Goal: Information Seeking & Learning: Compare options

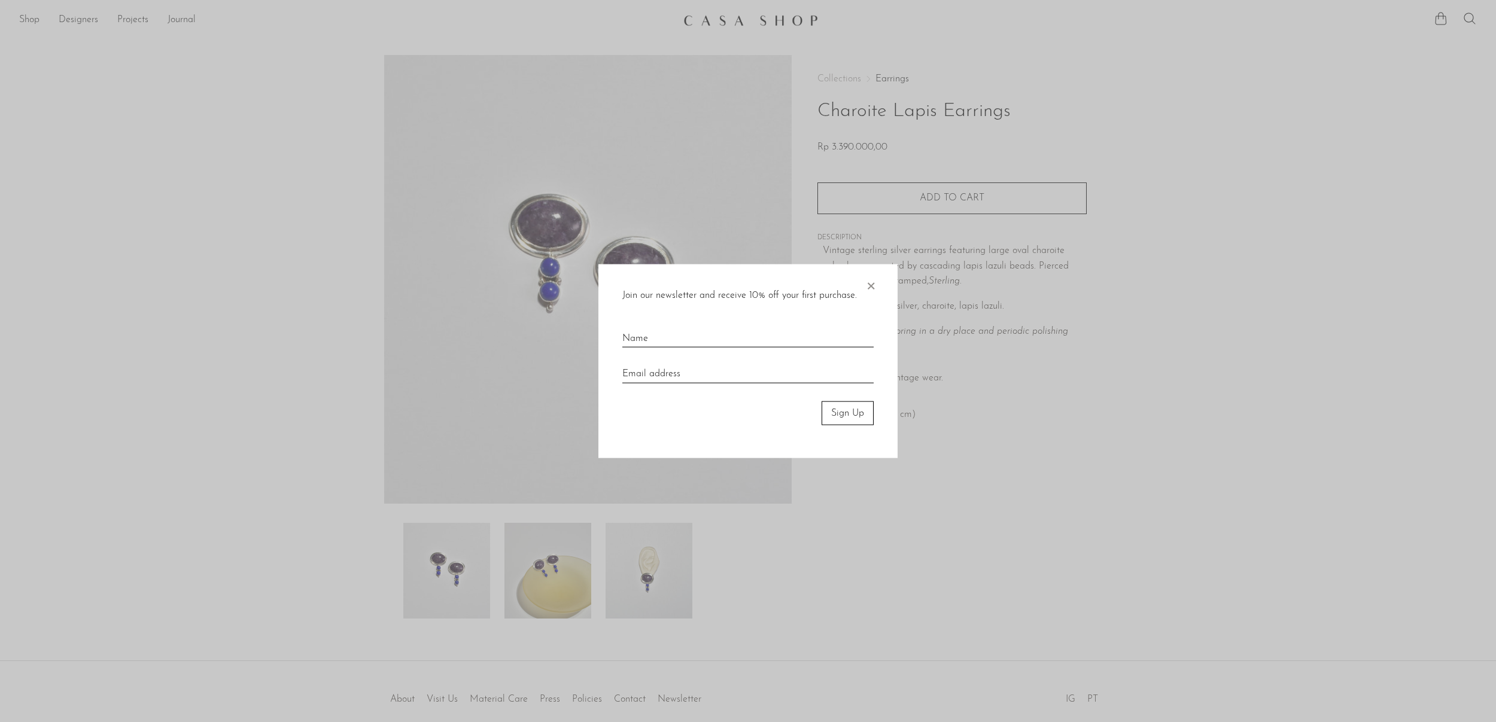
click at [873, 286] on span "×" at bounding box center [871, 283] width 12 height 38
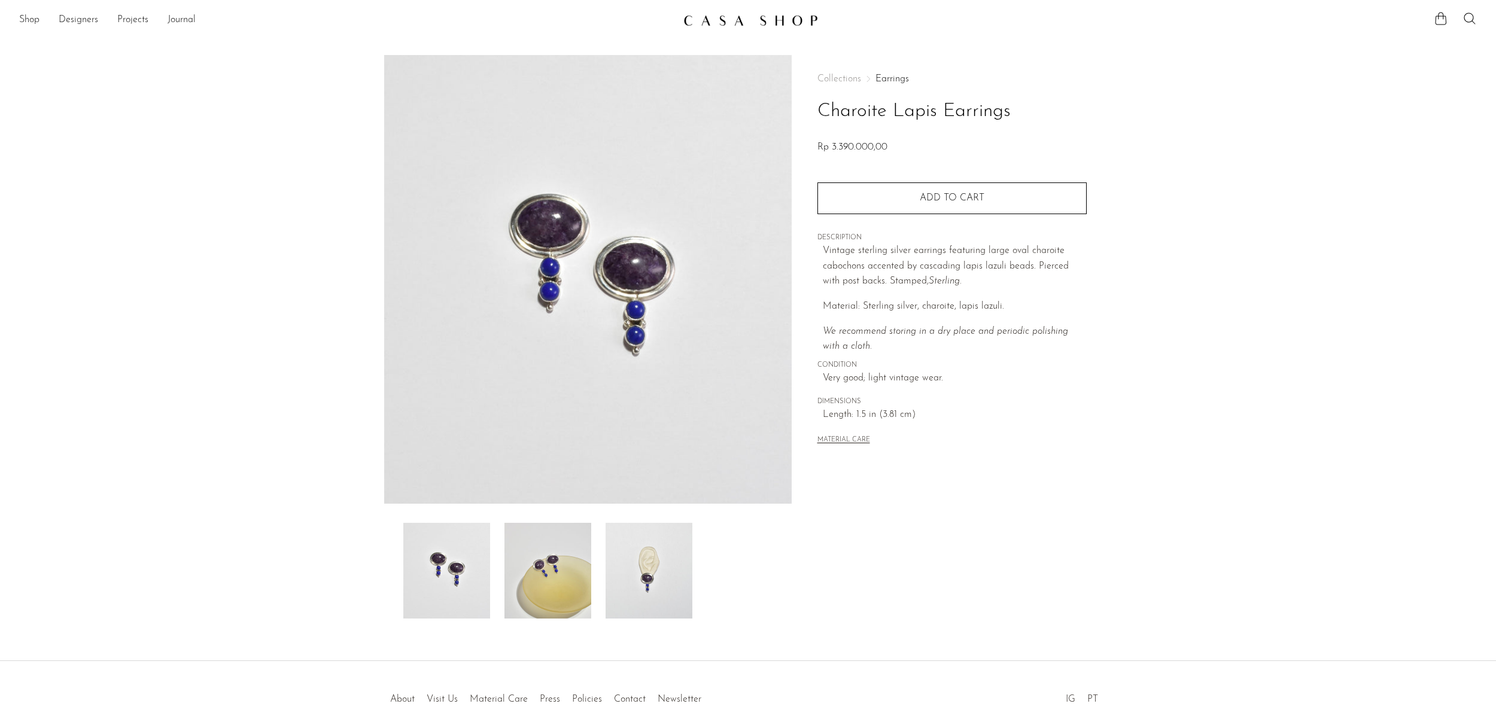
click at [654, 579] on img at bounding box center [649, 571] width 87 height 96
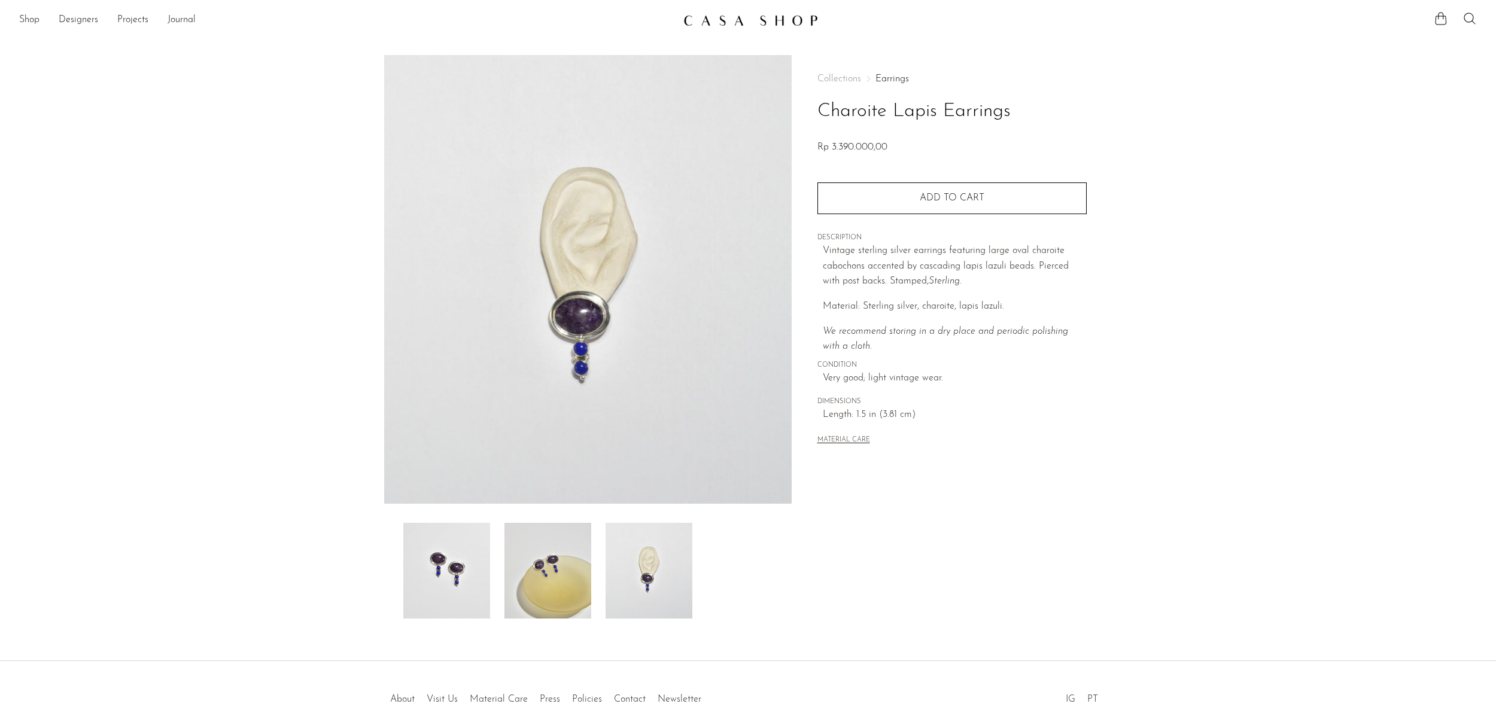
click at [753, 17] on img at bounding box center [750, 20] width 135 height 12
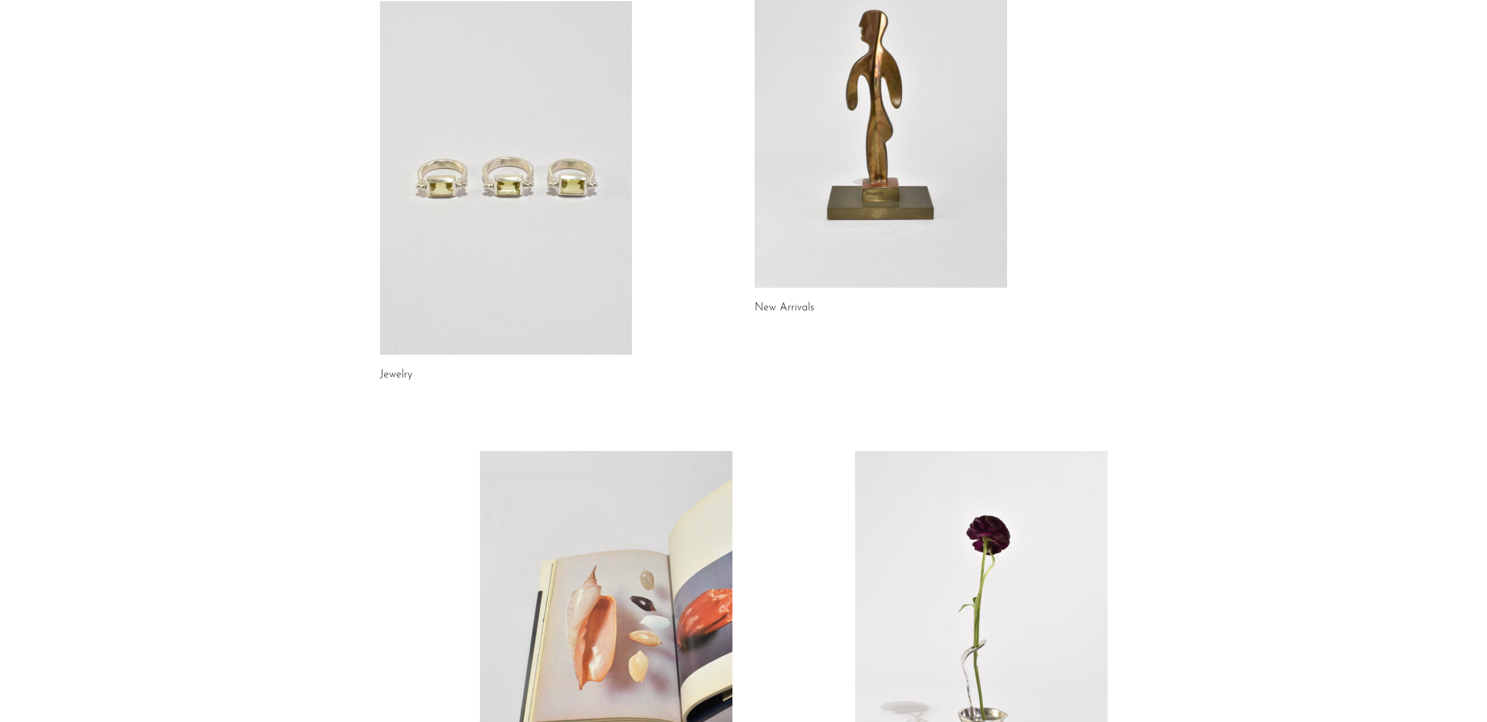
scroll to position [8, 0]
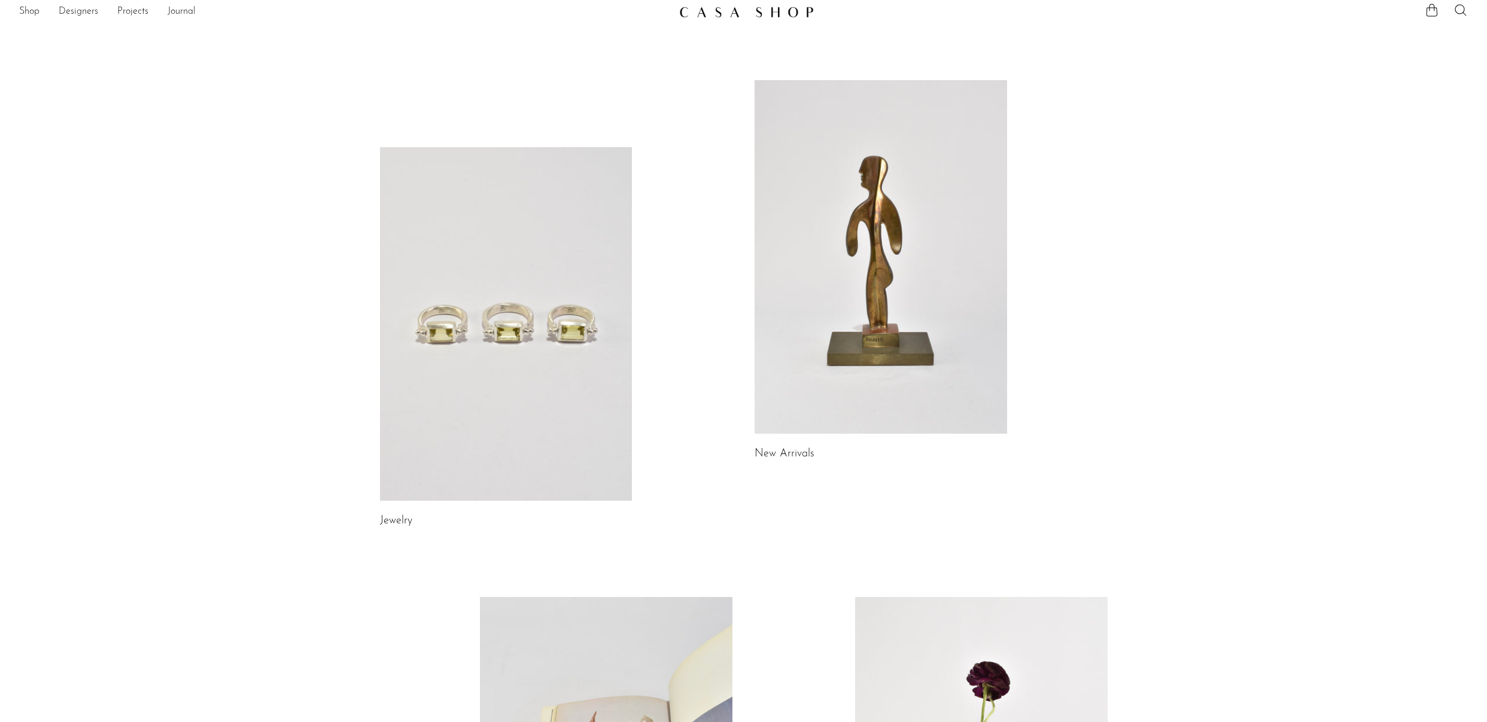
click at [524, 335] on link at bounding box center [506, 324] width 253 height 354
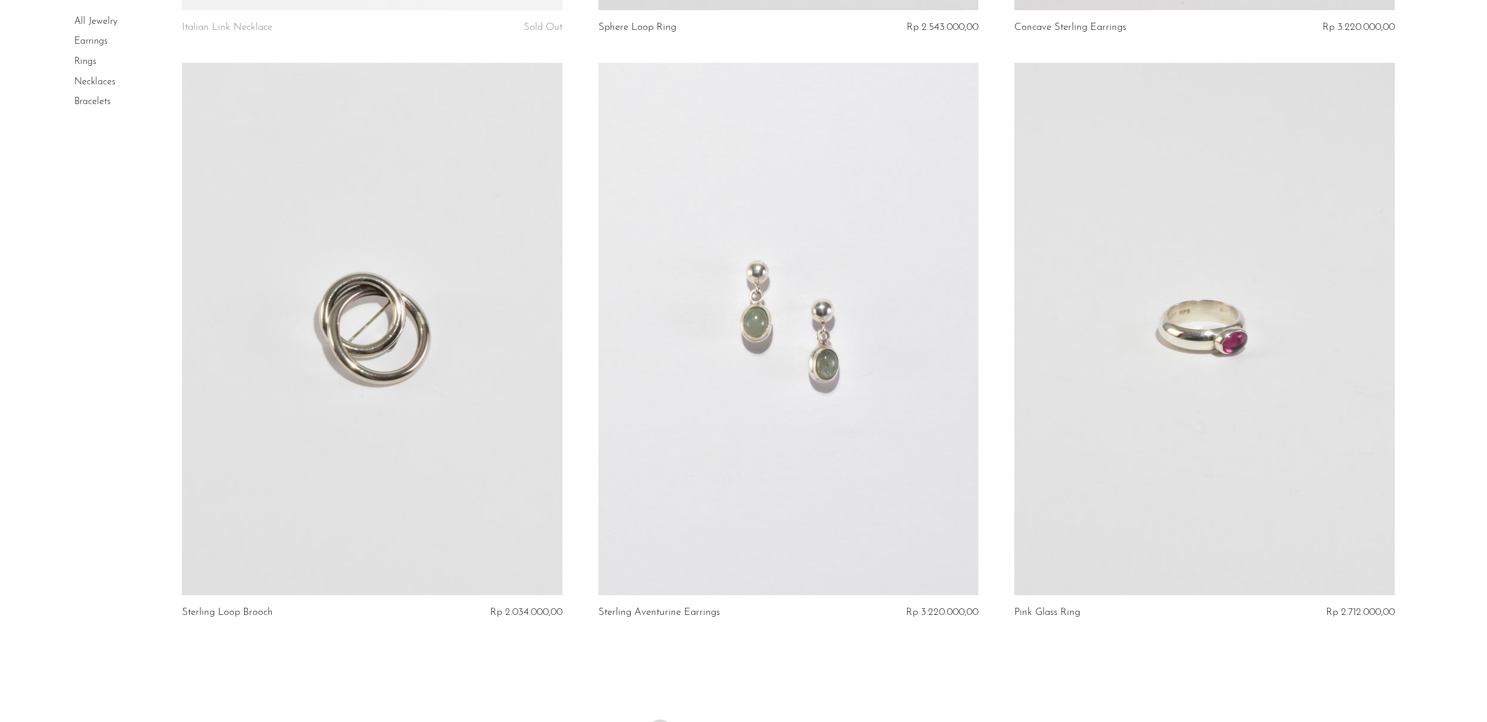
scroll to position [6687, 0]
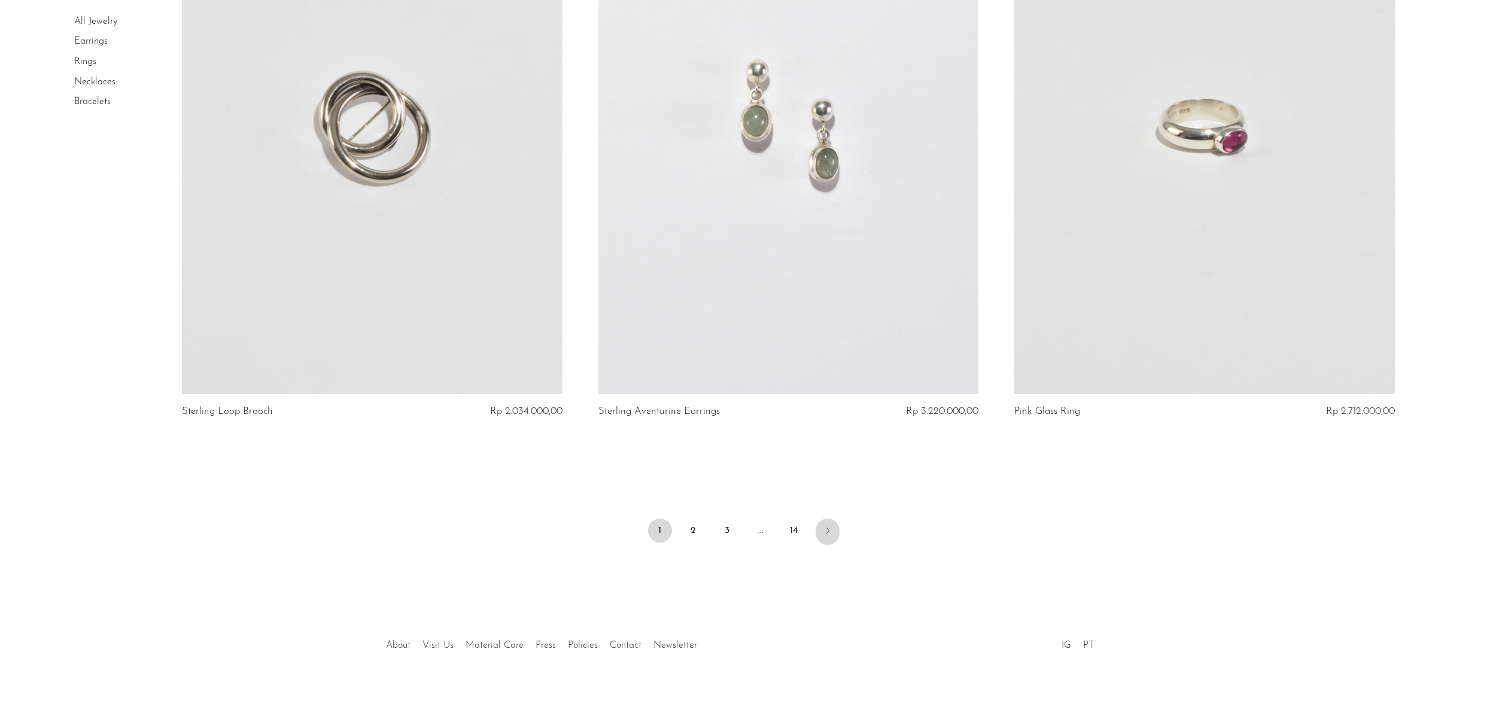
click at [827, 527] on icon "Next" at bounding box center [828, 531] width 10 height 10
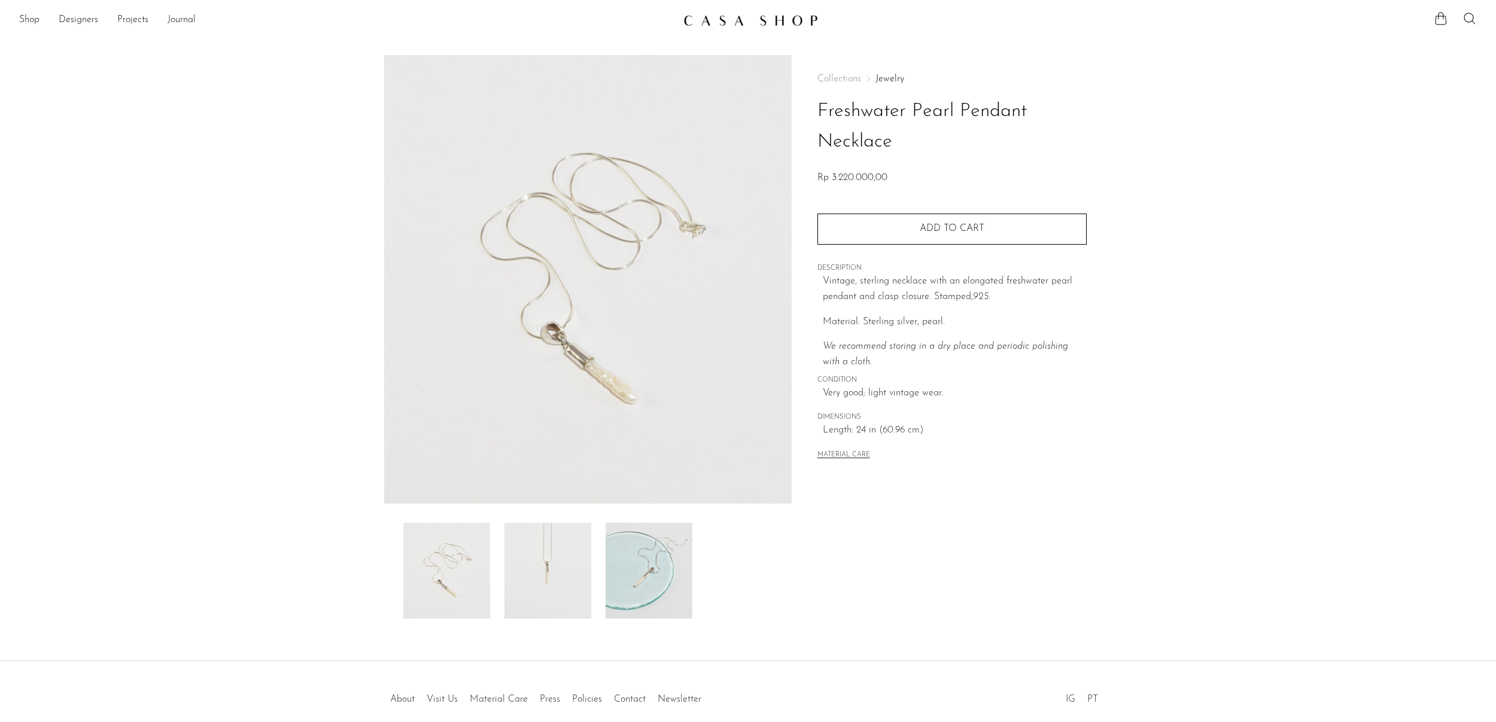
click at [561, 581] on img at bounding box center [548, 571] width 87 height 96
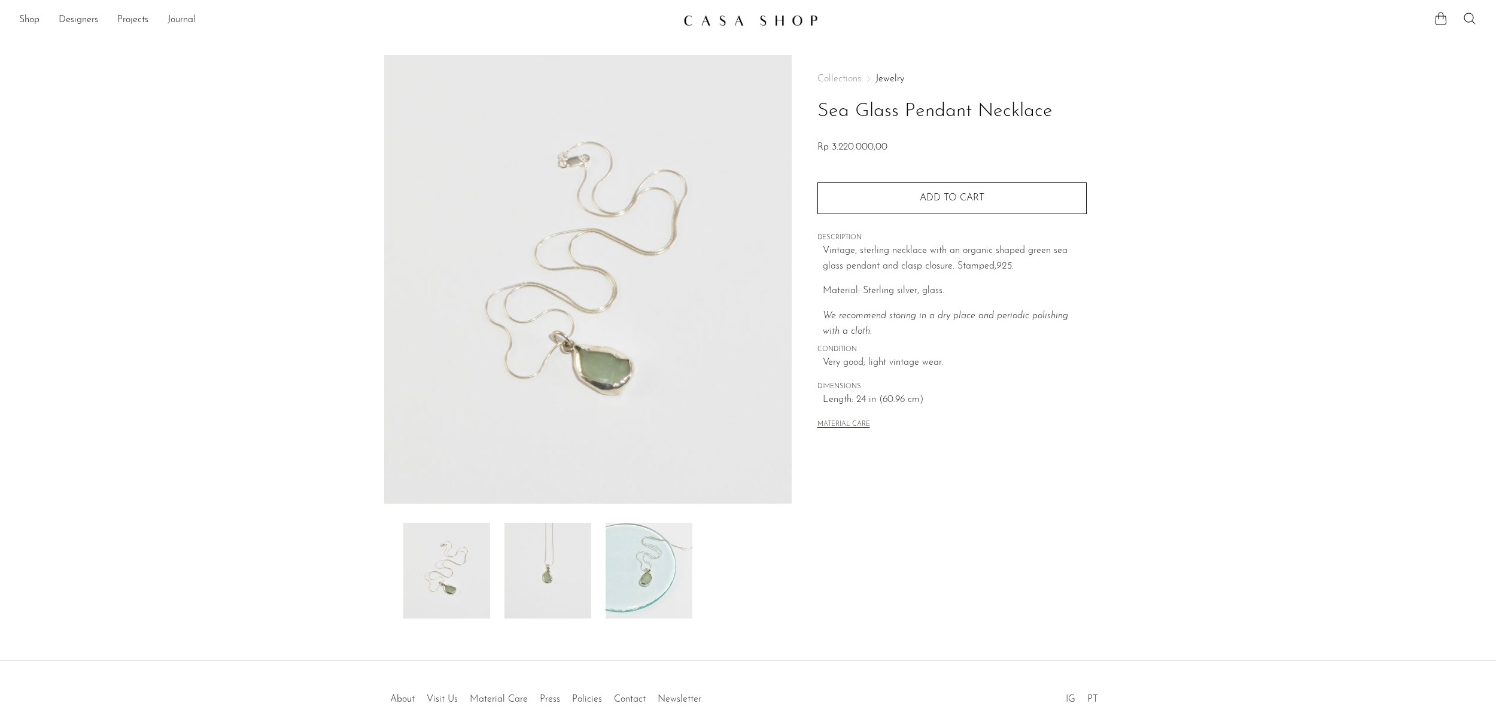
click at [463, 577] on img at bounding box center [446, 571] width 87 height 96
click at [537, 568] on img at bounding box center [548, 571] width 87 height 96
click at [646, 582] on img at bounding box center [649, 571] width 87 height 96
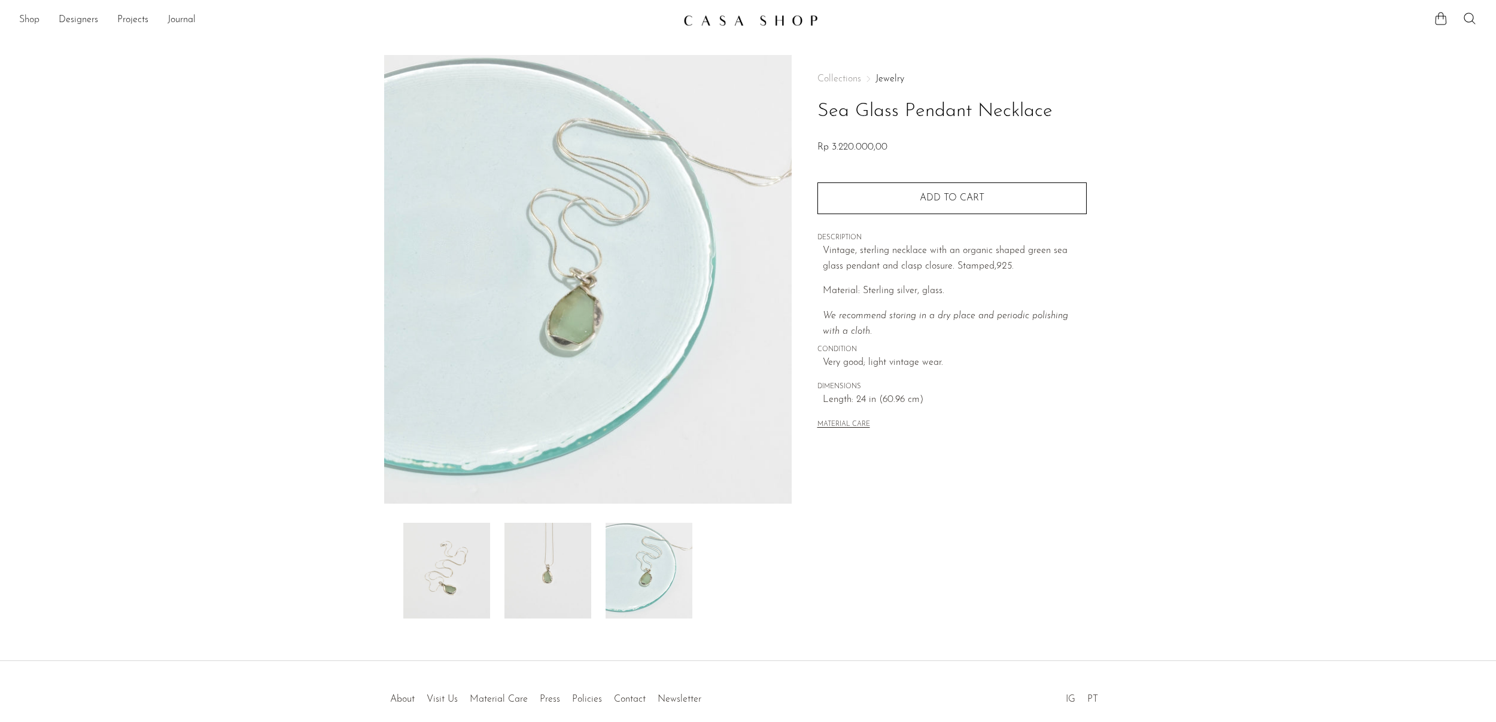
click at [34, 21] on link "Shop" at bounding box center [29, 21] width 20 height 16
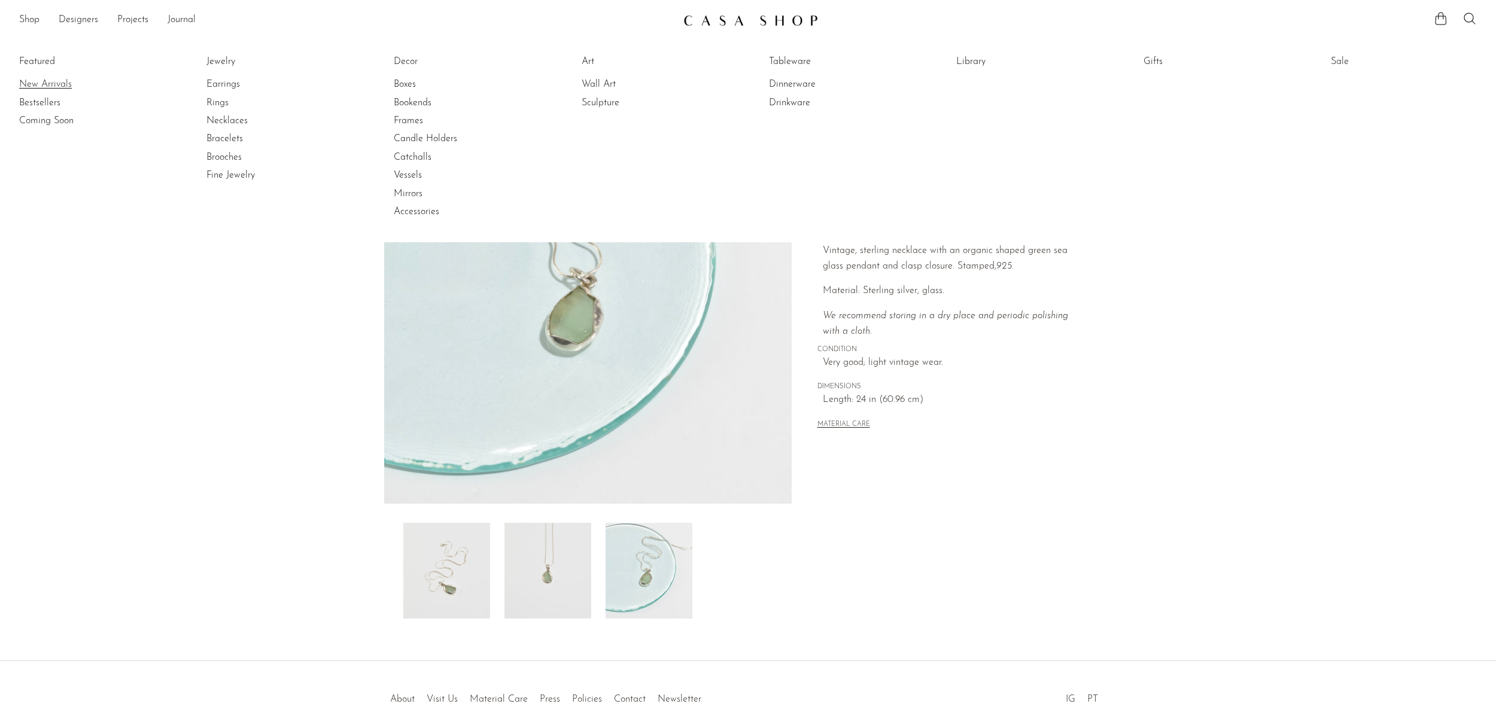
click at [44, 86] on link "New Arrivals" at bounding box center [64, 84] width 90 height 13
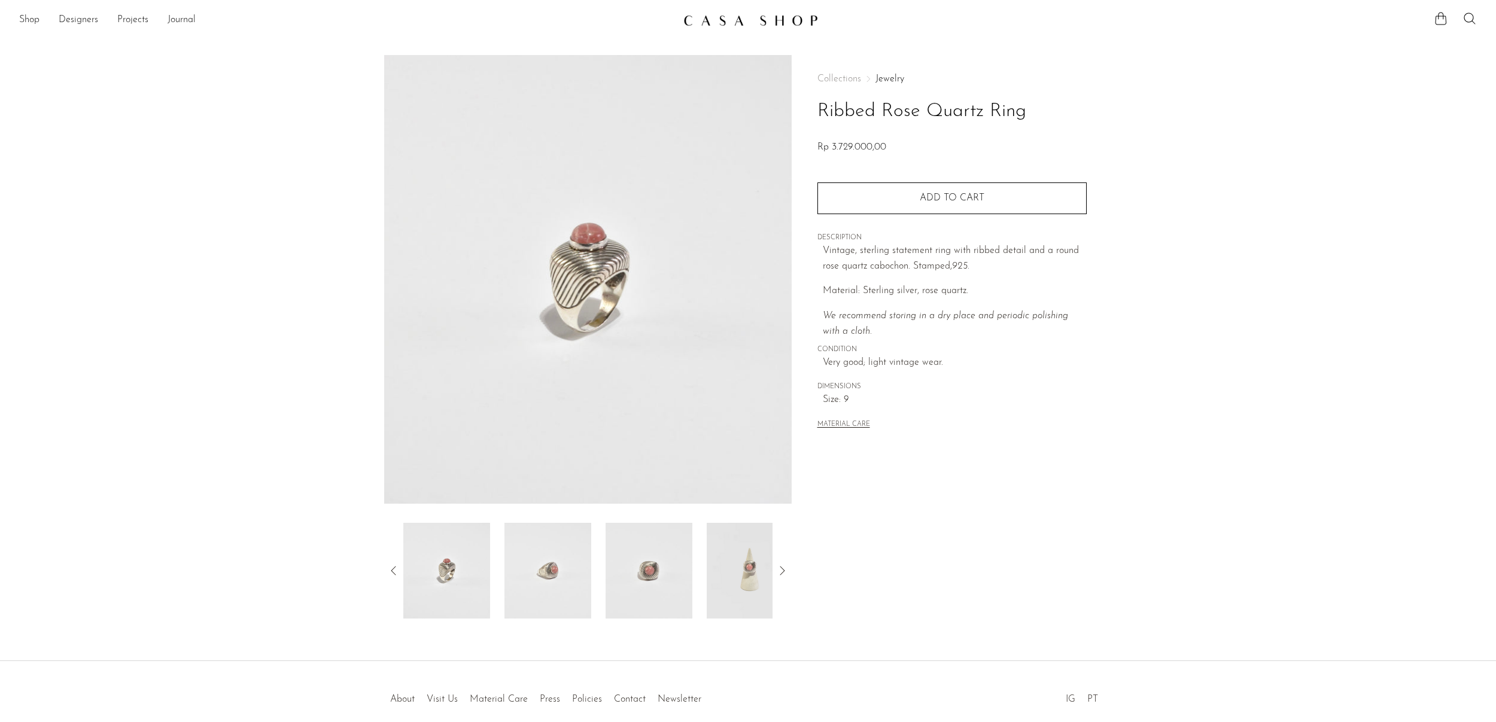
click at [636, 563] on img at bounding box center [649, 571] width 87 height 96
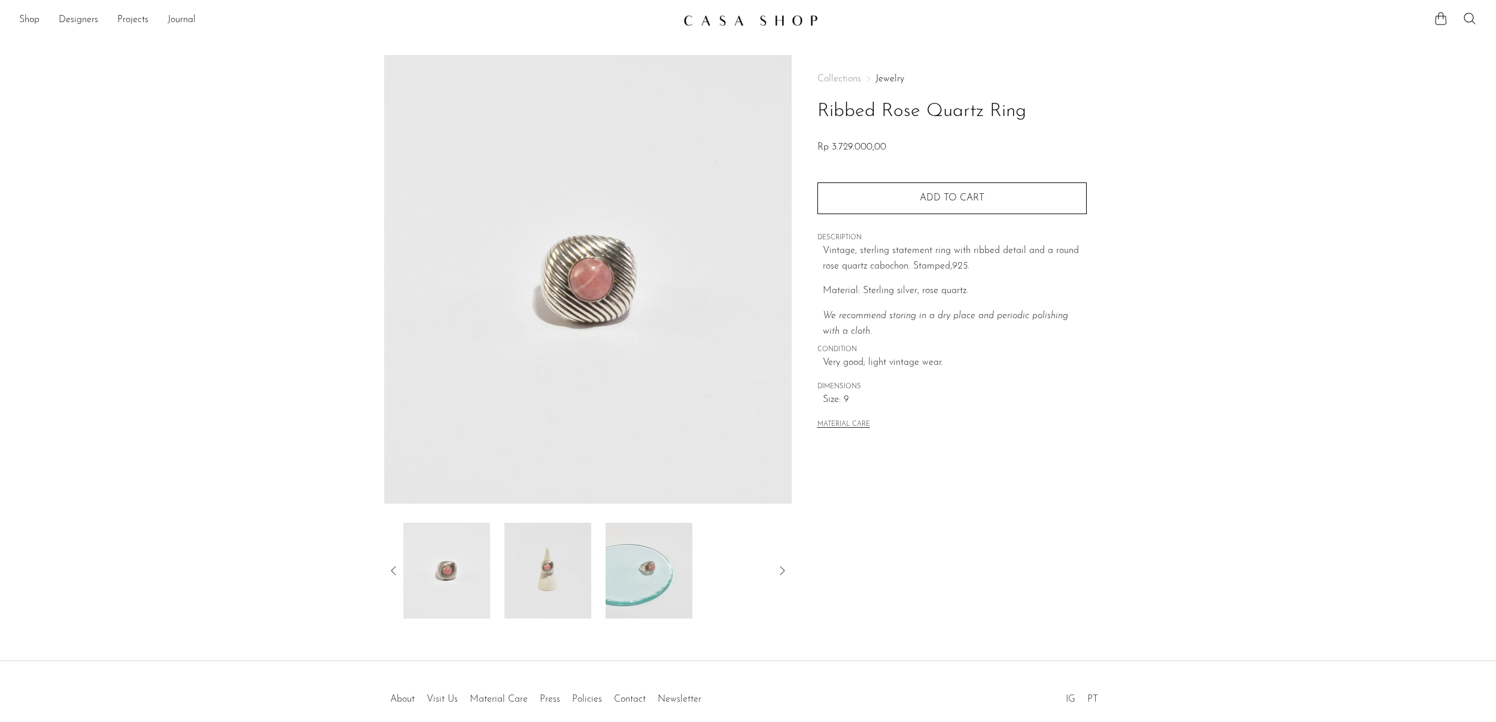
click at [658, 583] on img at bounding box center [649, 571] width 87 height 96
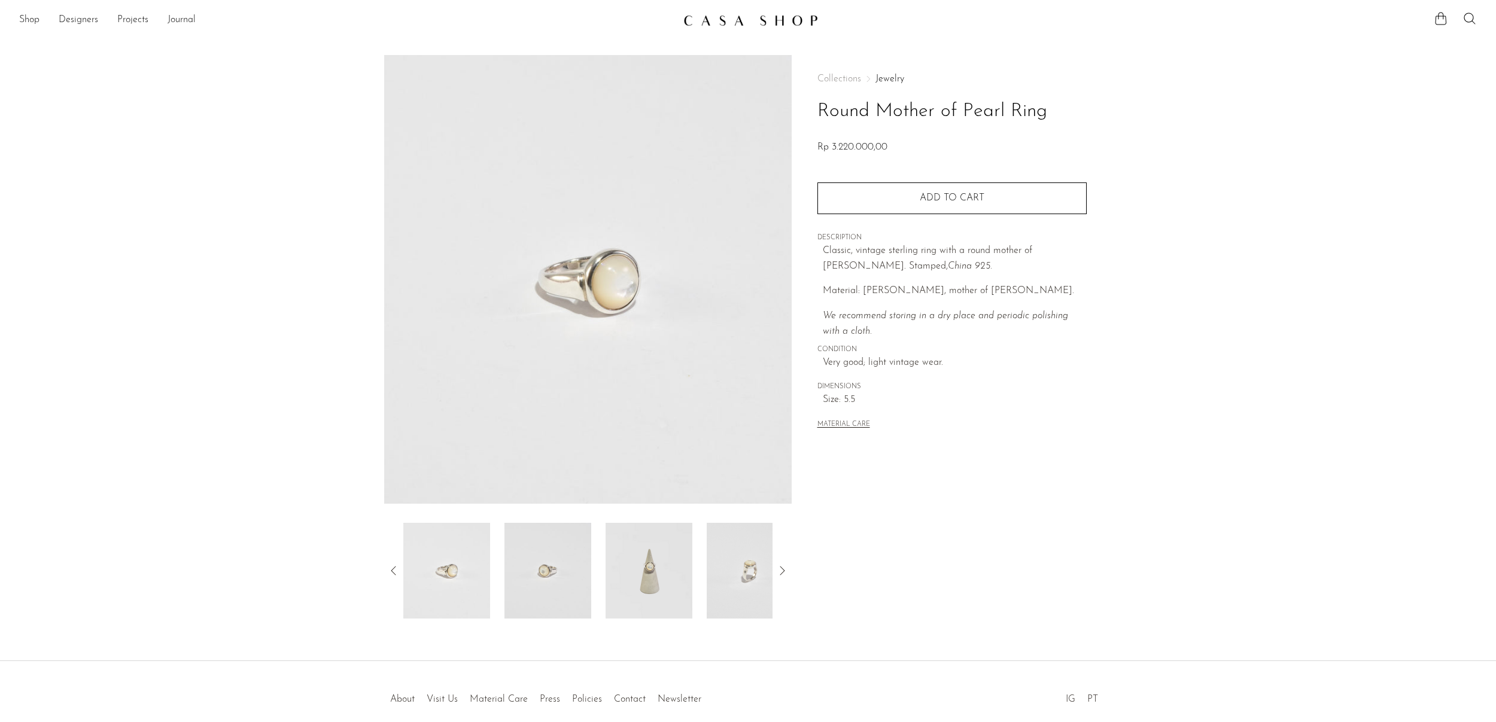
click at [662, 558] on img at bounding box center [649, 571] width 87 height 96
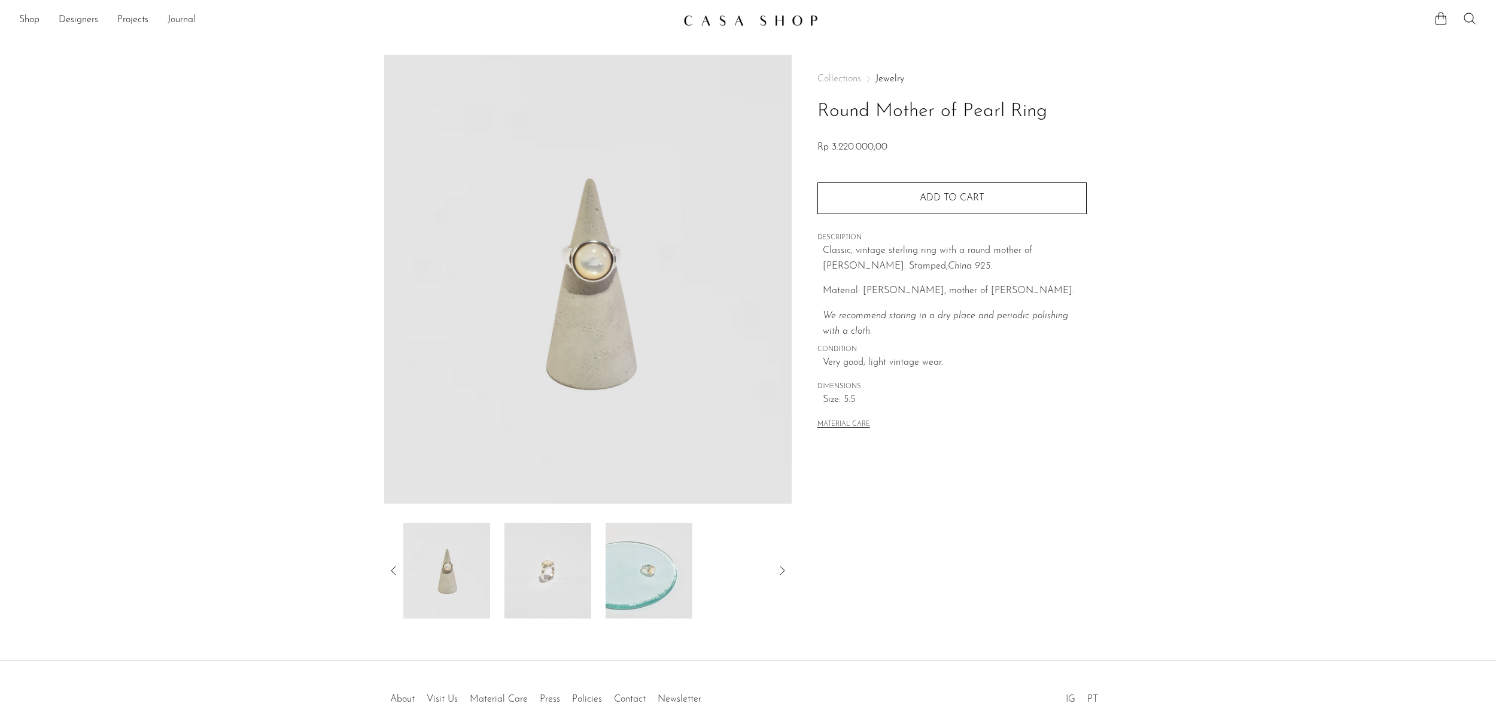
click at [662, 558] on img at bounding box center [649, 571] width 87 height 96
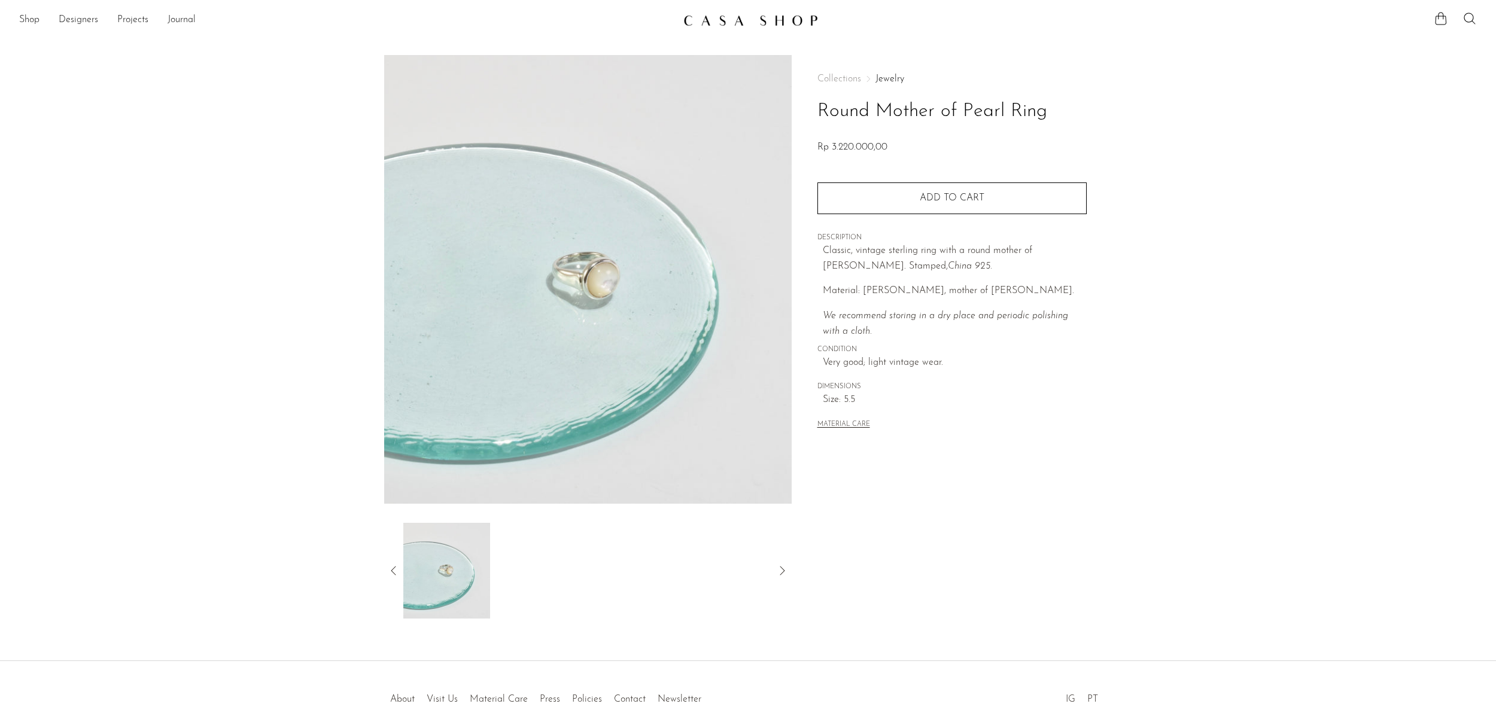
click at [389, 570] on icon at bounding box center [394, 571] width 14 height 14
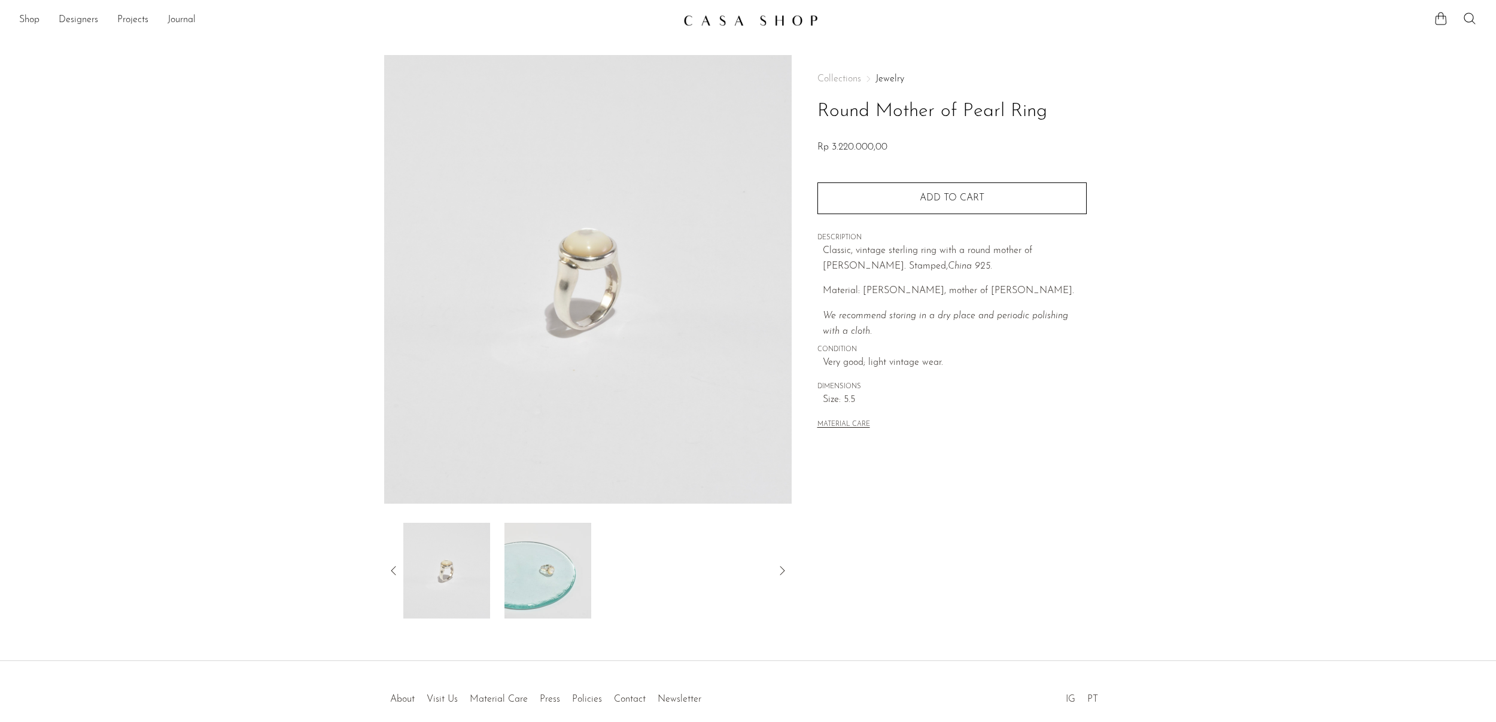
click at [541, 589] on img at bounding box center [548, 571] width 87 height 96
click at [545, 580] on img at bounding box center [548, 571] width 87 height 96
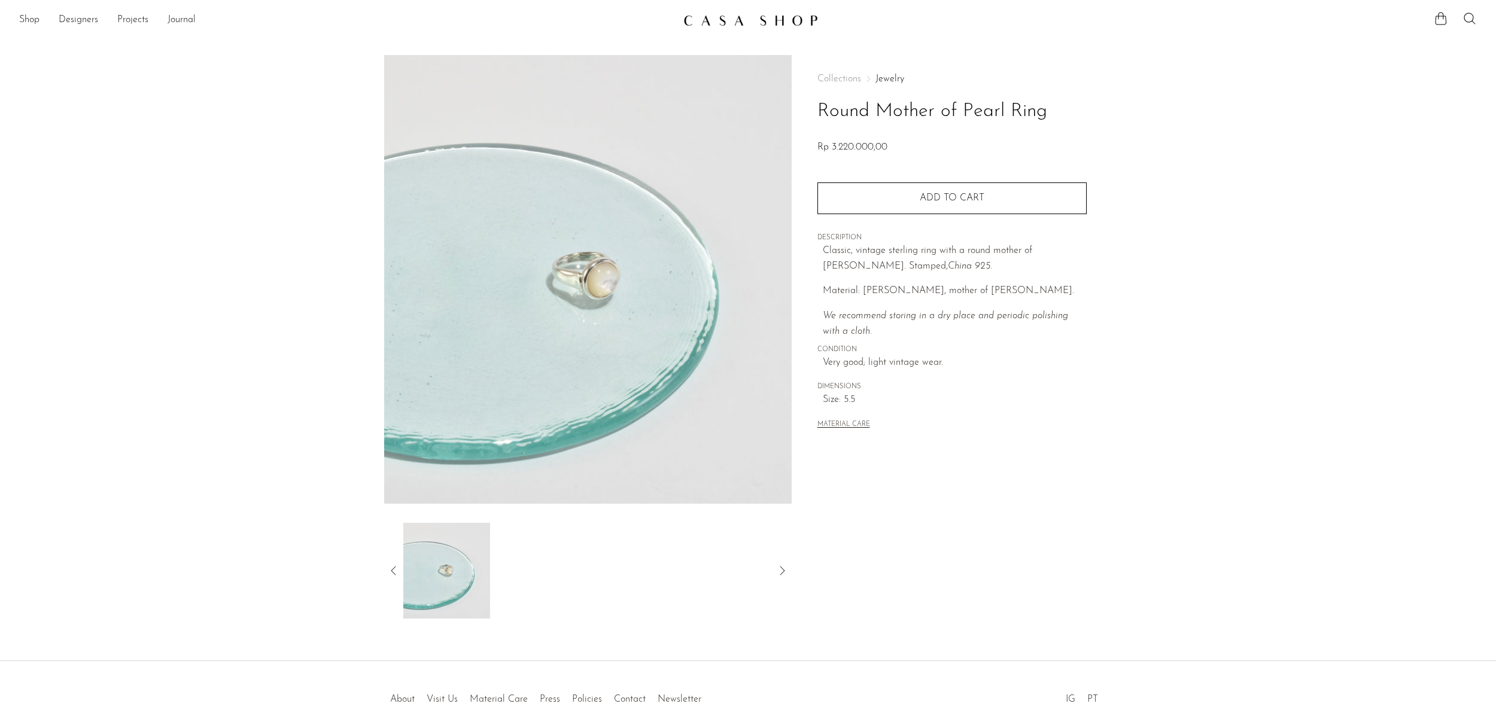
click at [395, 573] on icon at bounding box center [394, 571] width 14 height 14
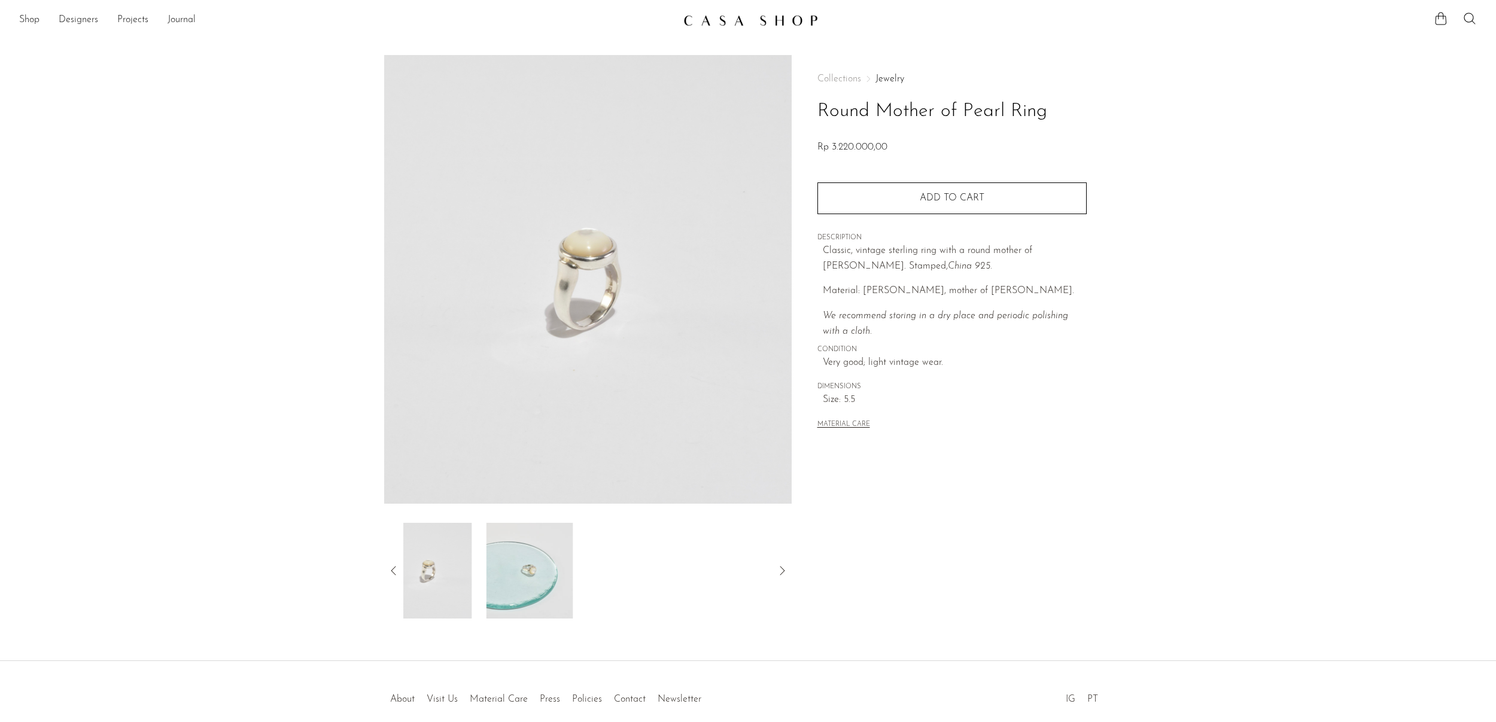
click at [395, 573] on icon at bounding box center [394, 571] width 14 height 14
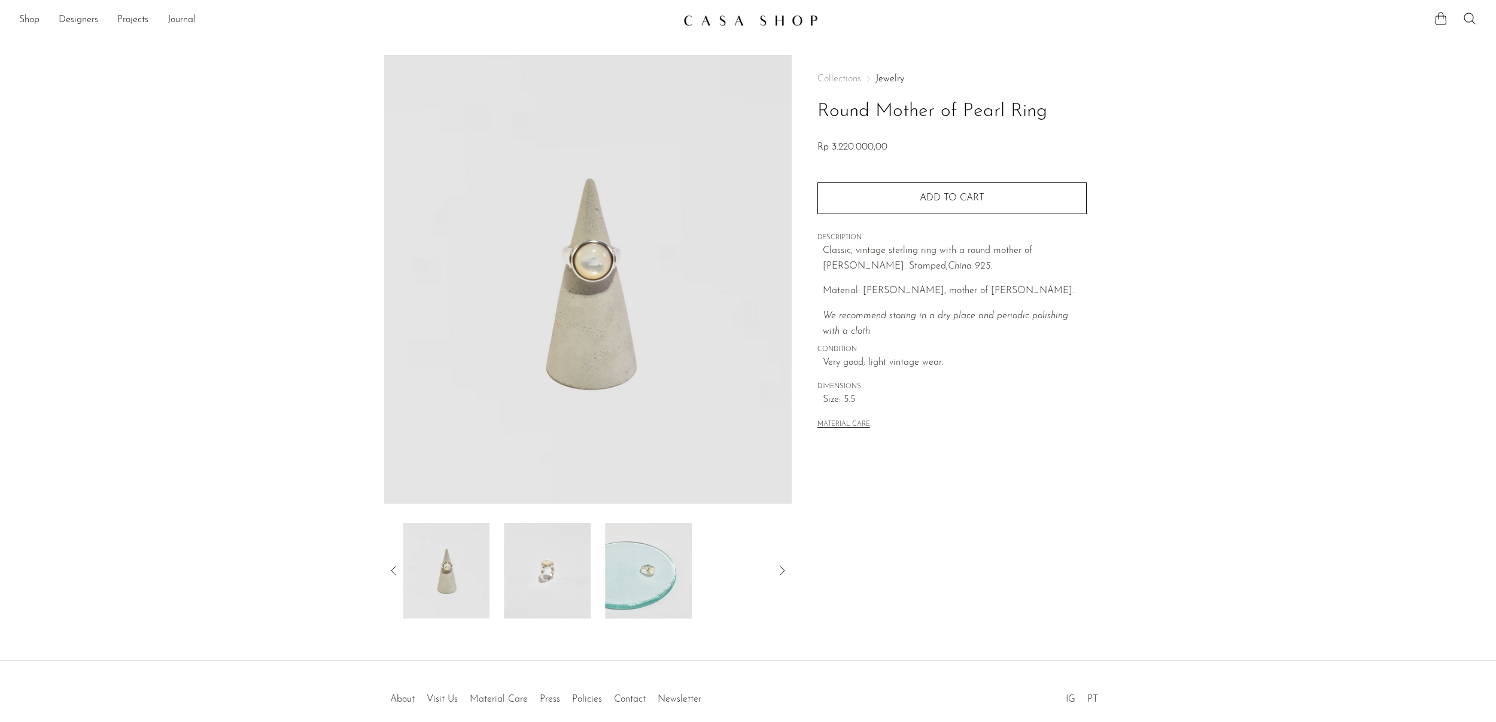
click at [475, 569] on img at bounding box center [446, 571] width 87 height 96
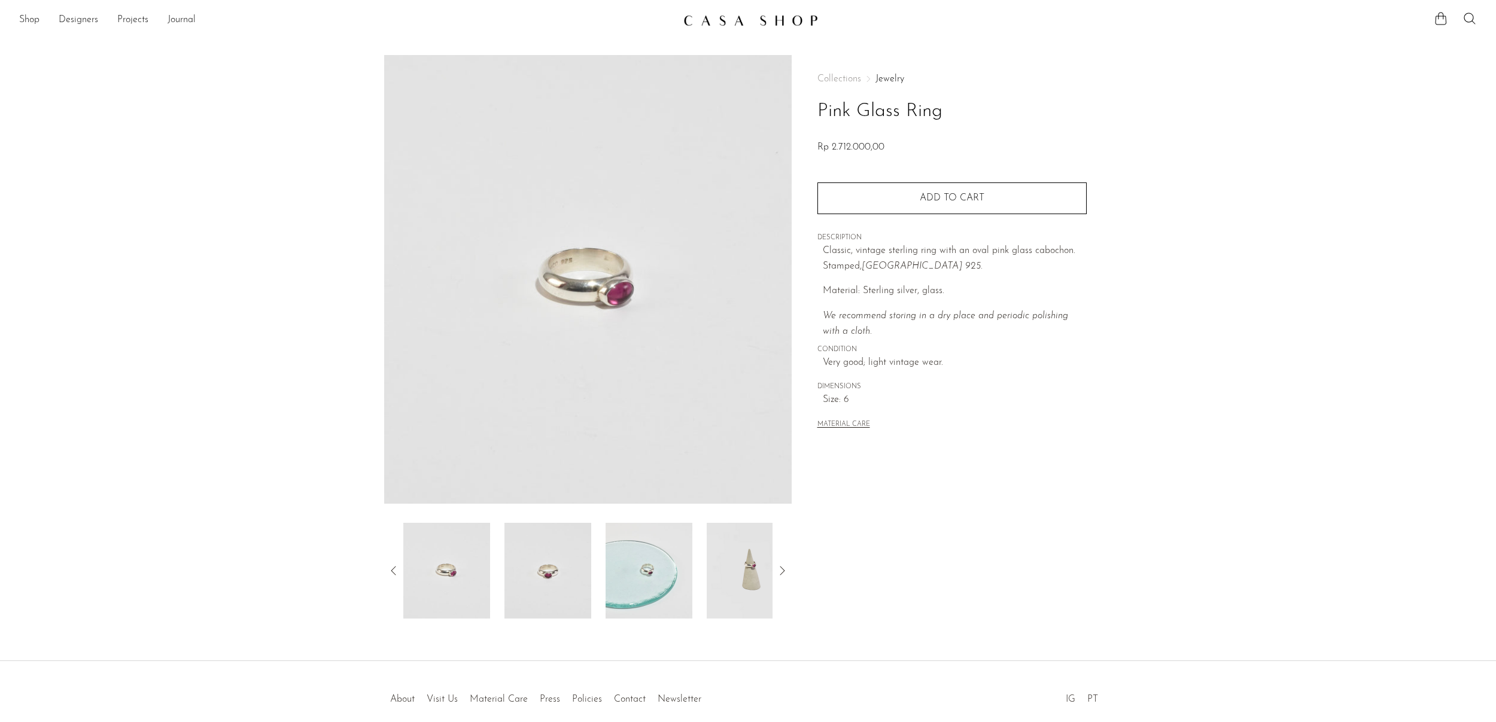
click at [734, 593] on img at bounding box center [750, 571] width 87 height 96
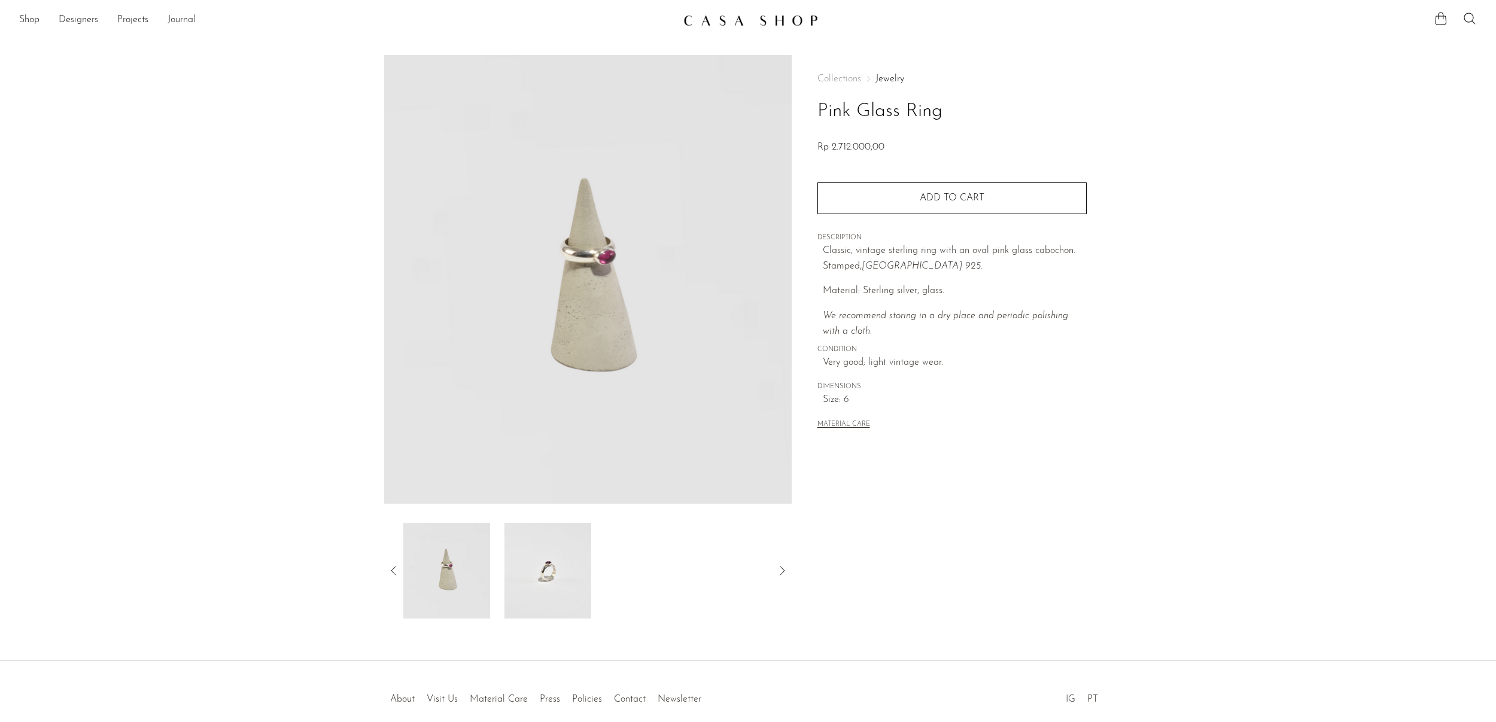
click at [396, 569] on icon at bounding box center [394, 571] width 14 height 14
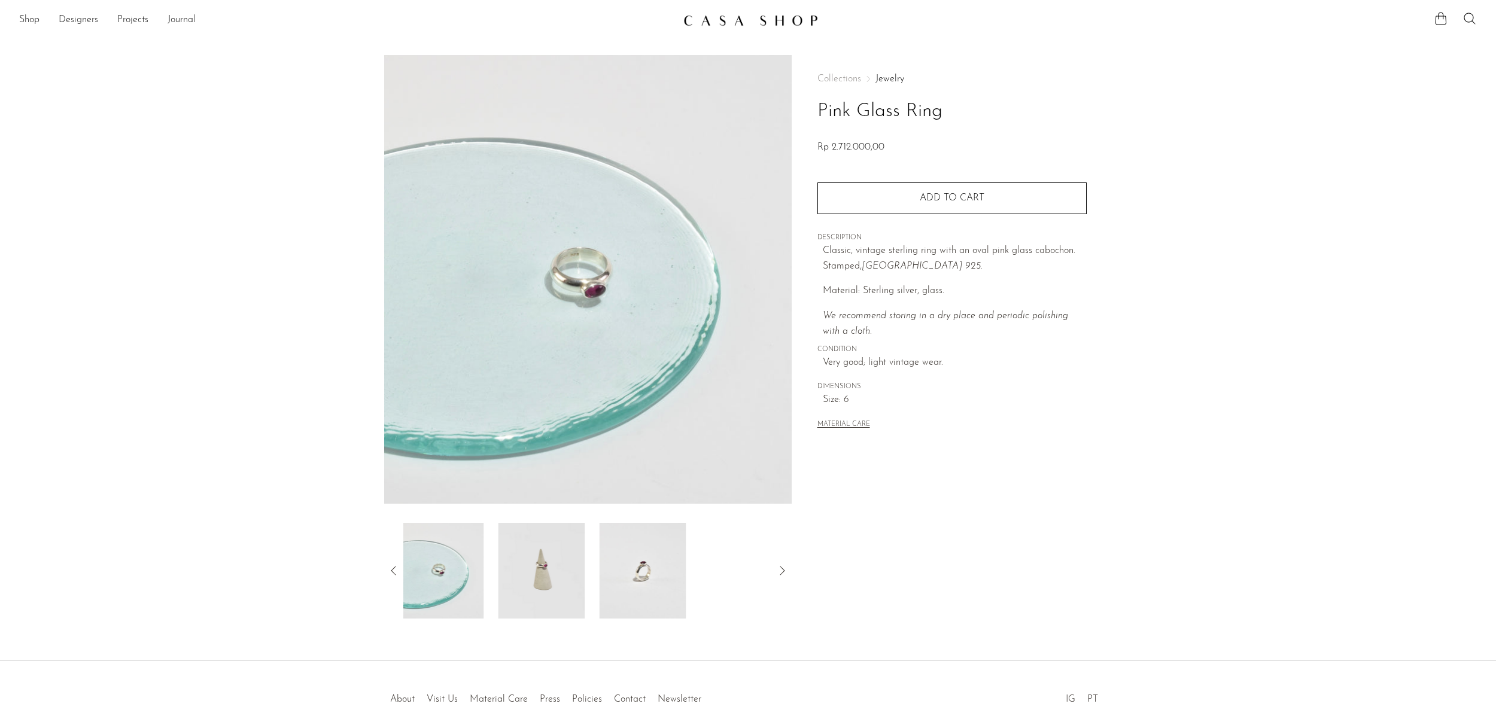
click at [396, 569] on icon at bounding box center [394, 571] width 14 height 14
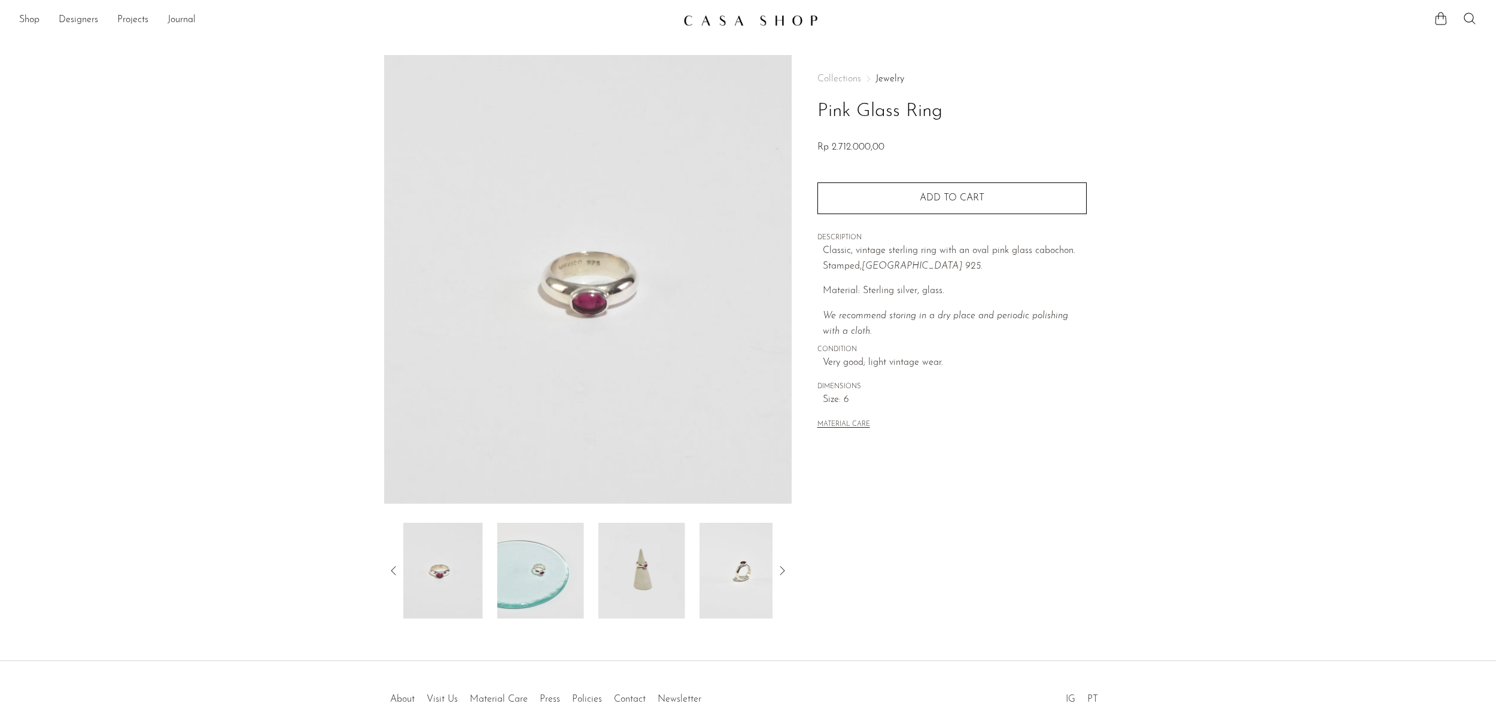
click at [396, 569] on icon at bounding box center [394, 571] width 14 height 14
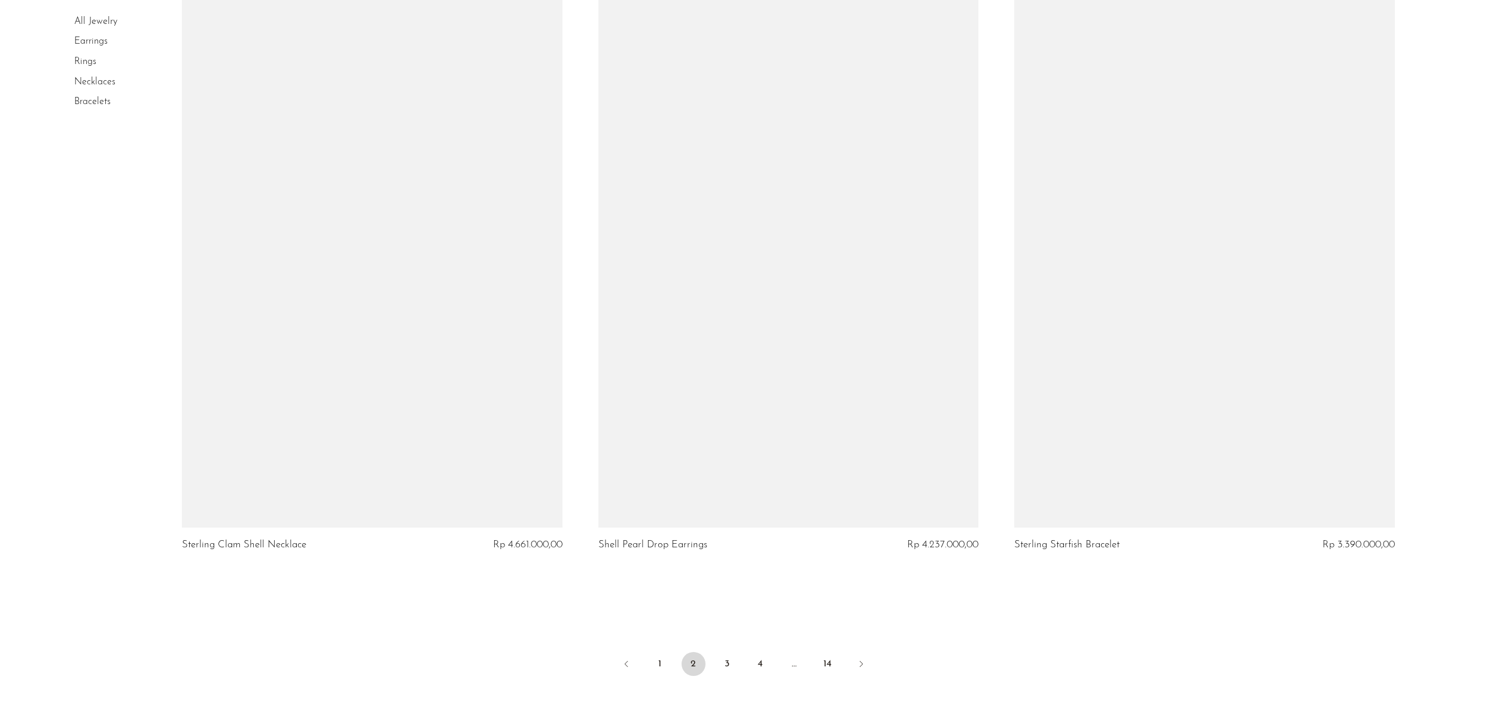
scroll to position [6687, 0]
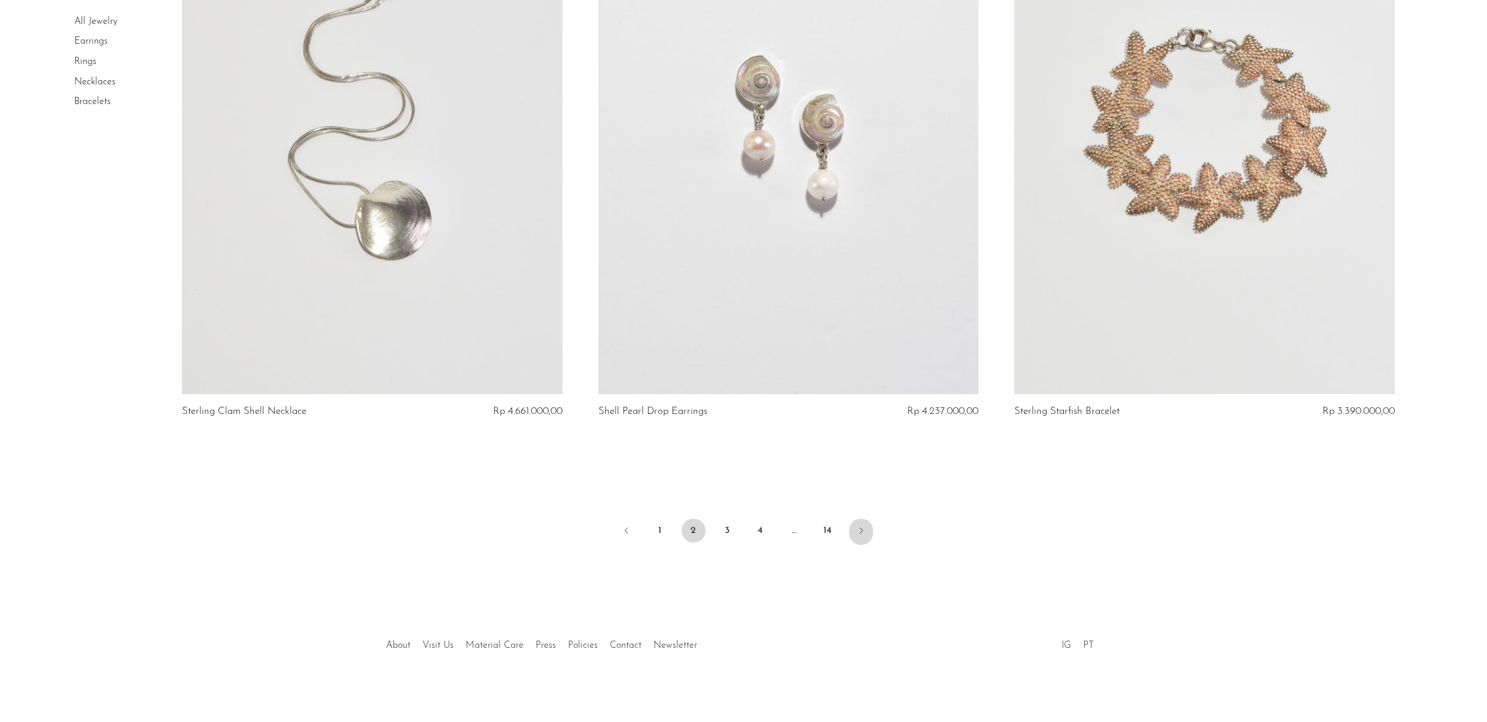
click at [861, 528] on icon "Next" at bounding box center [861, 531] width 10 height 10
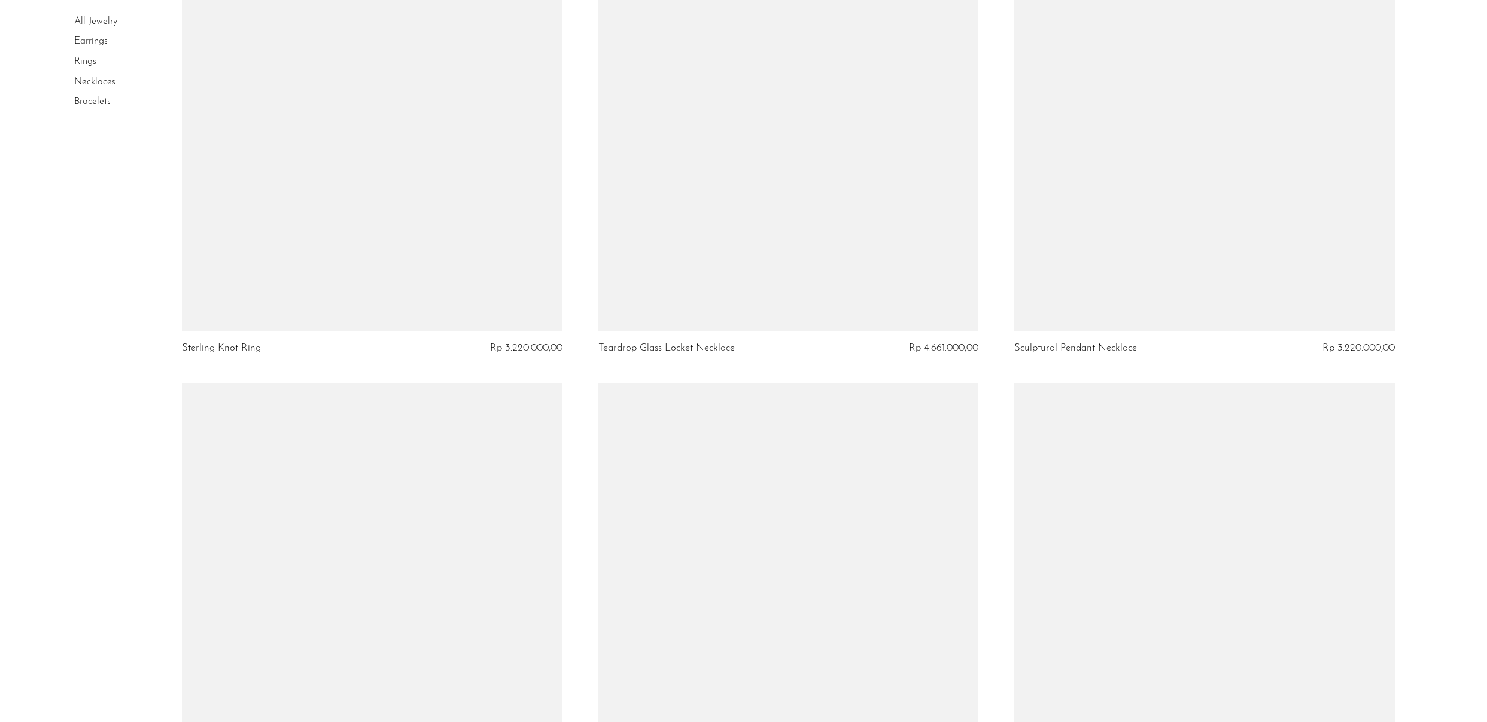
scroll to position [6558, 0]
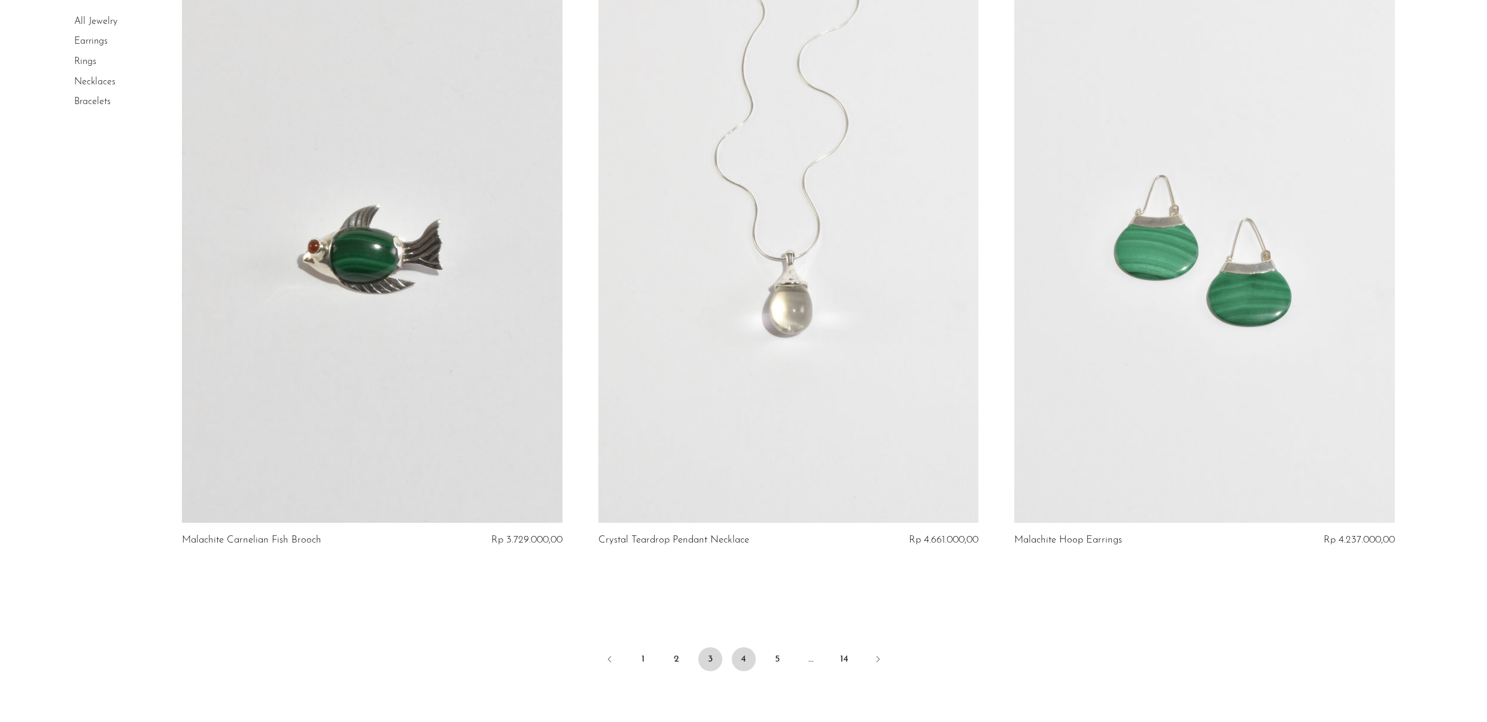
click at [752, 654] on link "4" at bounding box center [744, 660] width 24 height 24
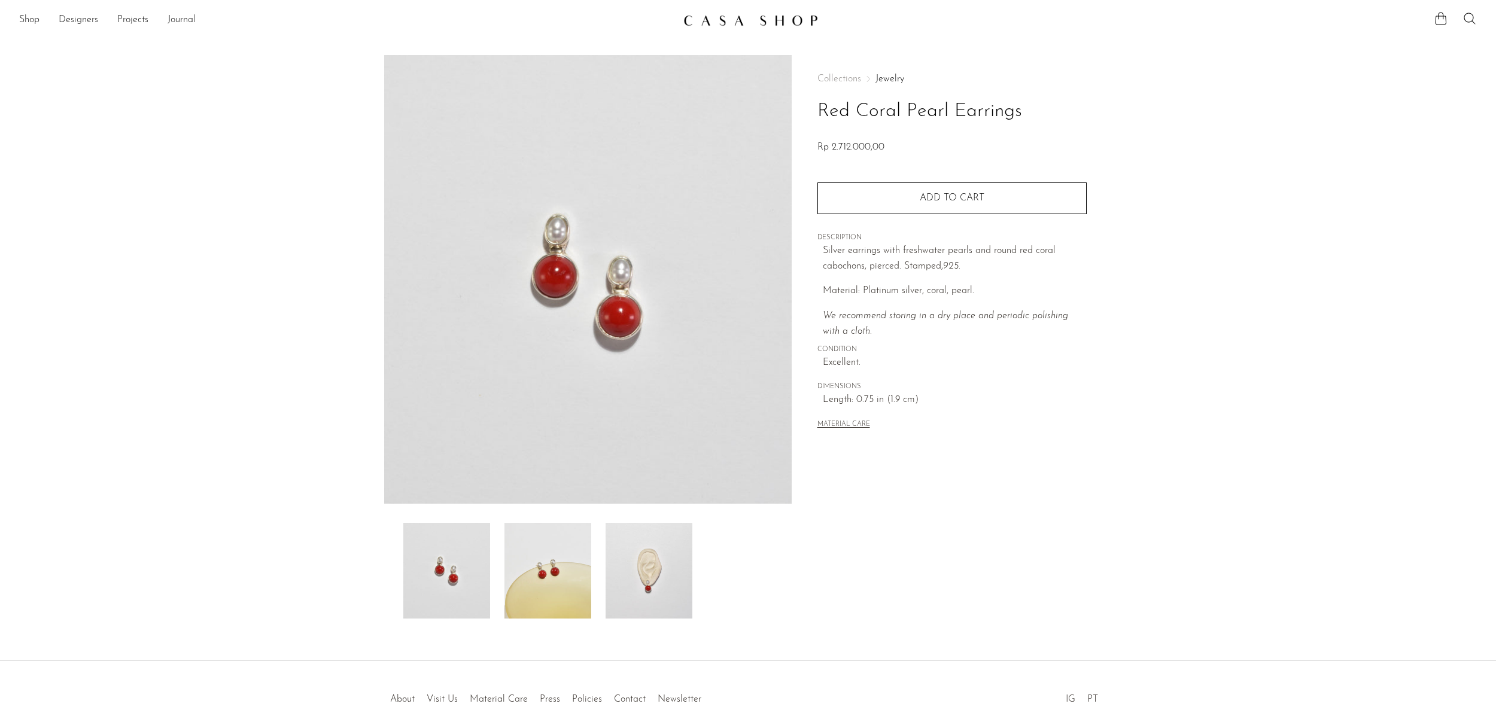
click at [631, 588] on img at bounding box center [649, 571] width 87 height 96
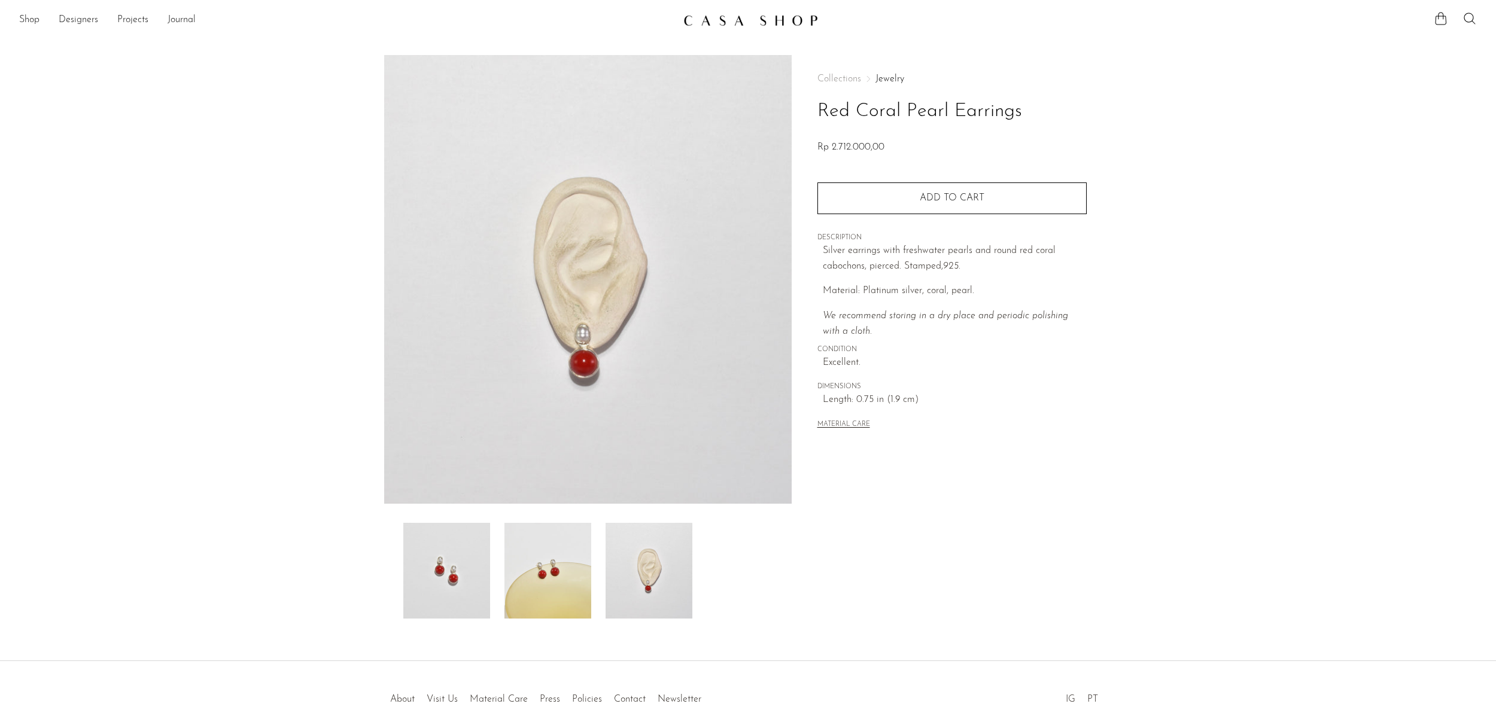
click at [455, 578] on img at bounding box center [446, 571] width 87 height 96
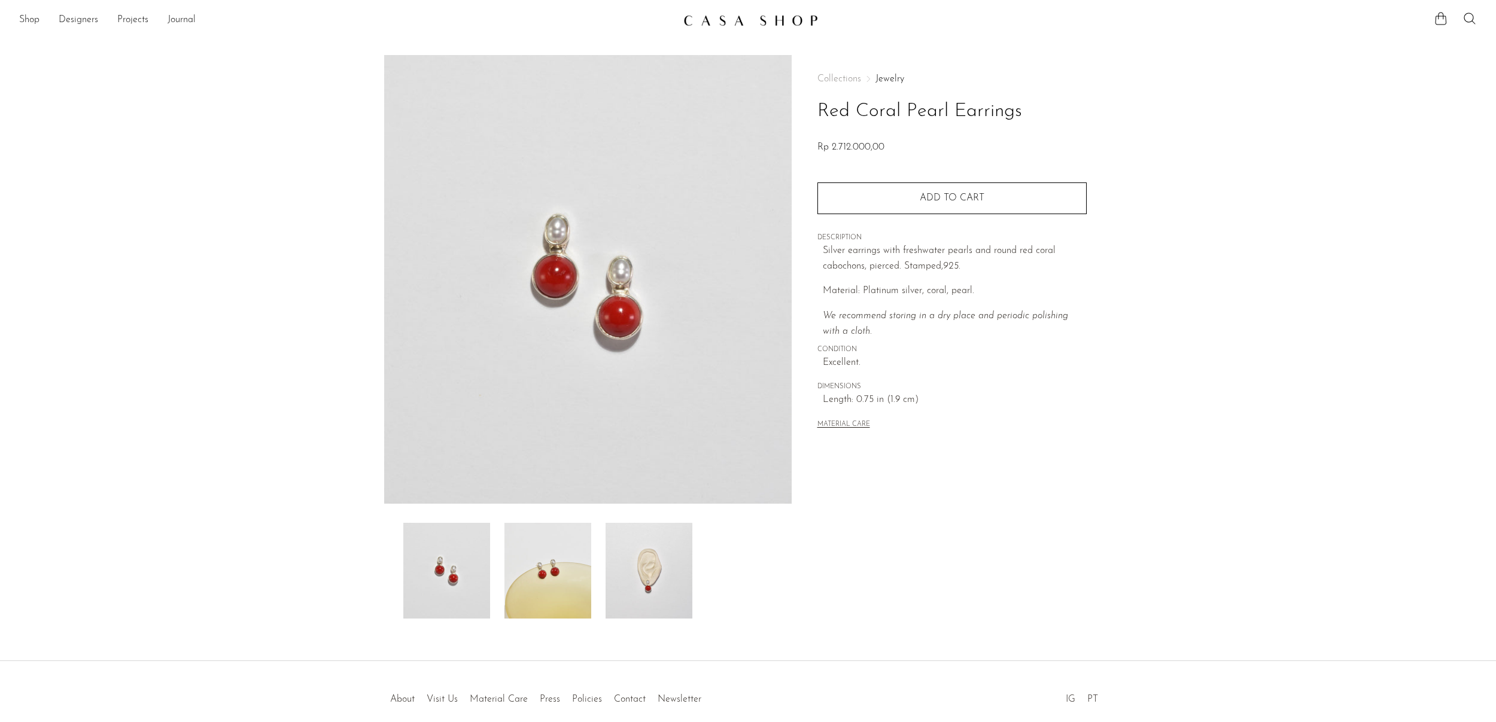
click at [639, 572] on img at bounding box center [649, 571] width 87 height 96
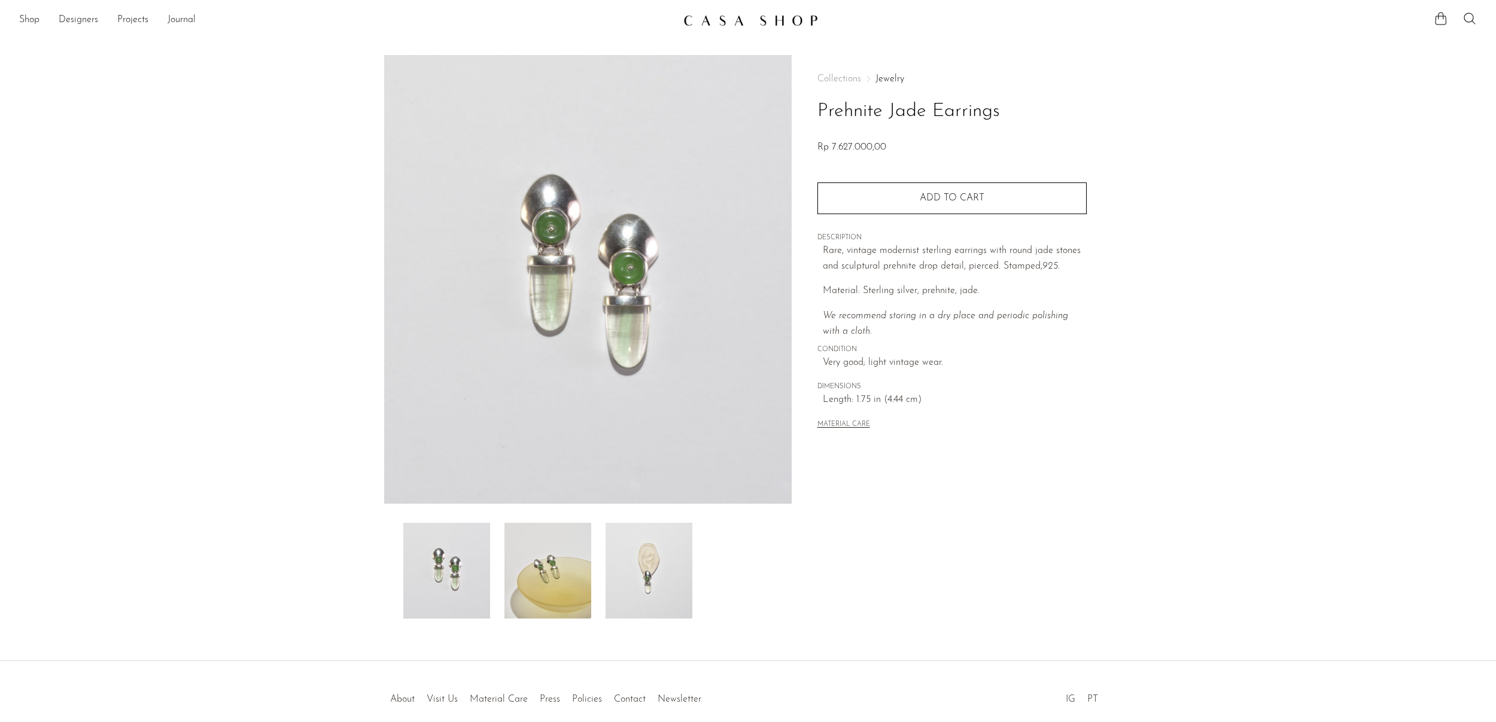
click at [648, 568] on img at bounding box center [649, 571] width 87 height 96
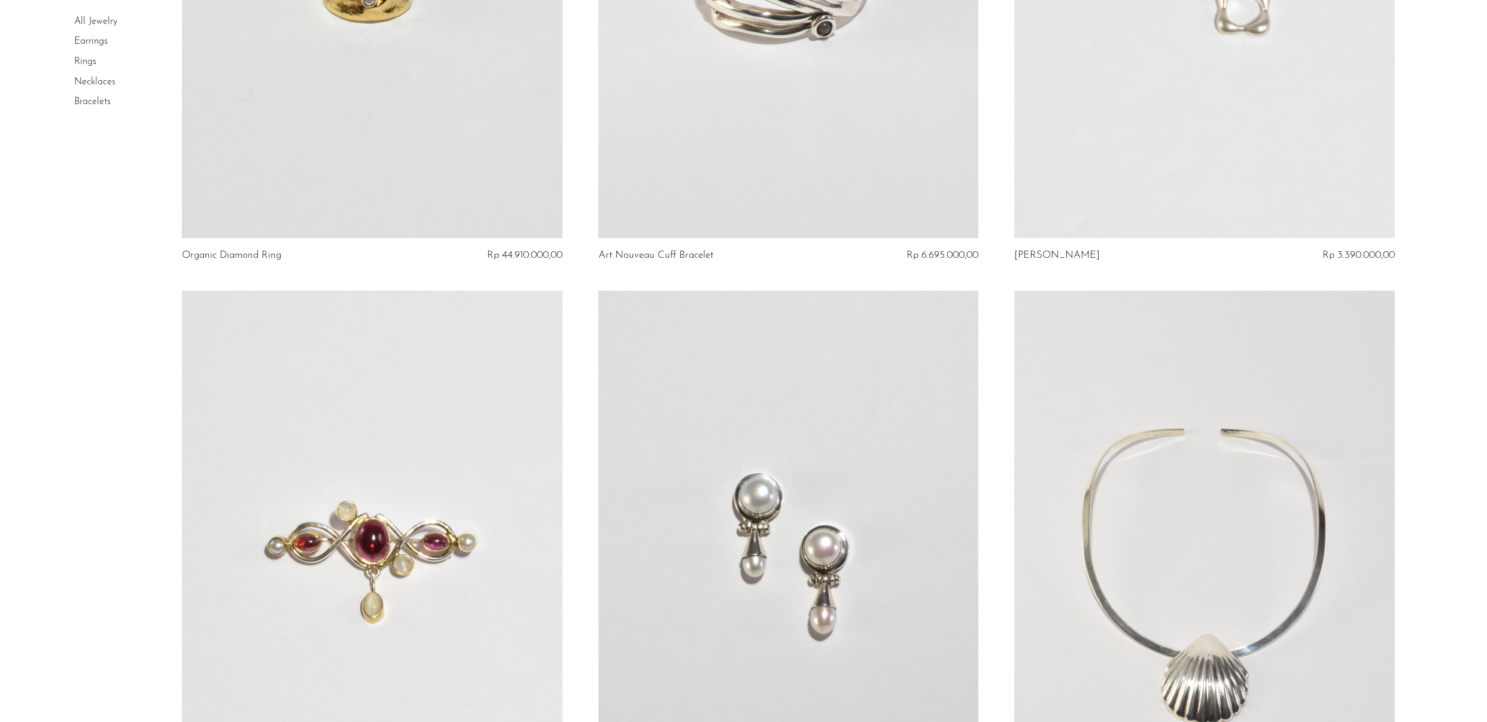
scroll to position [6700, 0]
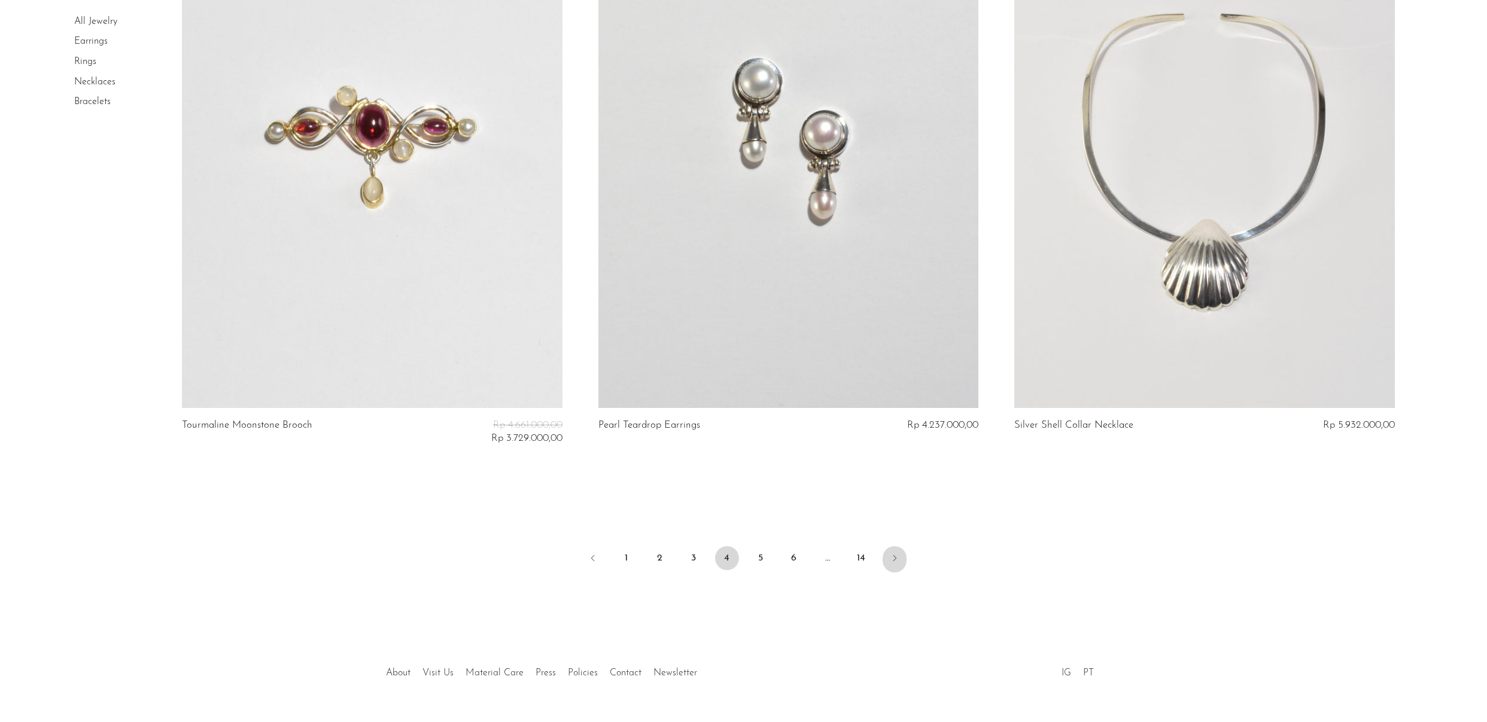
click at [894, 554] on icon "Next" at bounding box center [895, 559] width 10 height 10
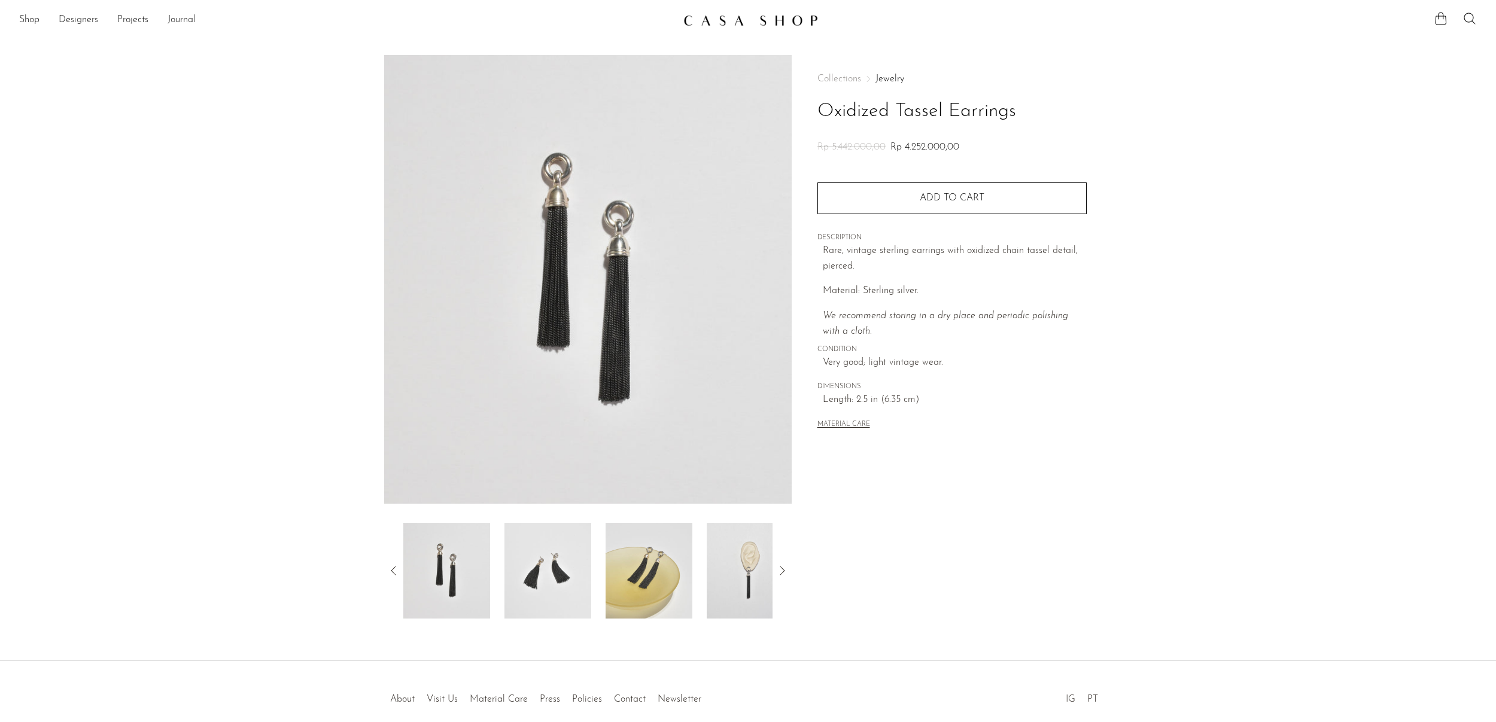
click at [737, 587] on img at bounding box center [750, 571] width 87 height 96
click at [744, 573] on img at bounding box center [750, 571] width 87 height 96
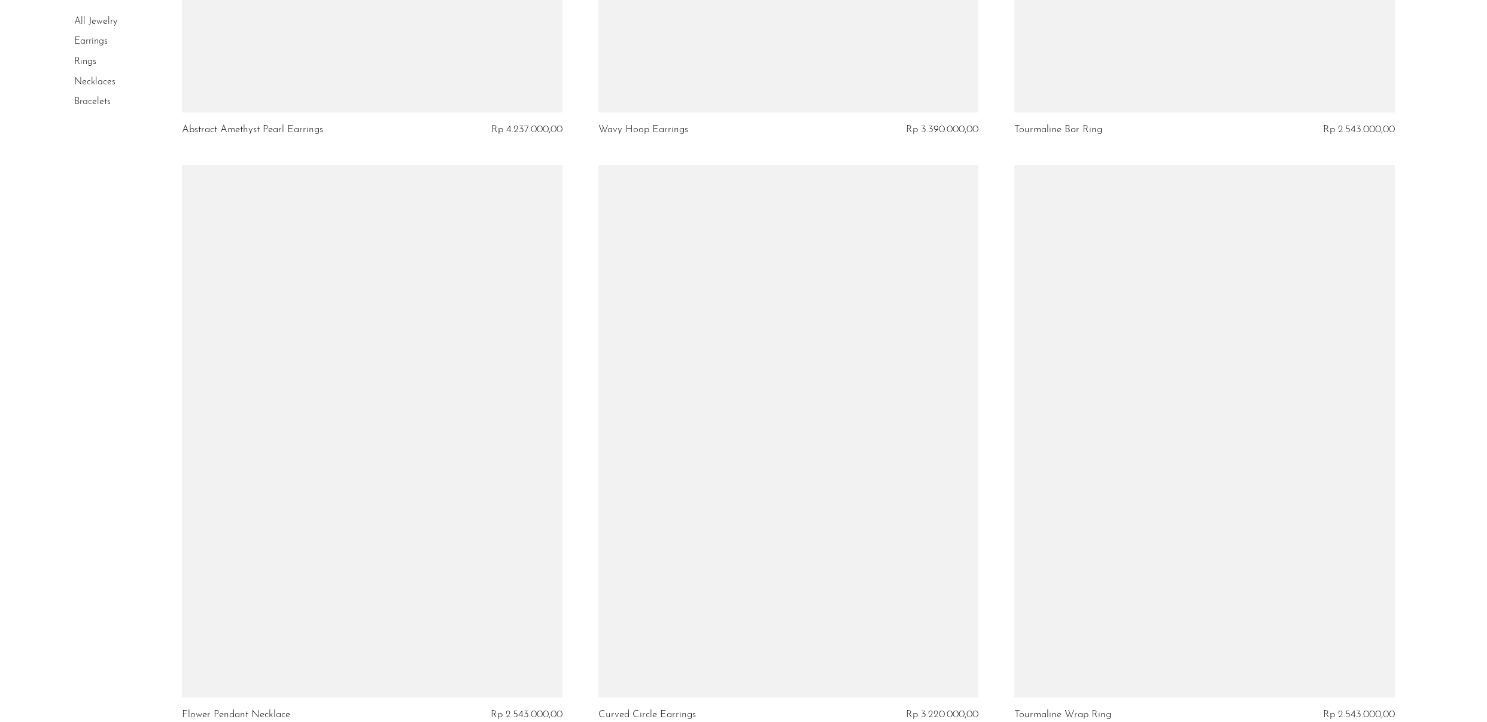
scroll to position [6687, 0]
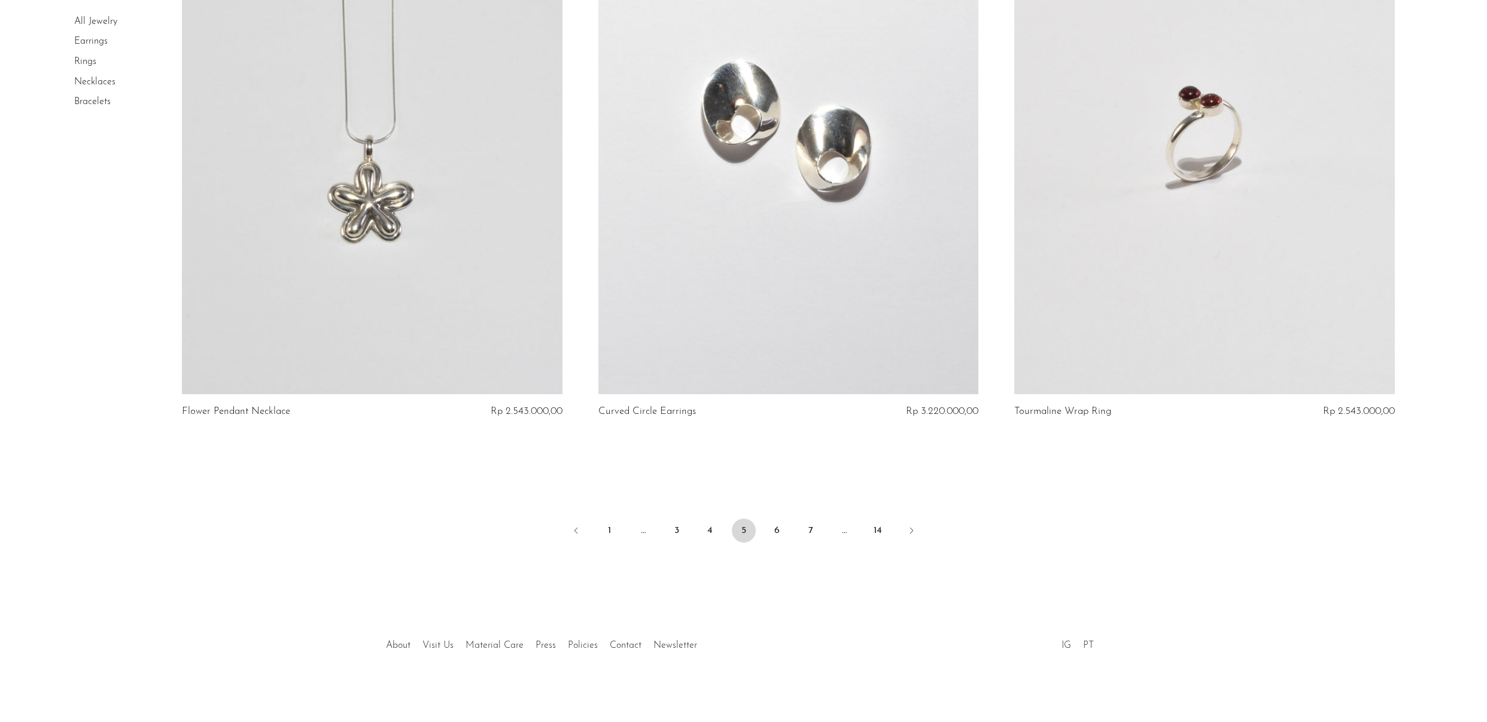
click at [912, 526] on icon "Next" at bounding box center [912, 531] width 10 height 10
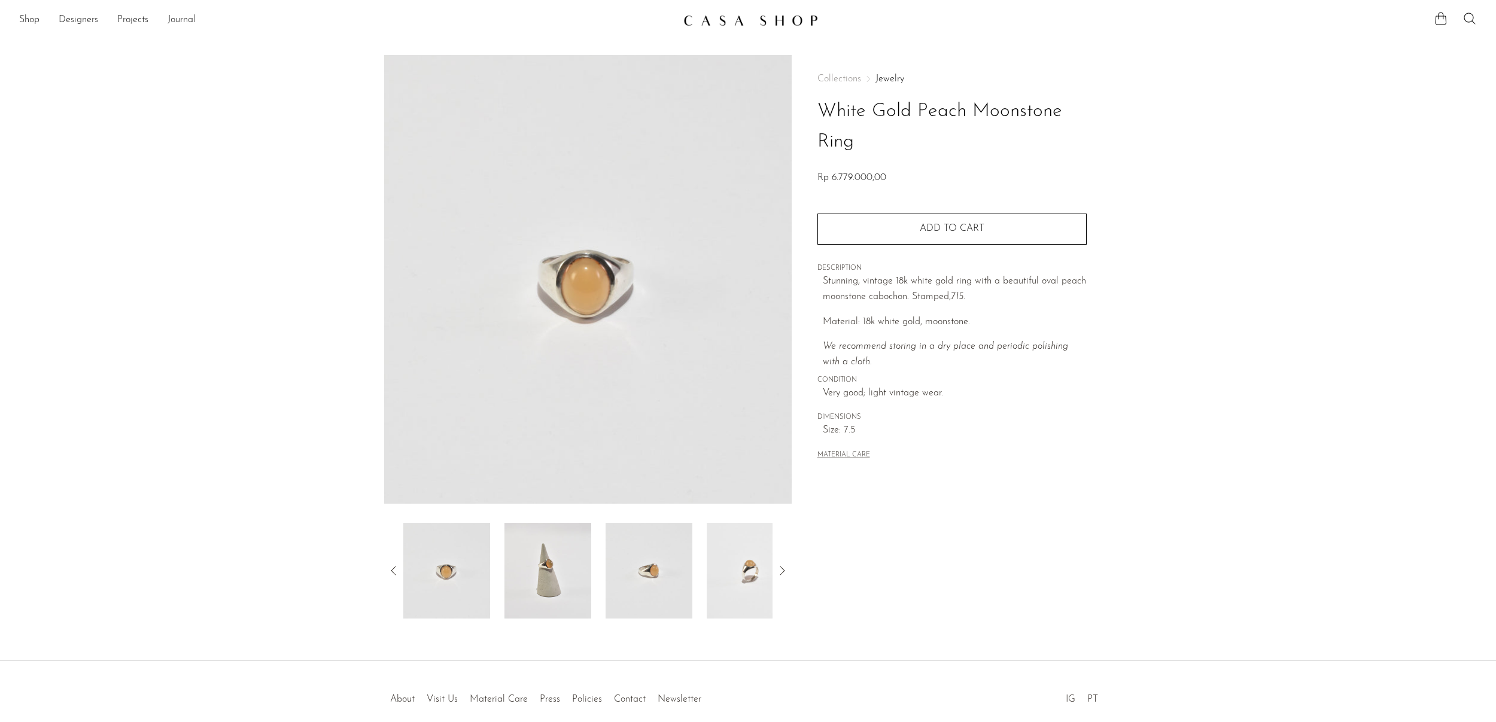
click at [778, 575] on icon at bounding box center [782, 571] width 14 height 14
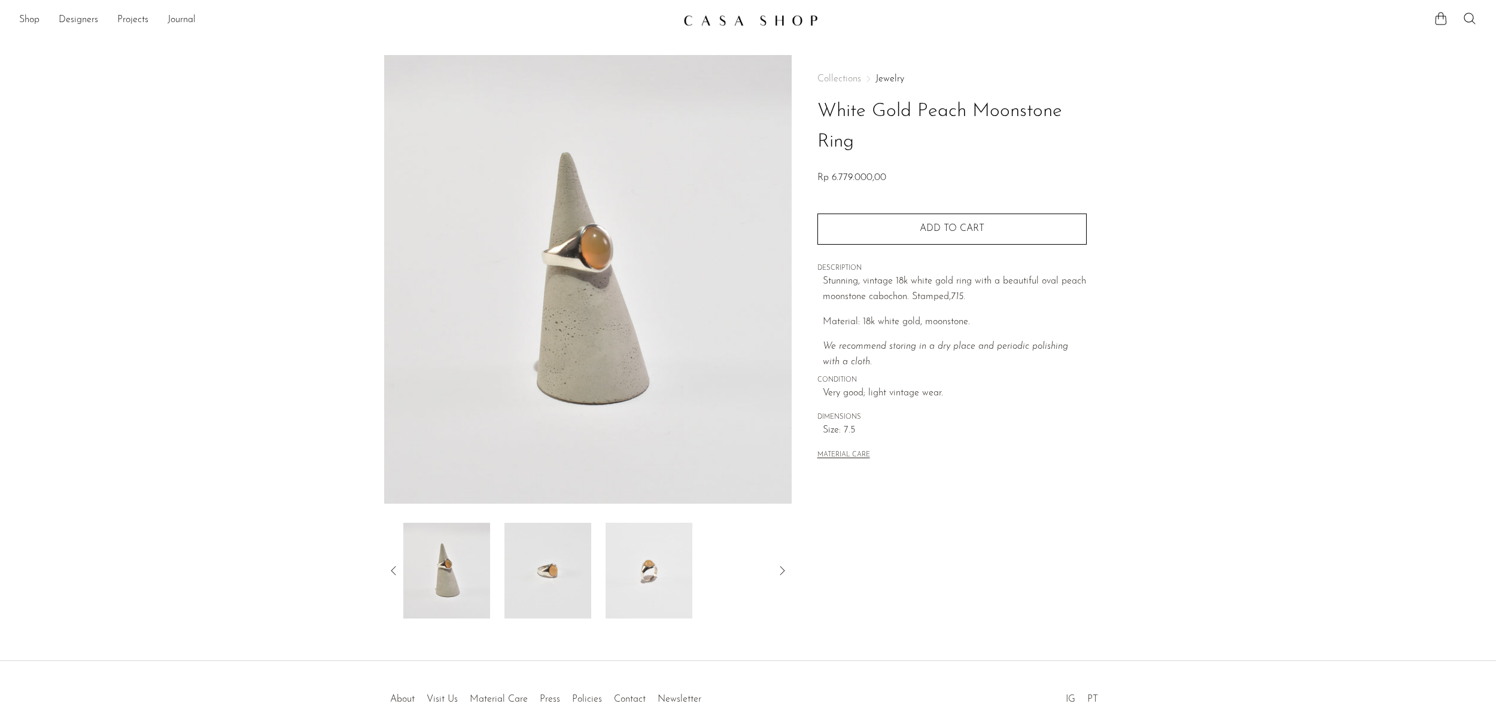
click at [569, 569] on img at bounding box center [548, 571] width 87 height 96
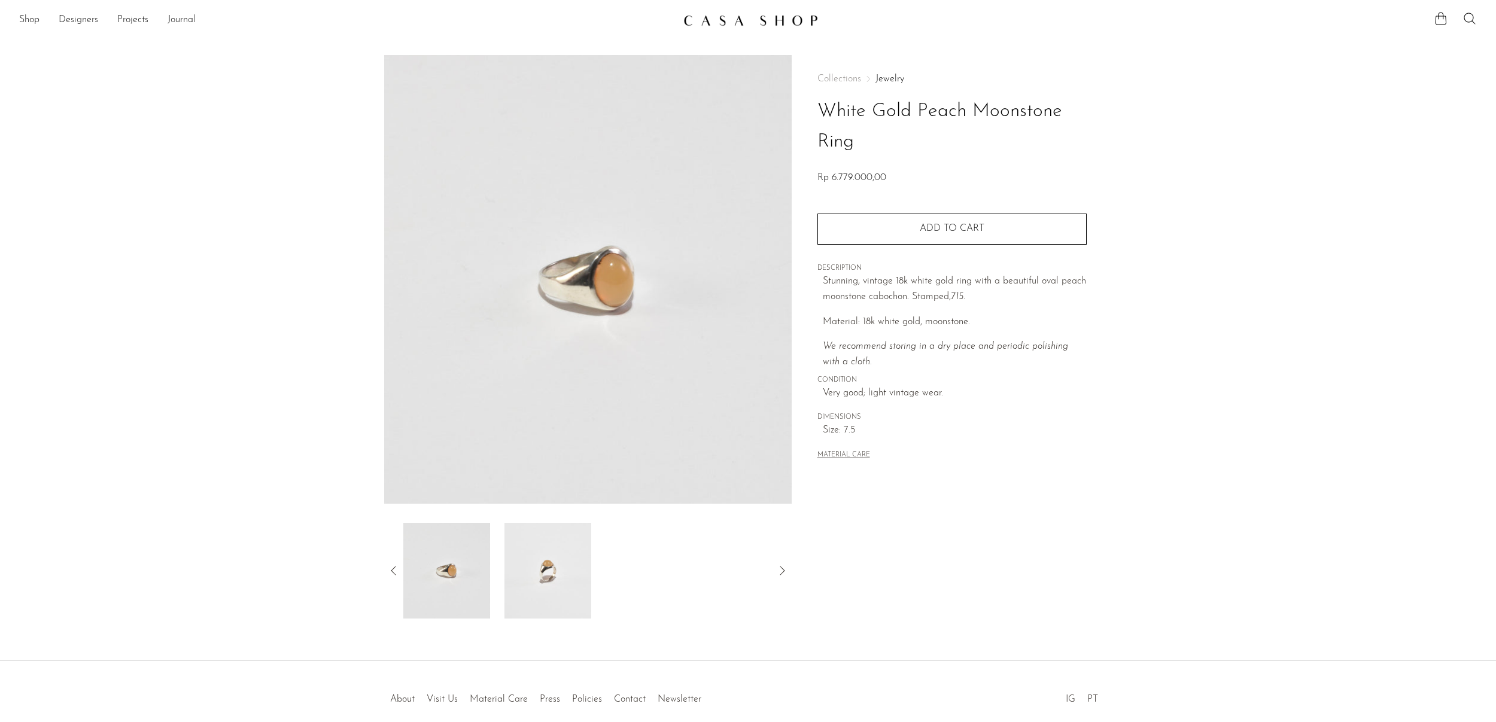
click at [546, 570] on img at bounding box center [548, 571] width 87 height 96
click at [549, 566] on img at bounding box center [548, 571] width 87 height 96
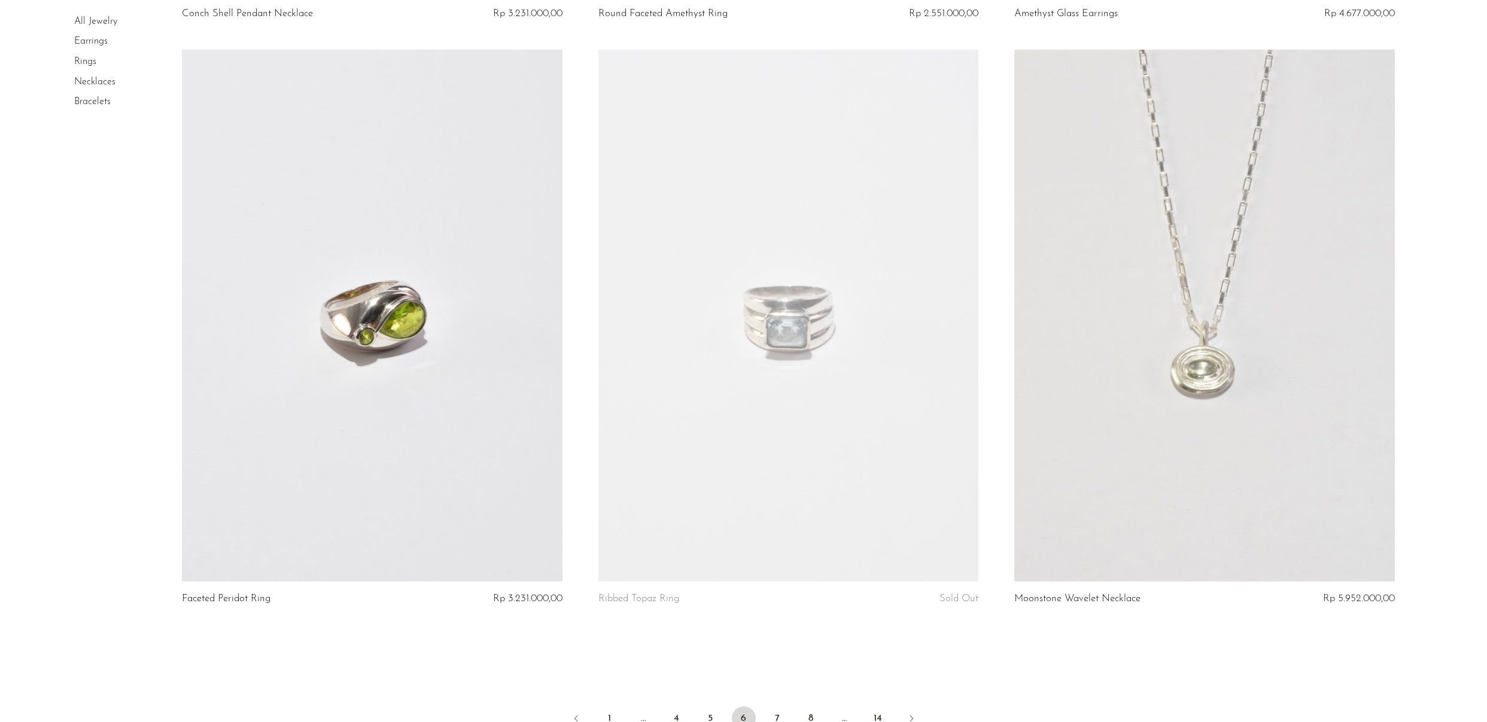
scroll to position [6727, 0]
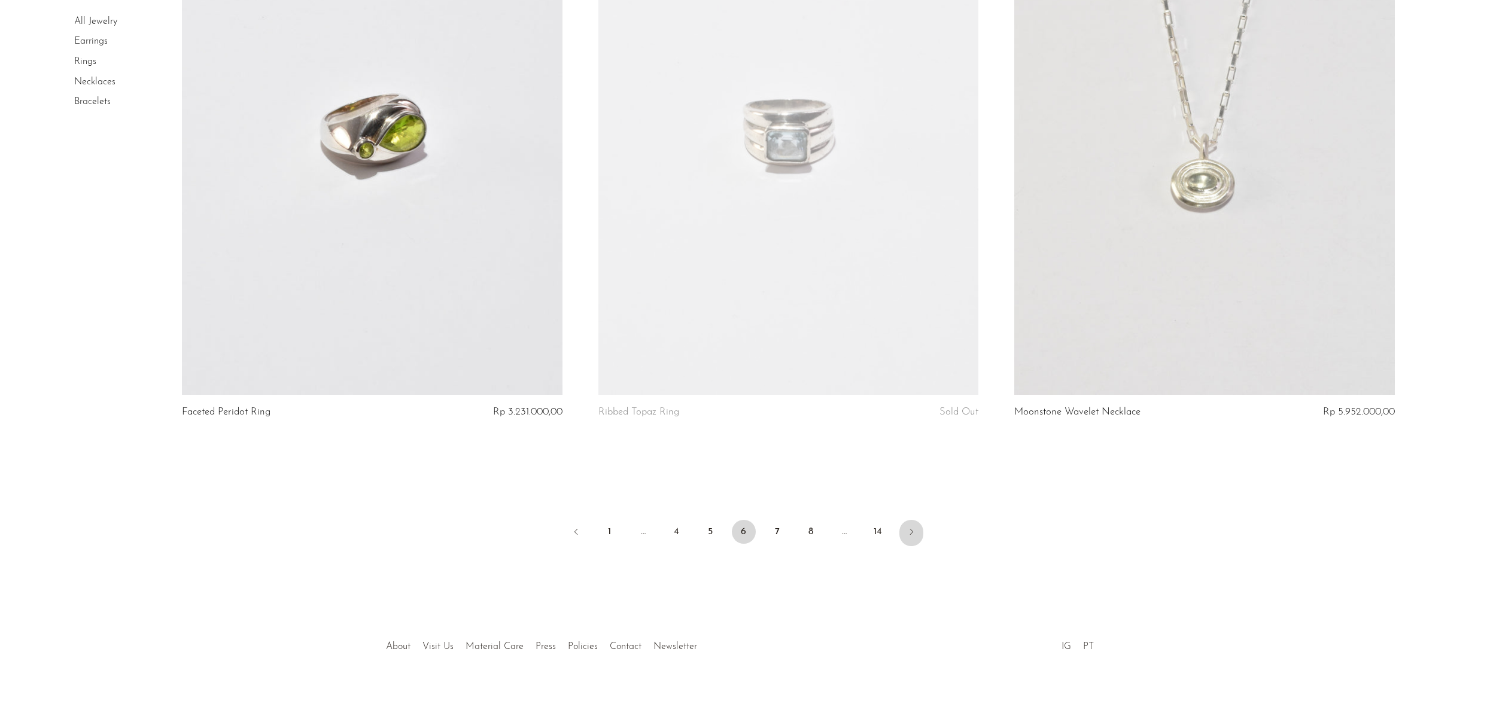
click at [911, 529] on icon "Next" at bounding box center [911, 532] width 3 height 6
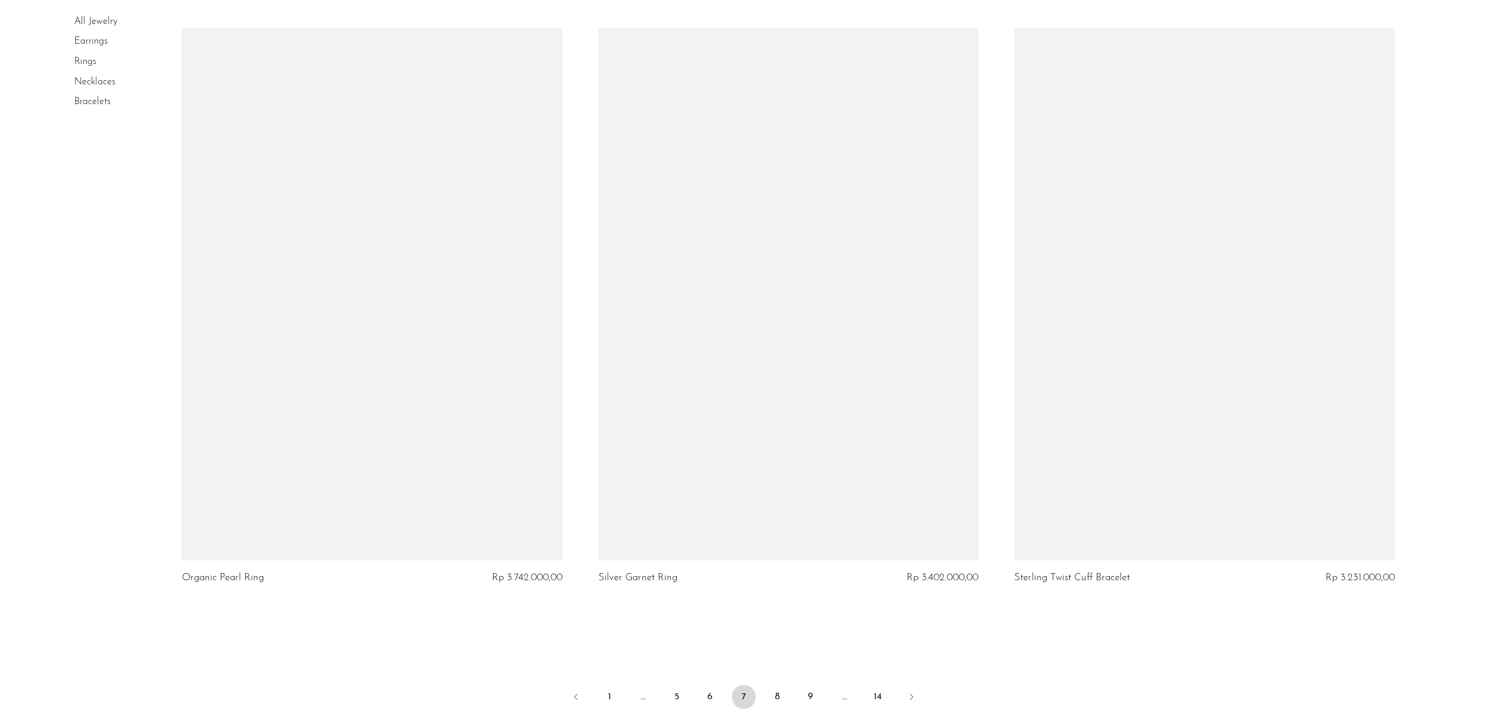
scroll to position [6687, 0]
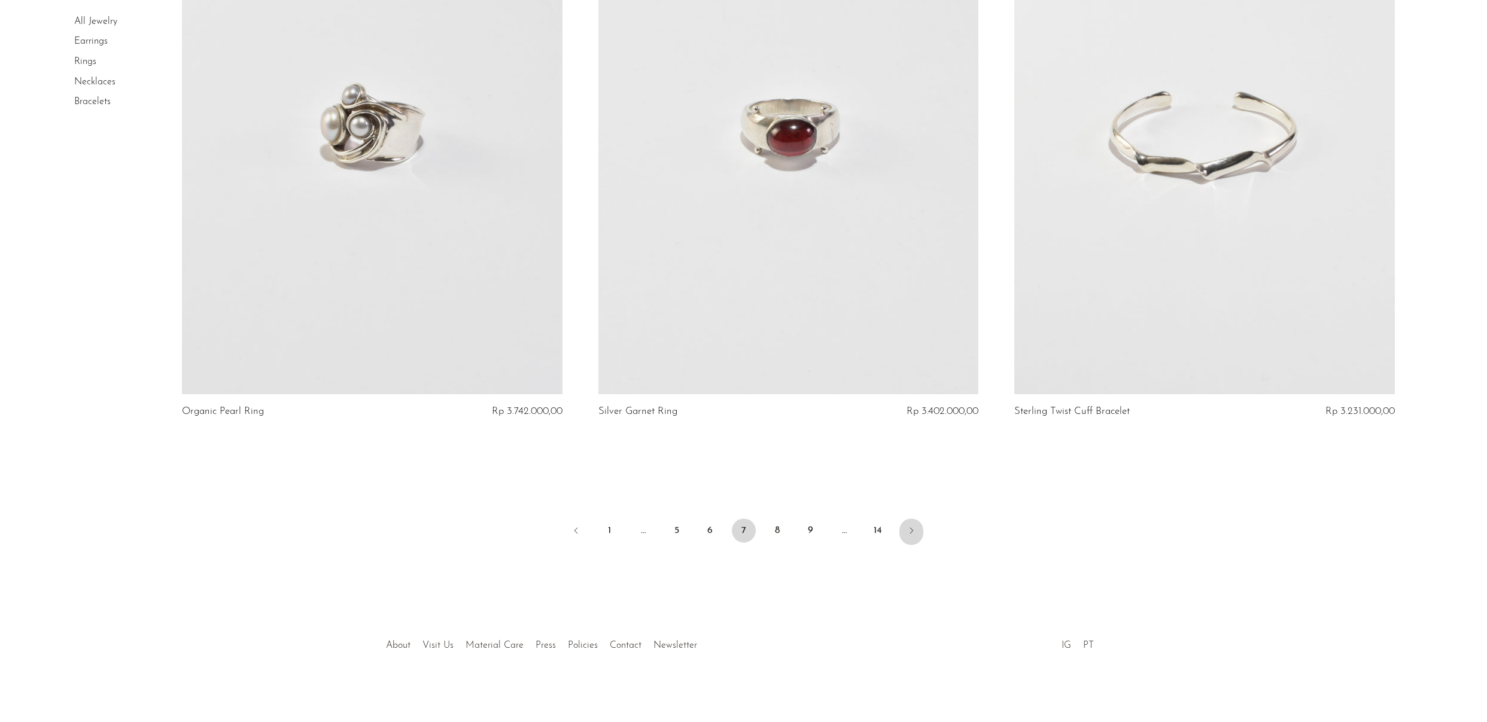
click at [909, 527] on icon "Next" at bounding box center [912, 531] width 10 height 10
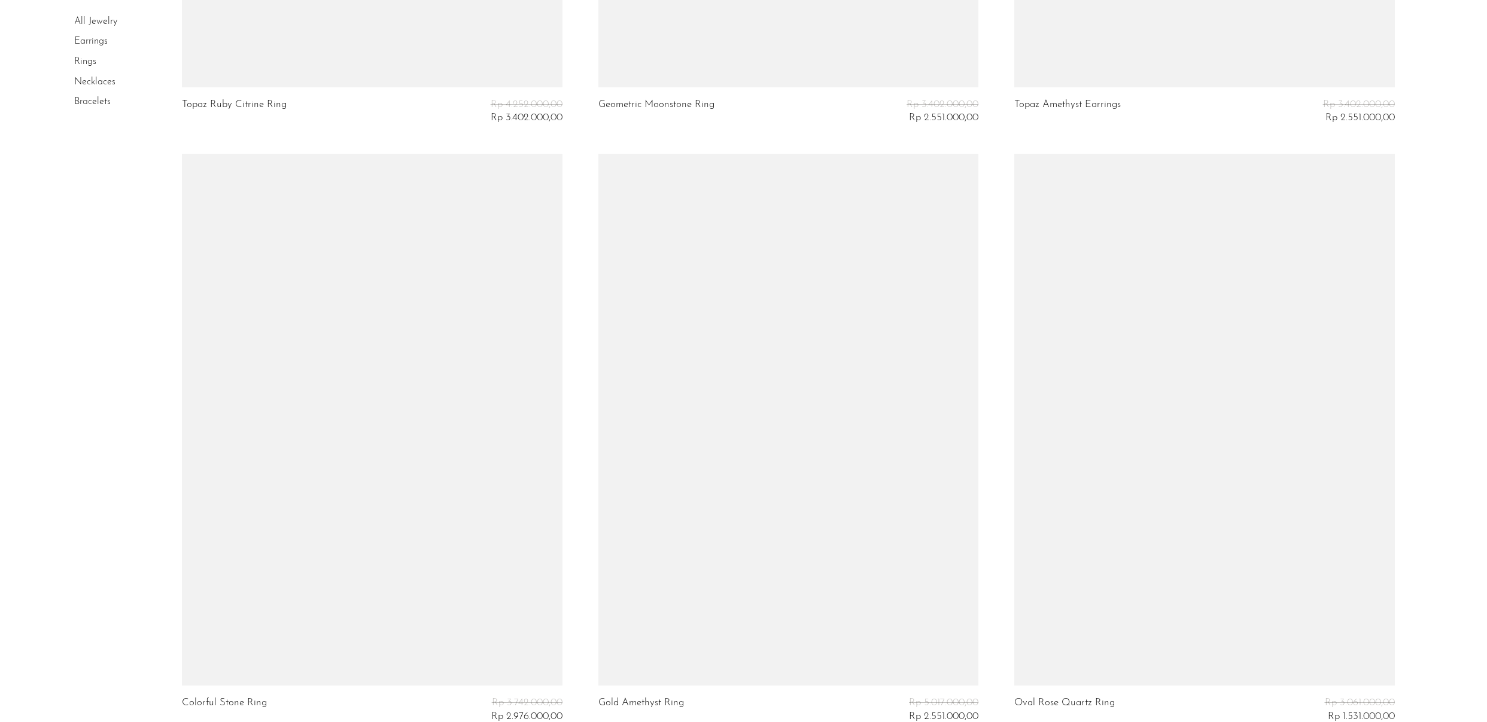
scroll to position [6708, 0]
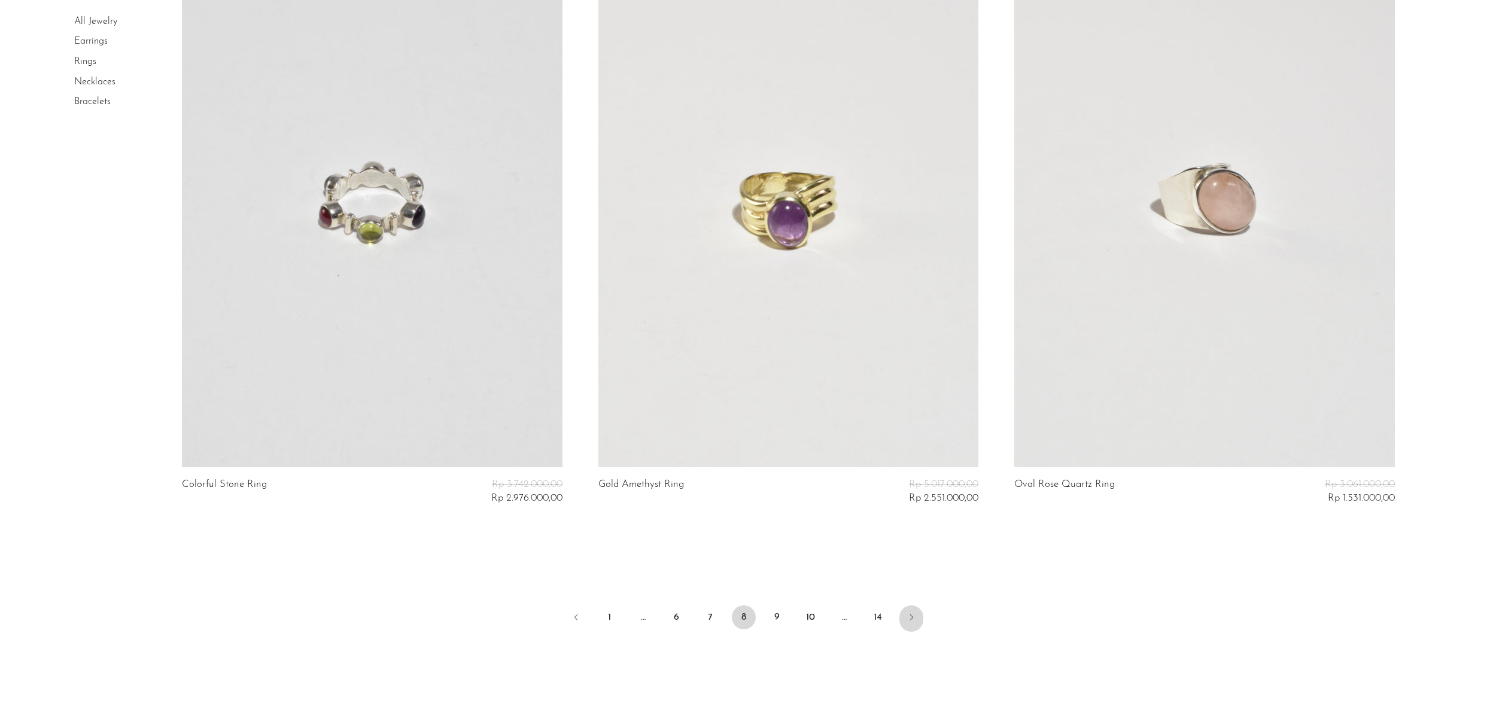
click at [918, 613] on link "Next" at bounding box center [912, 619] width 24 height 26
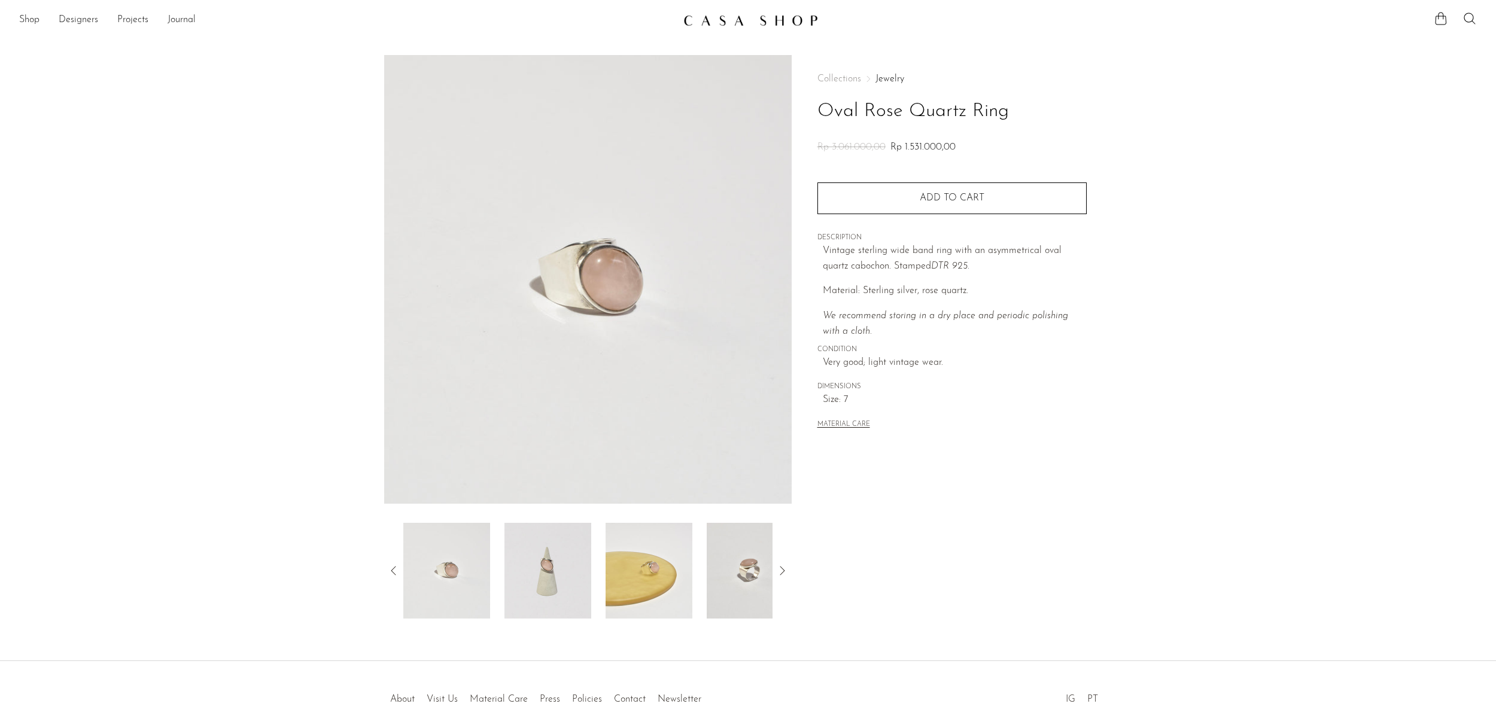
click at [564, 582] on img at bounding box center [548, 571] width 87 height 96
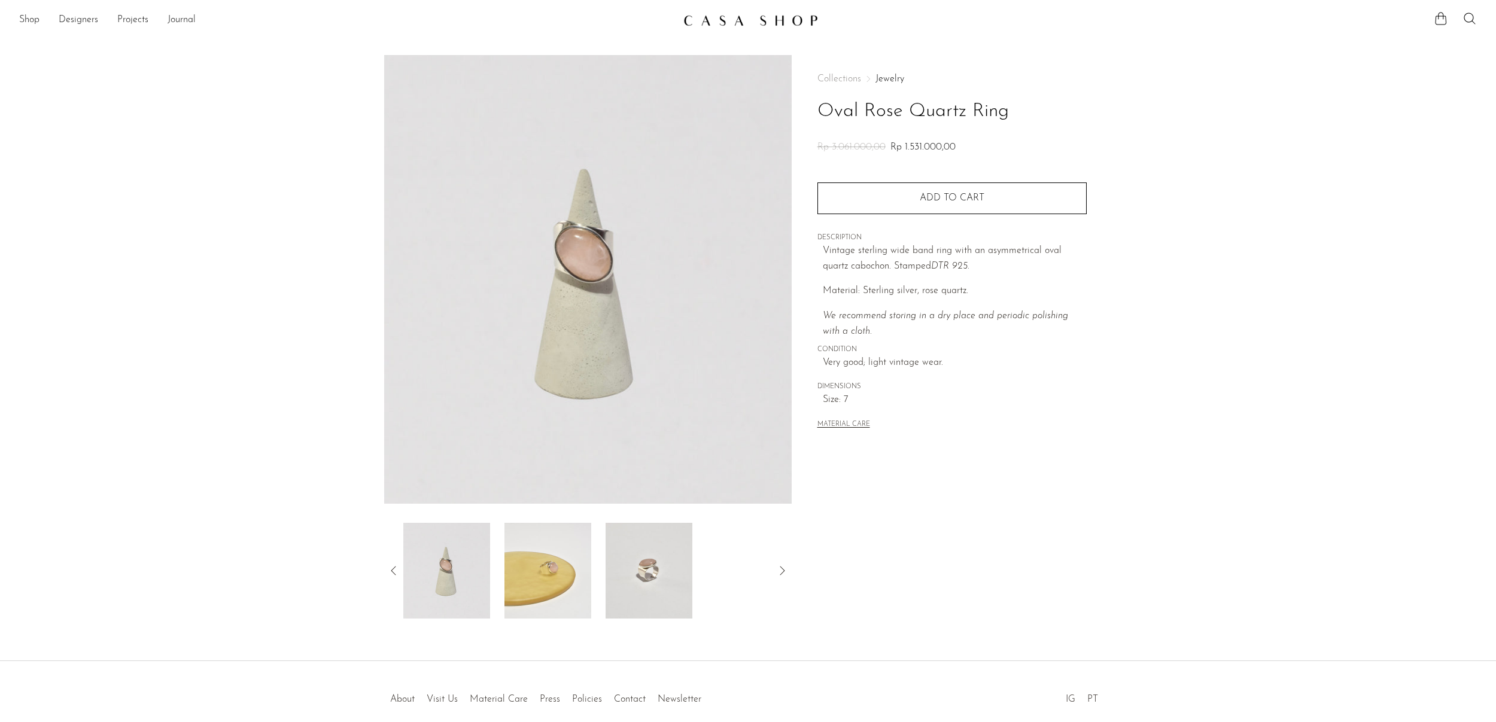
click at [652, 569] on img at bounding box center [649, 571] width 87 height 96
click at [652, 566] on img at bounding box center [649, 571] width 87 height 96
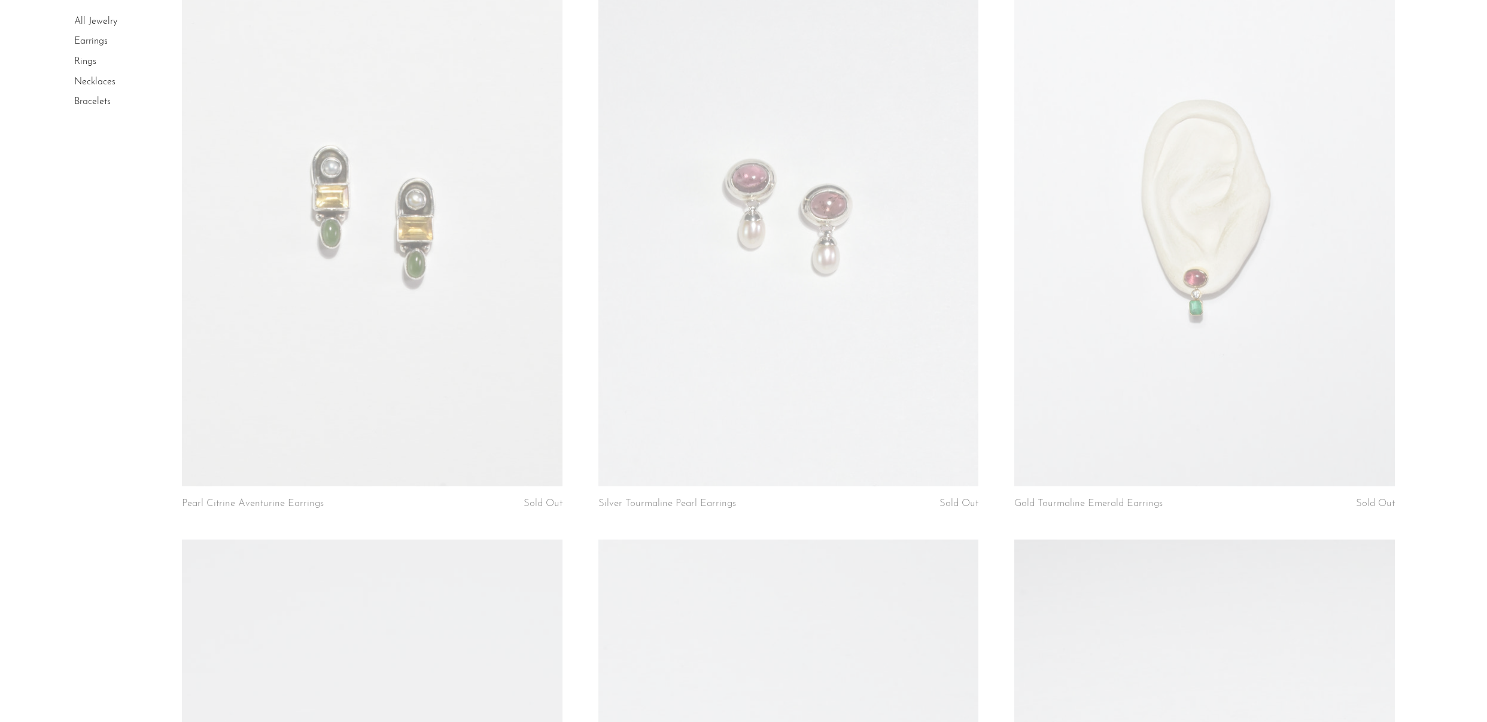
scroll to position [6728, 0]
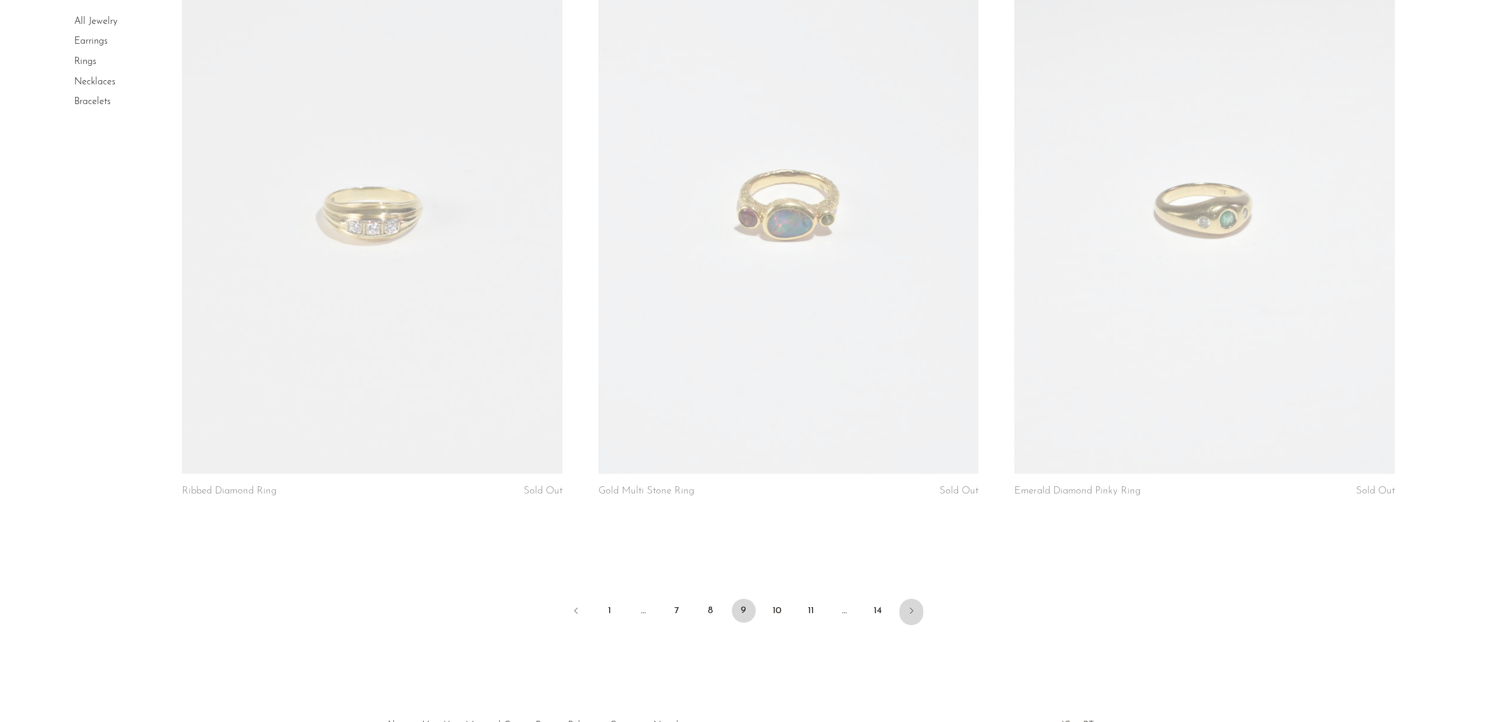
click at [922, 605] on link "Next" at bounding box center [912, 612] width 24 height 26
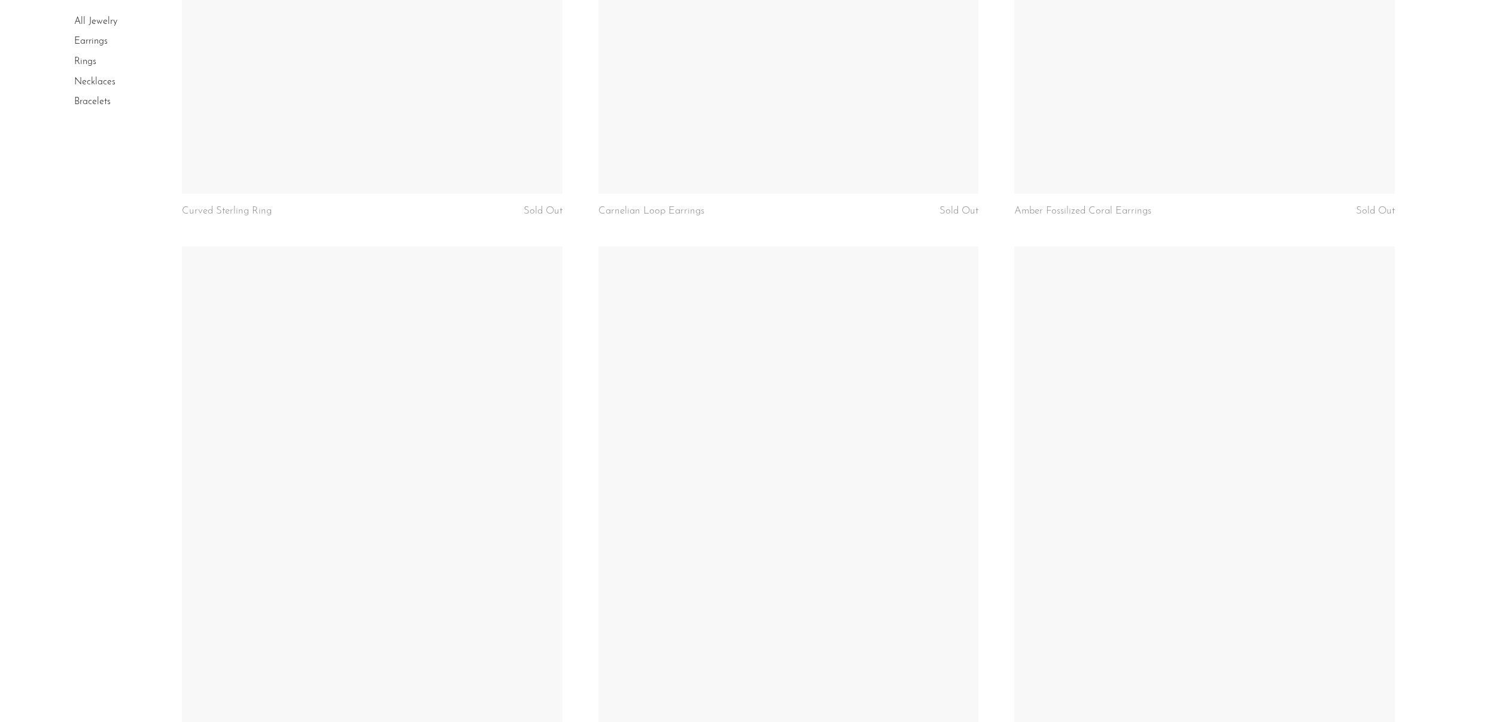
scroll to position [6687, 0]
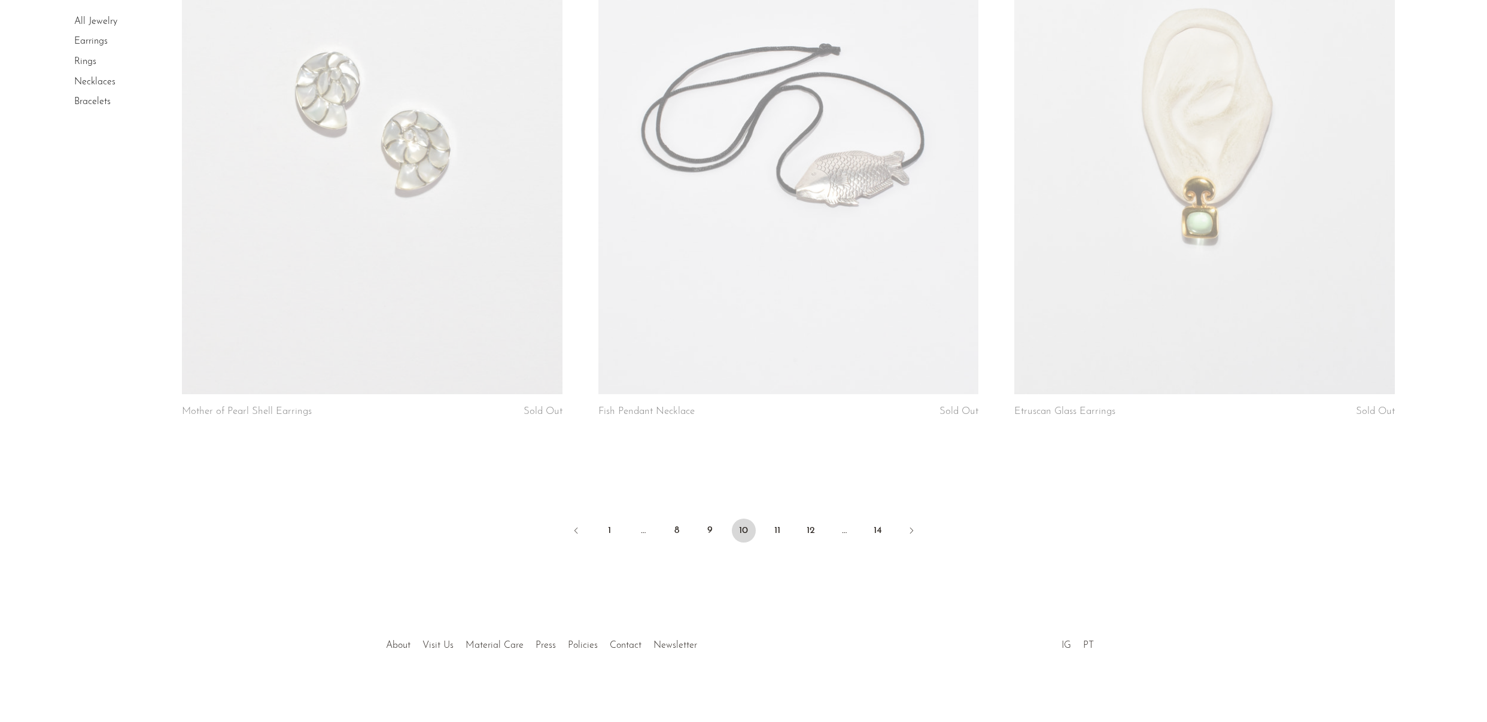
click at [912, 526] on icon "Next" at bounding box center [912, 531] width 10 height 10
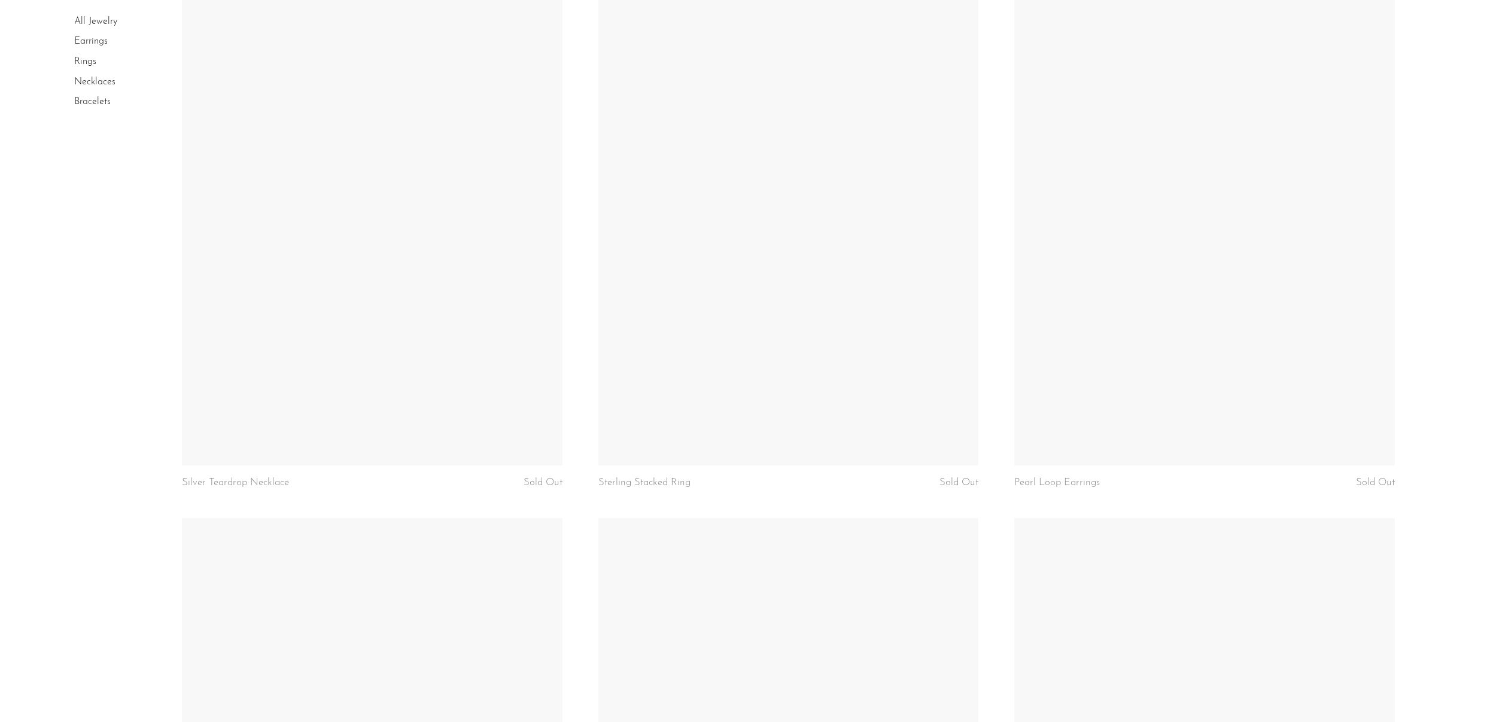
scroll to position [6687, 0]
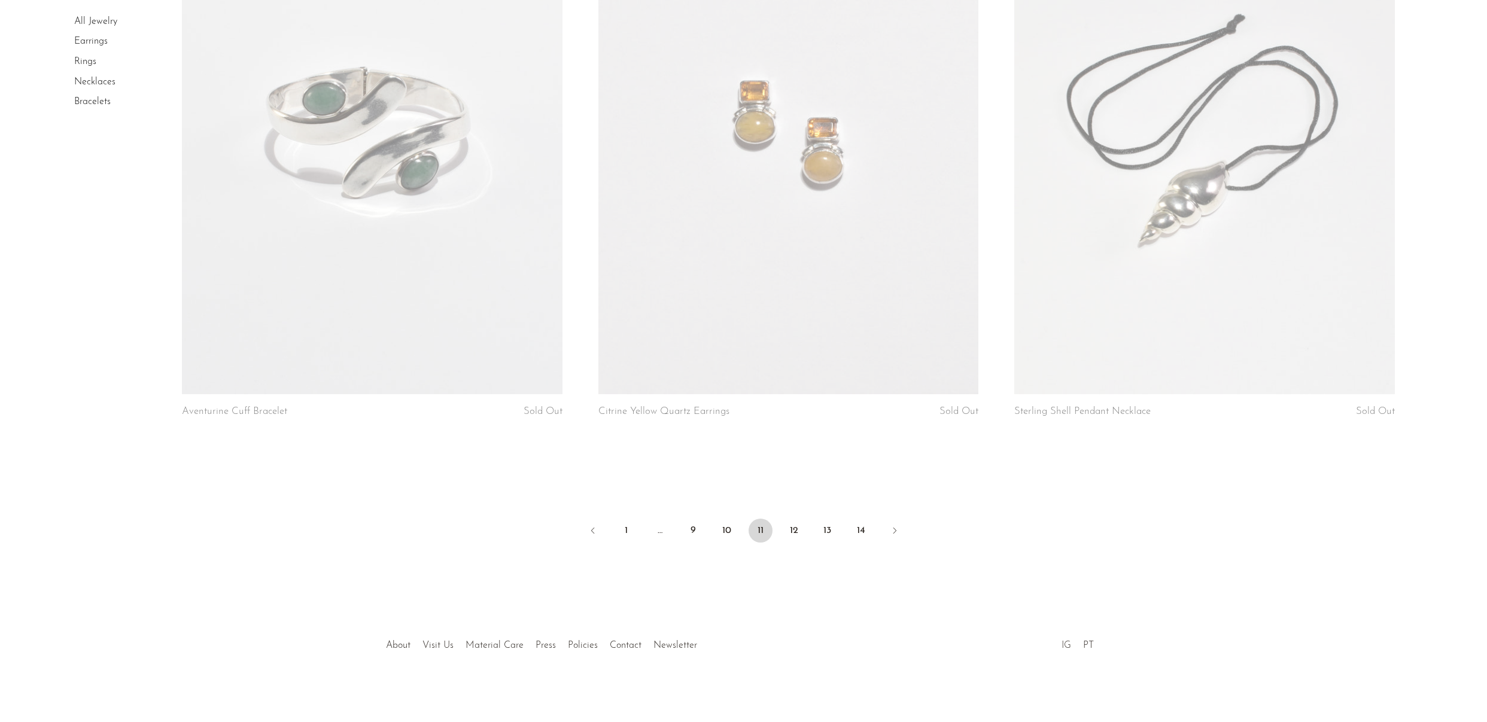
click at [1065, 641] on link "IG" at bounding box center [1067, 646] width 10 height 10
click at [896, 526] on icon "Next" at bounding box center [895, 531] width 10 height 10
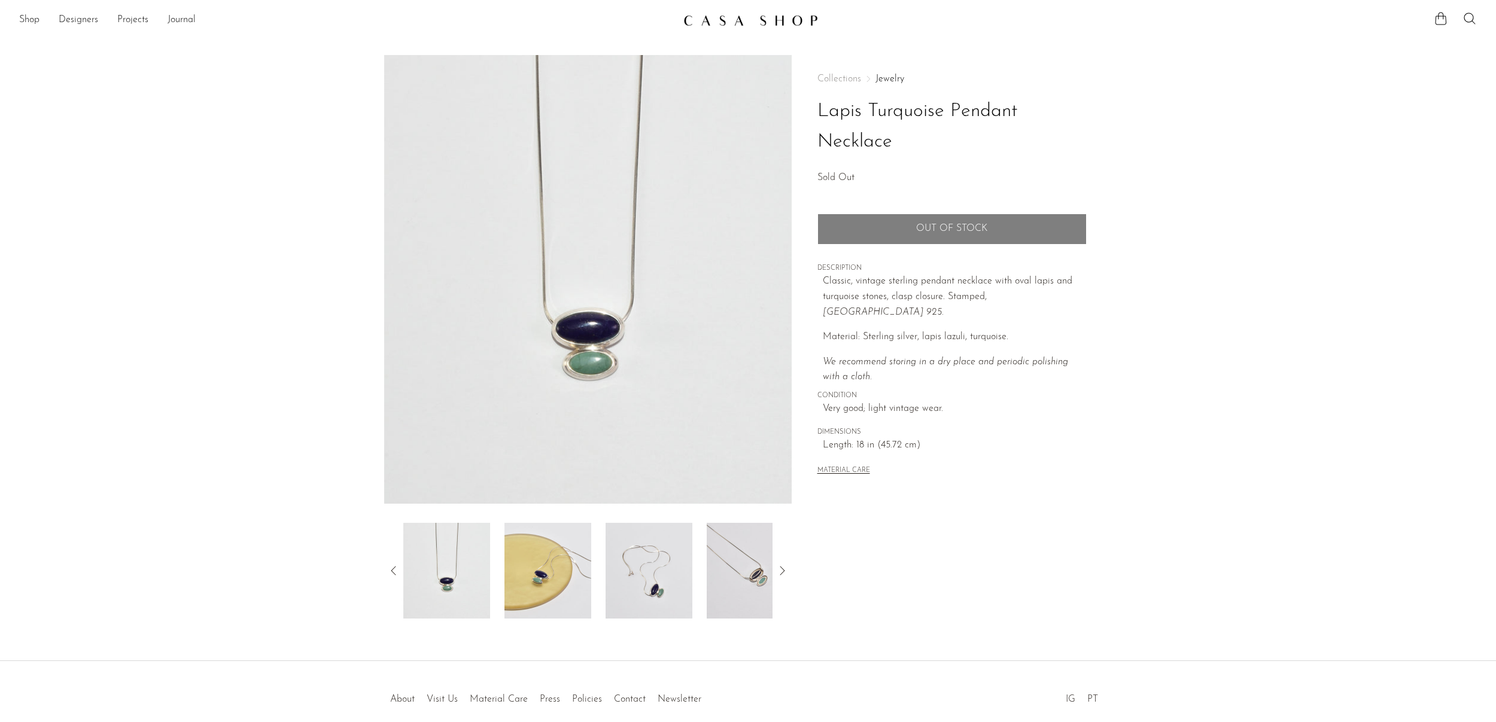
click at [743, 585] on img at bounding box center [750, 571] width 87 height 96
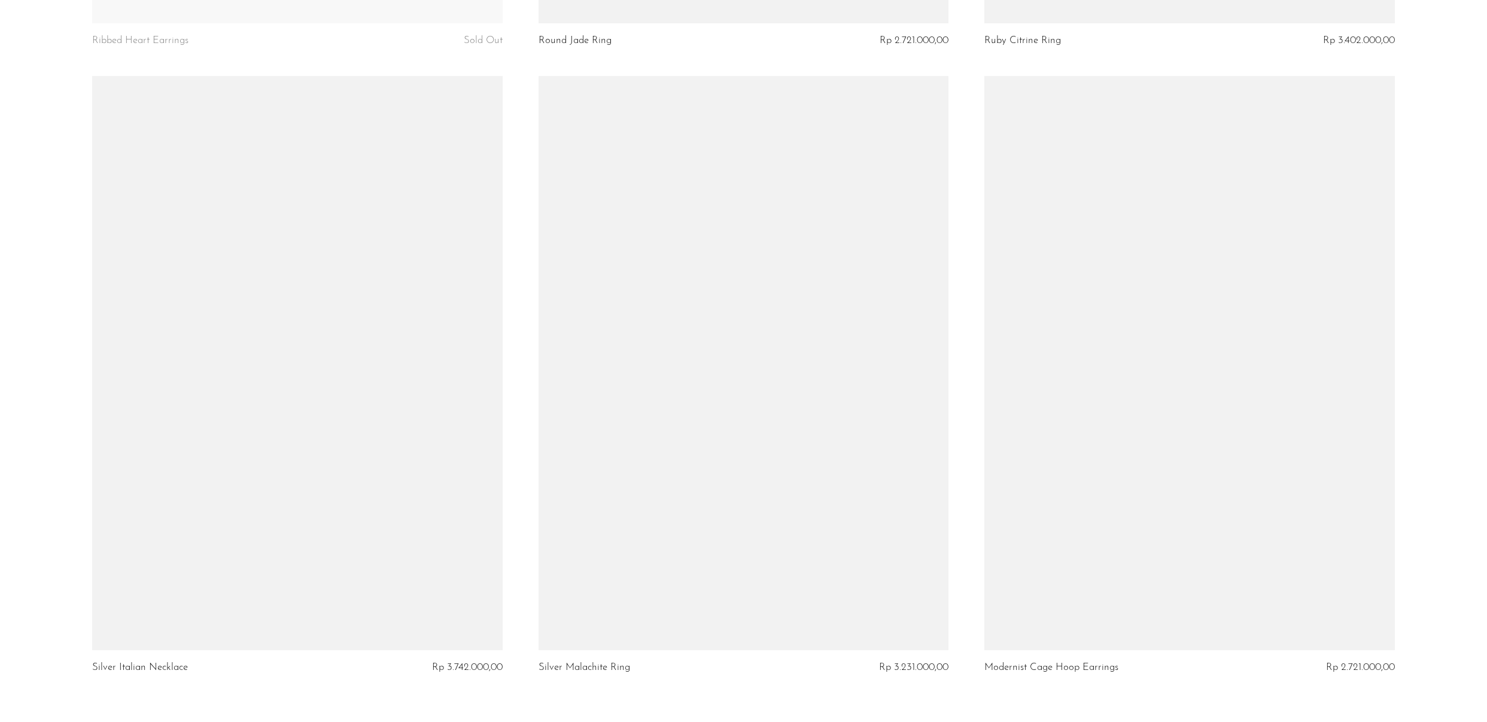
scroll to position [7190, 0]
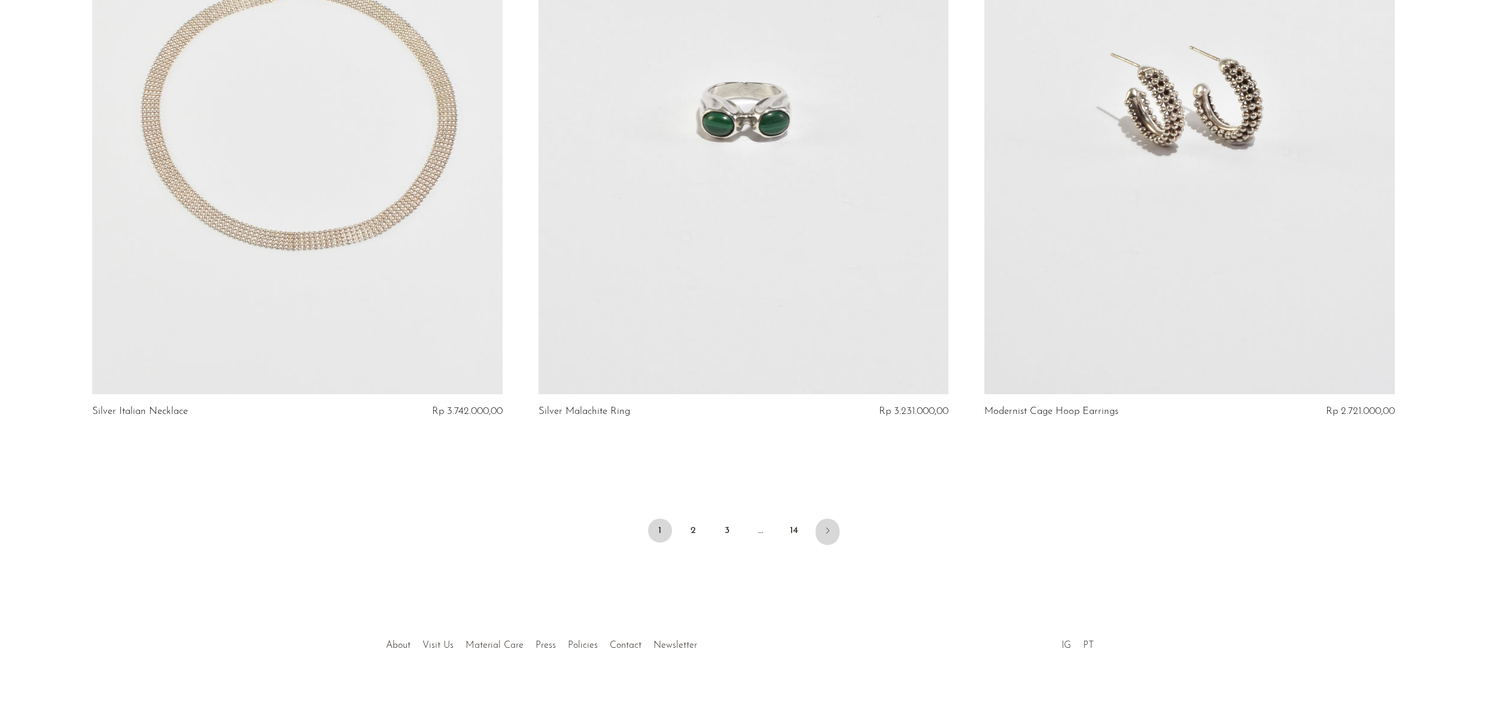
click at [833, 528] on link "Next" at bounding box center [828, 532] width 24 height 26
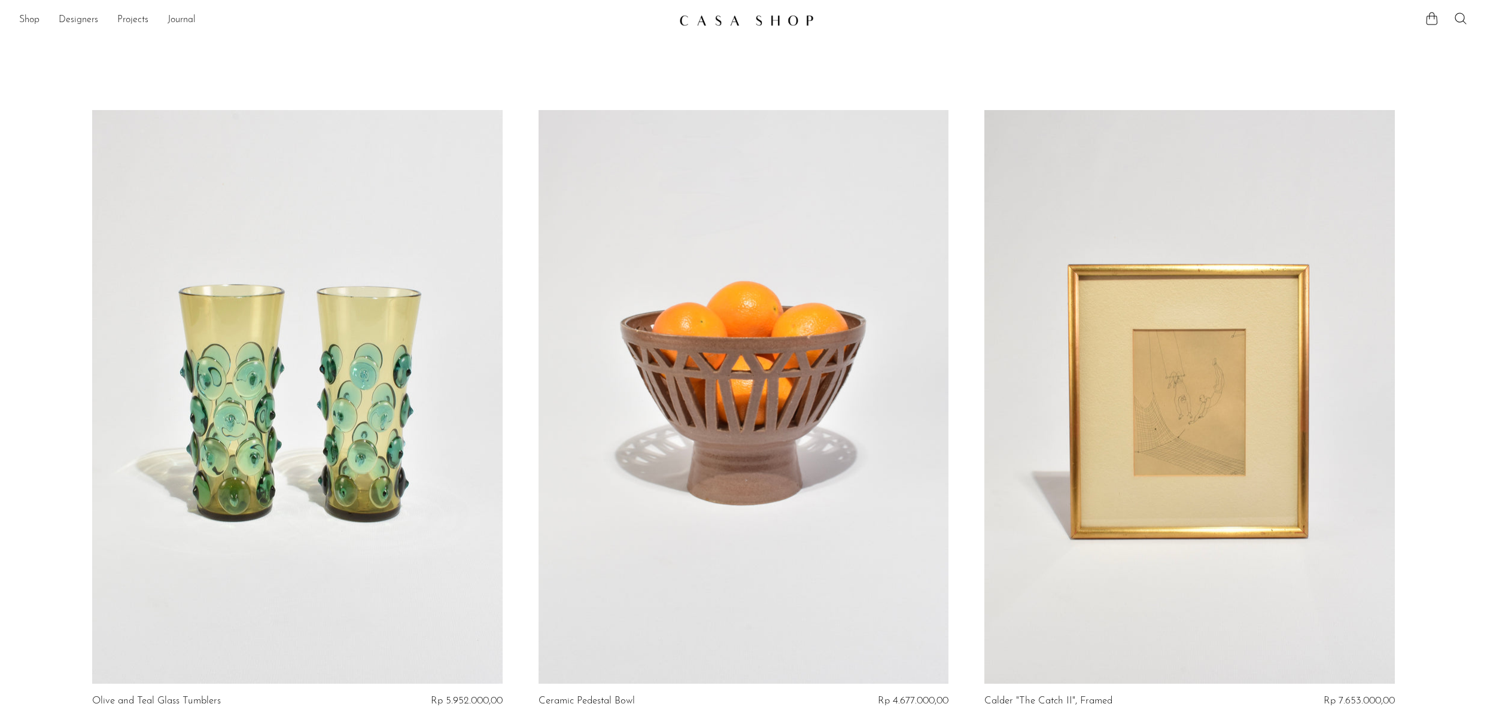
click at [44, 19] on ul "Shop Featured New Arrivals Bestsellers Coming Soon Jewelry Jewelry All Earrings…" at bounding box center [344, 20] width 651 height 20
click at [32, 19] on link "Shop" at bounding box center [29, 21] width 20 height 16
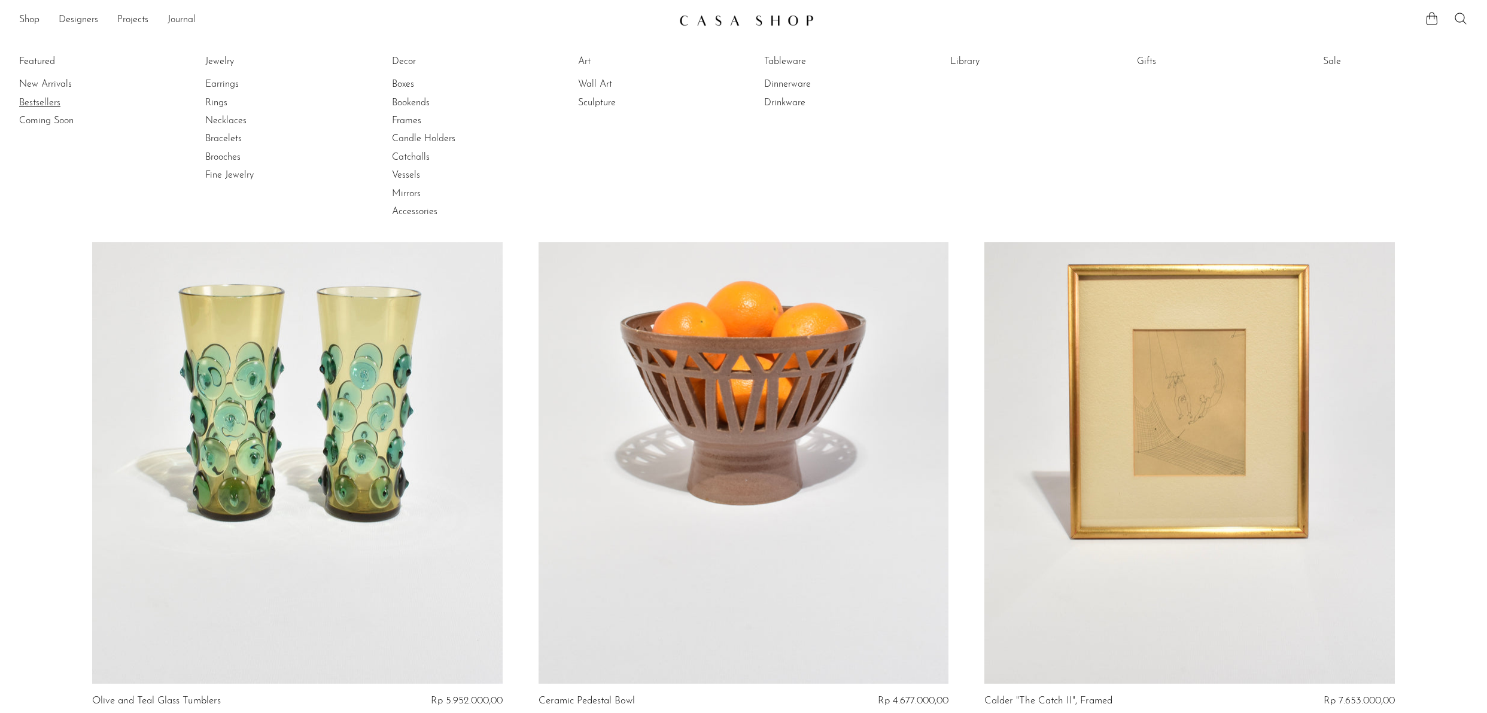
click at [62, 100] on link "Bestsellers" at bounding box center [64, 102] width 90 height 13
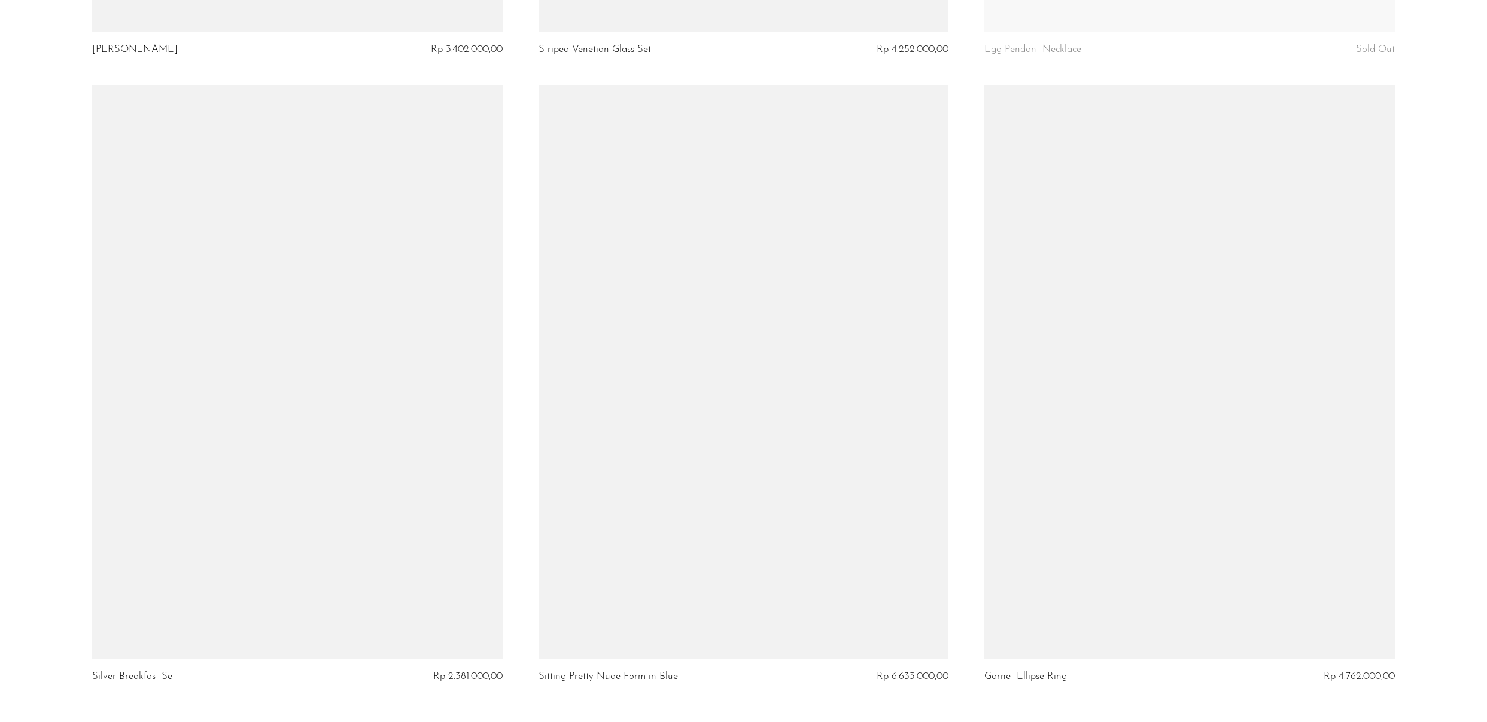
scroll to position [7190, 0]
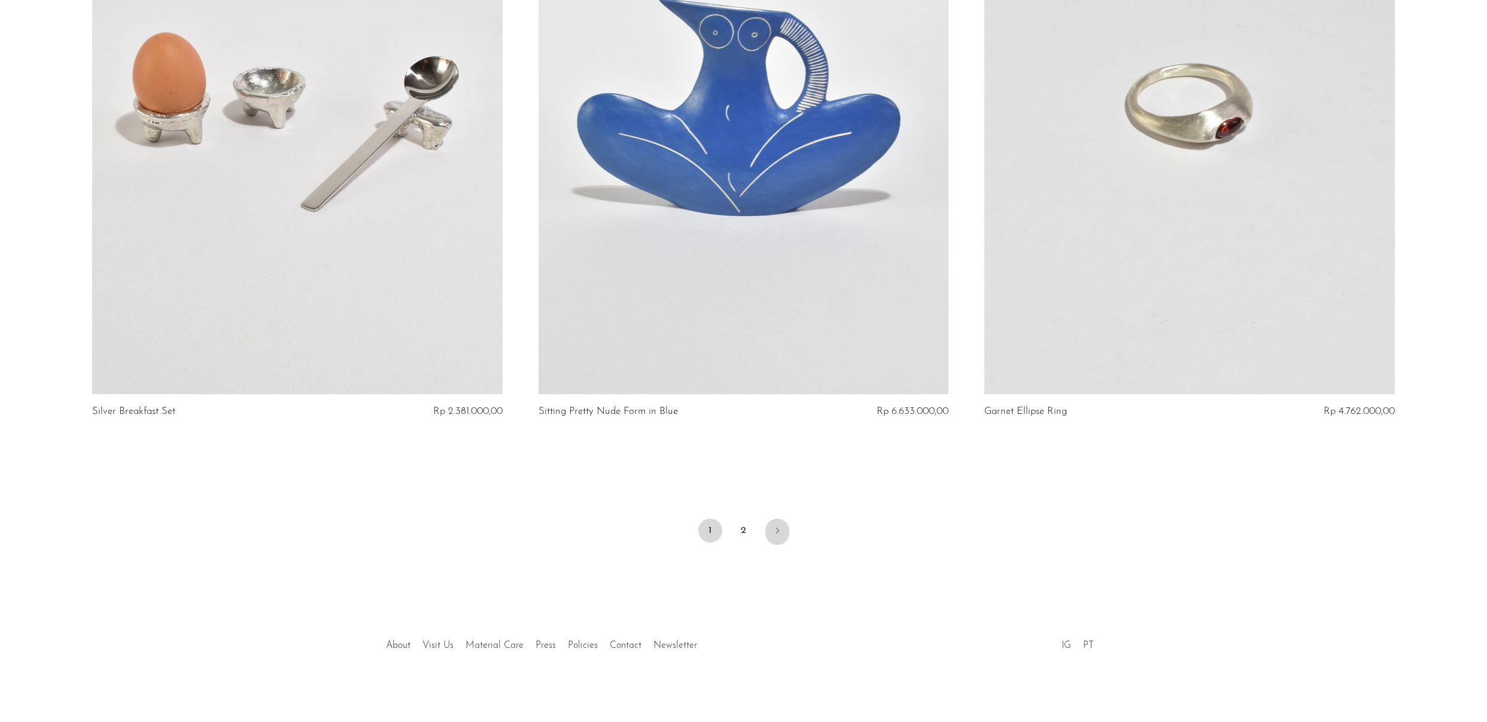
click at [777, 528] on icon "Next" at bounding box center [778, 531] width 10 height 10
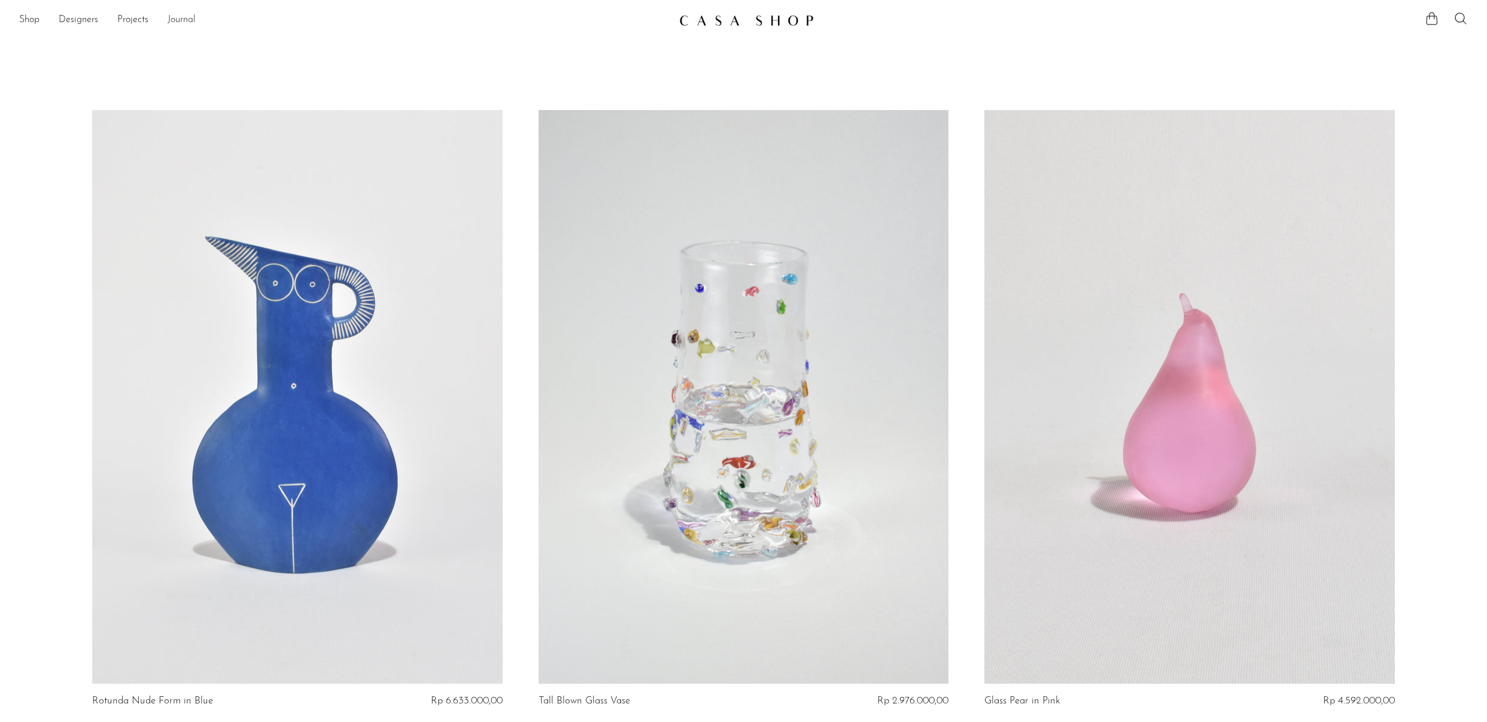
click at [183, 21] on link "Journal" at bounding box center [182, 21] width 28 height 16
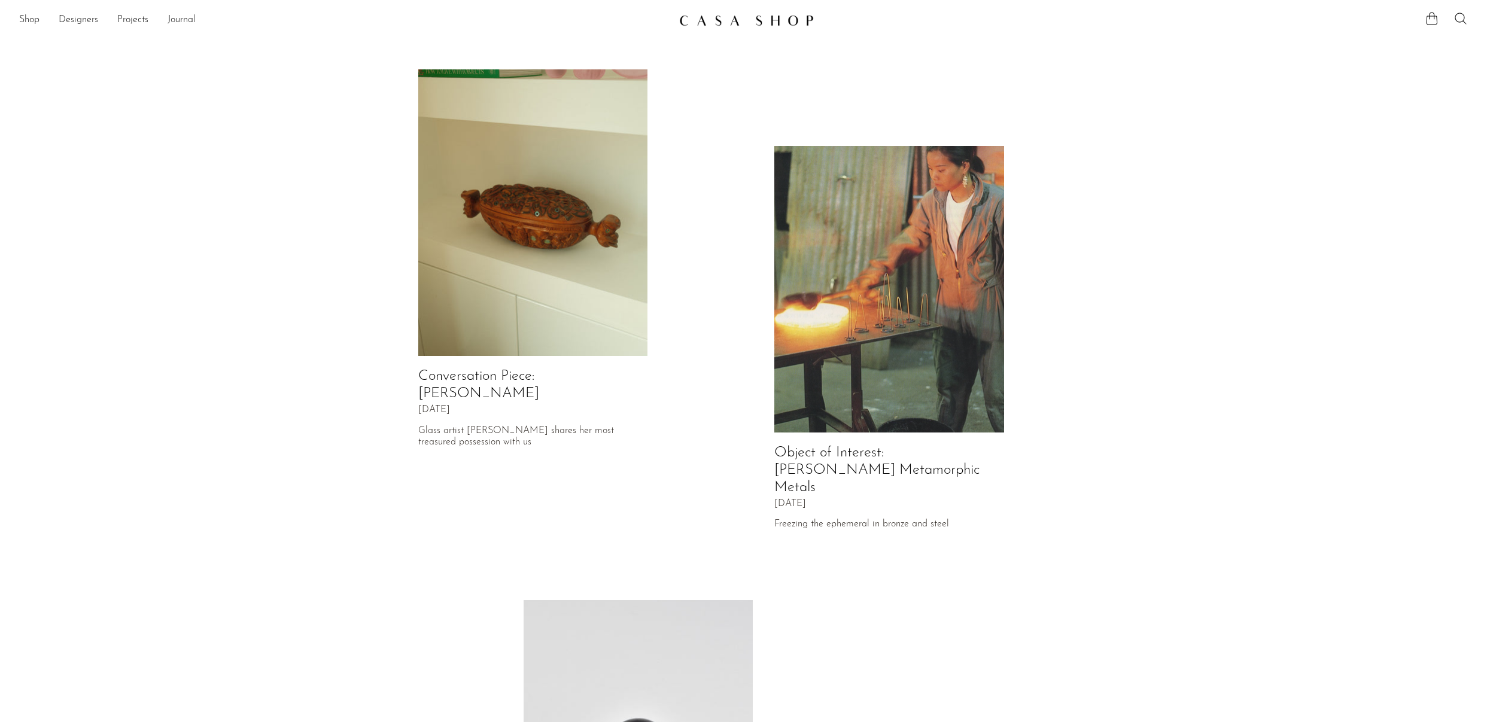
scroll to position [382, 0]
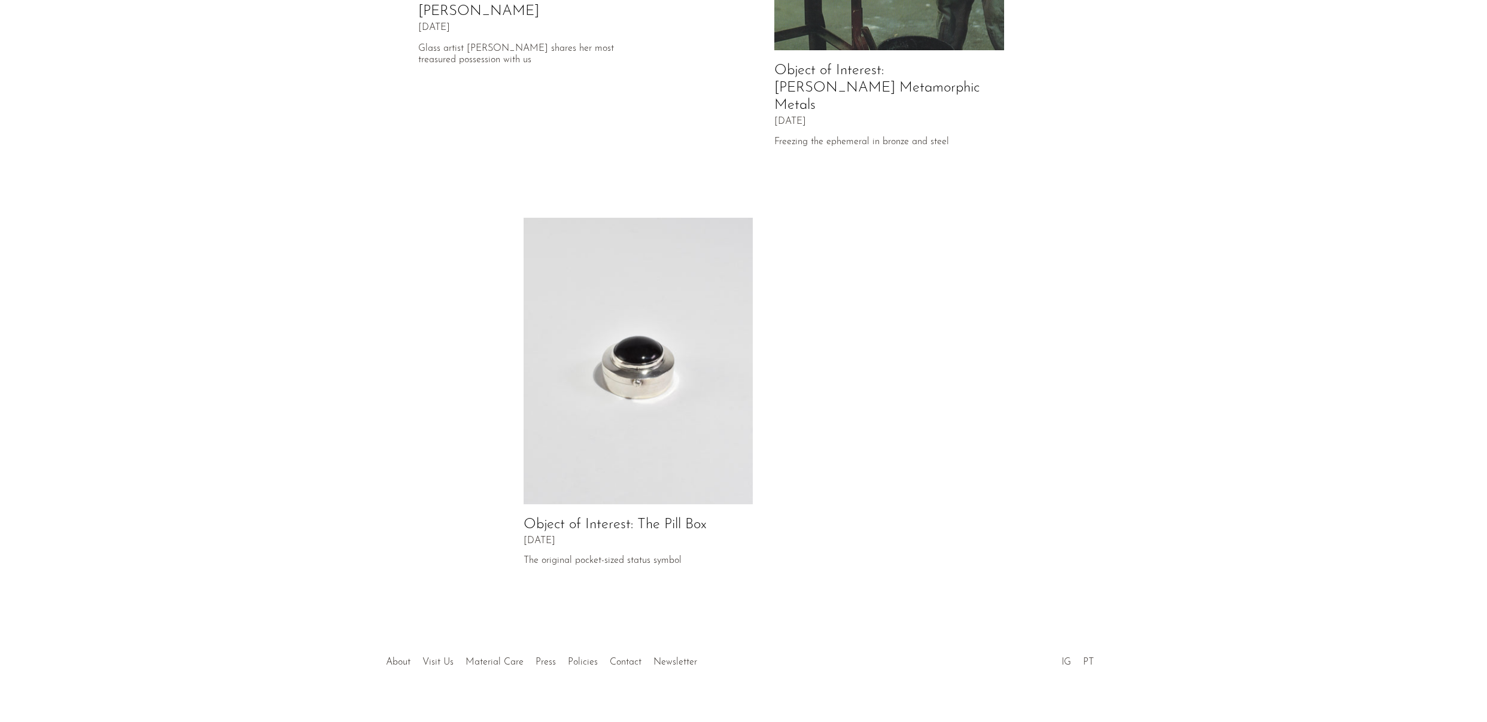
click at [652, 324] on img at bounding box center [639, 361] width 230 height 287
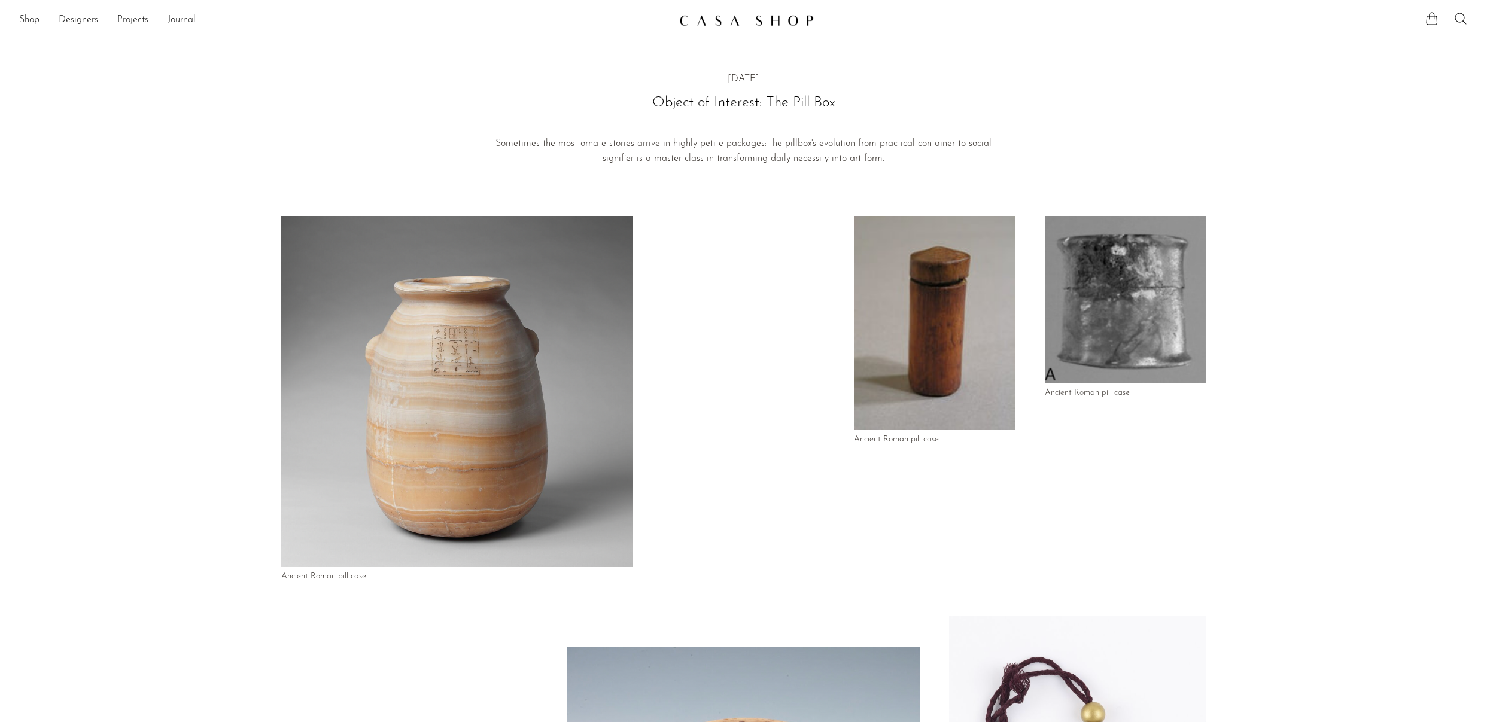
click at [147, 13] on link "Projects" at bounding box center [132, 21] width 31 height 16
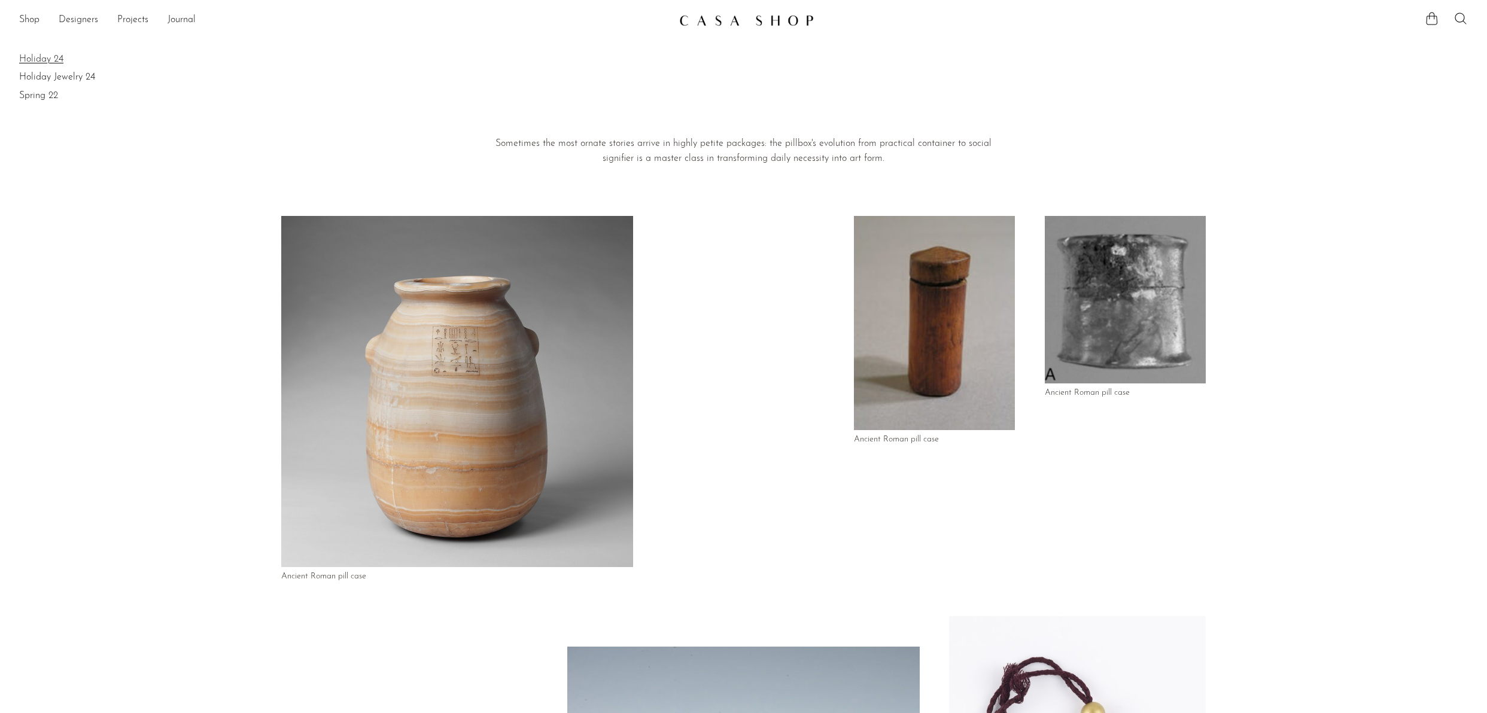
click at [41, 62] on link "Holiday 24" at bounding box center [743, 59] width 1449 height 13
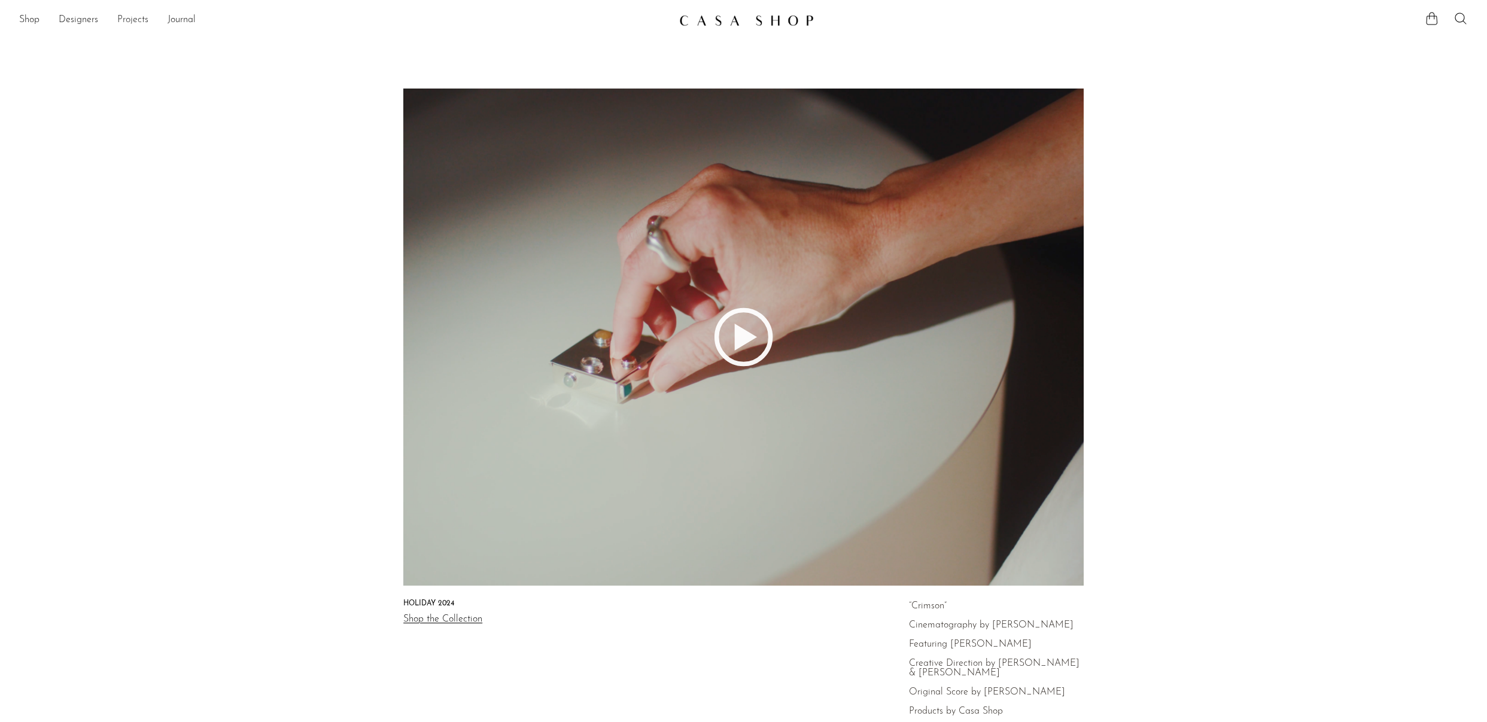
click at [130, 22] on link "Projects" at bounding box center [132, 21] width 31 height 16
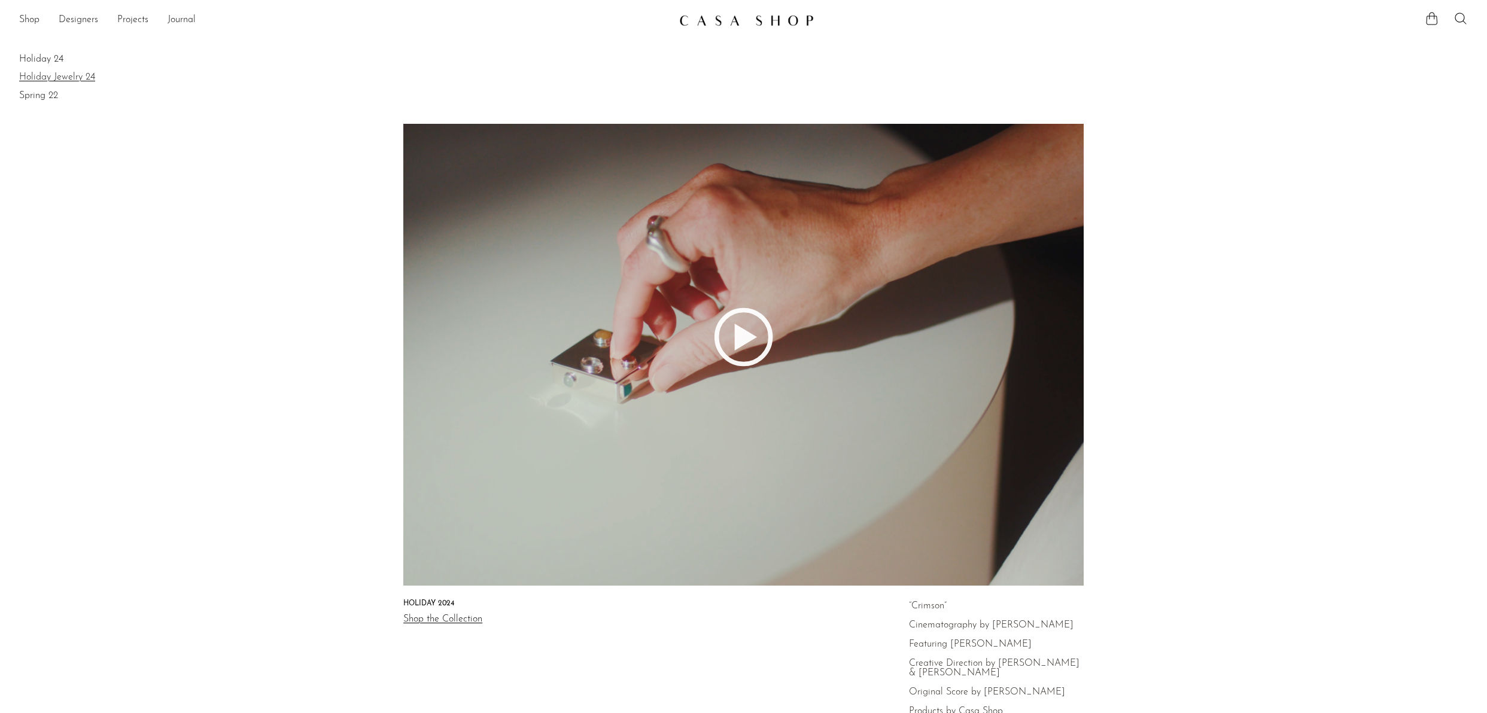
click at [51, 77] on link "Holiday Jewelry 24" at bounding box center [743, 77] width 1449 height 13
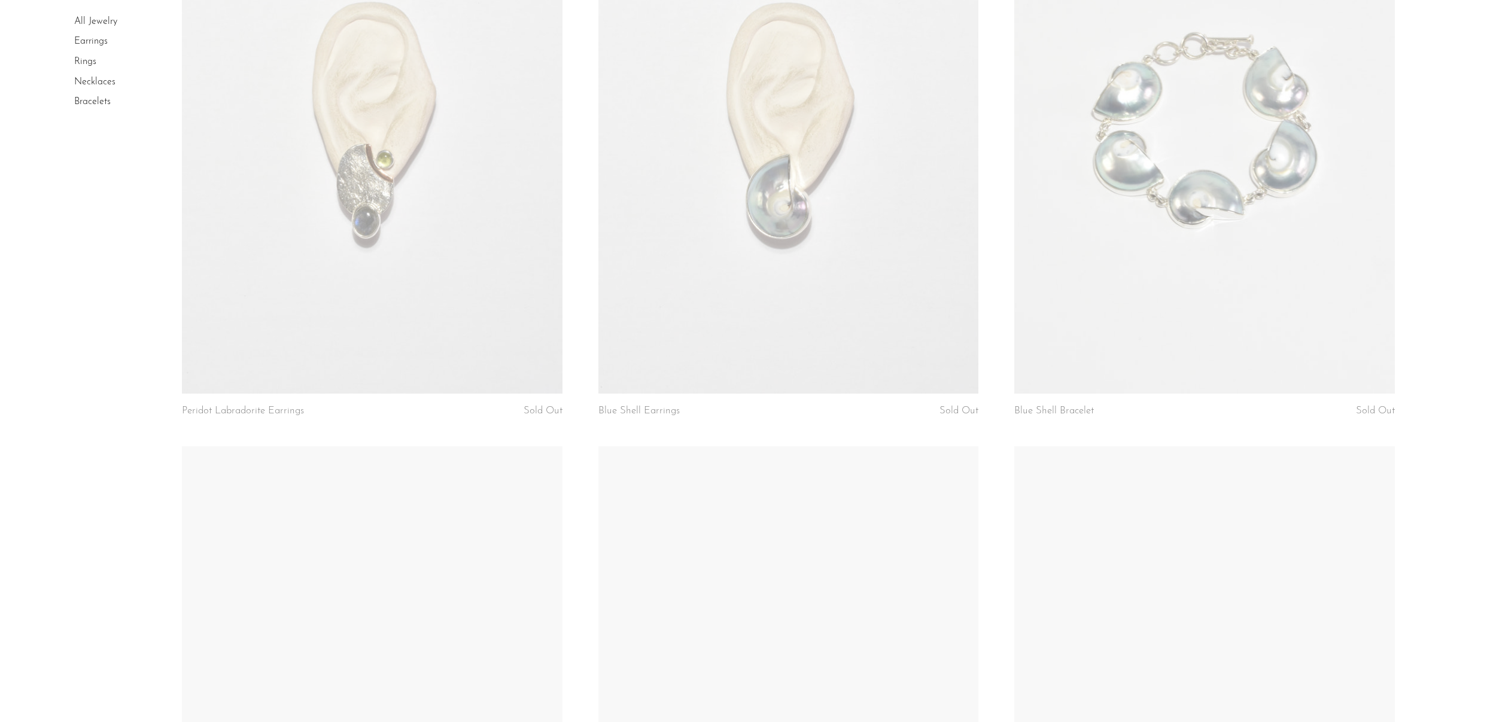
scroll to position [6687, 0]
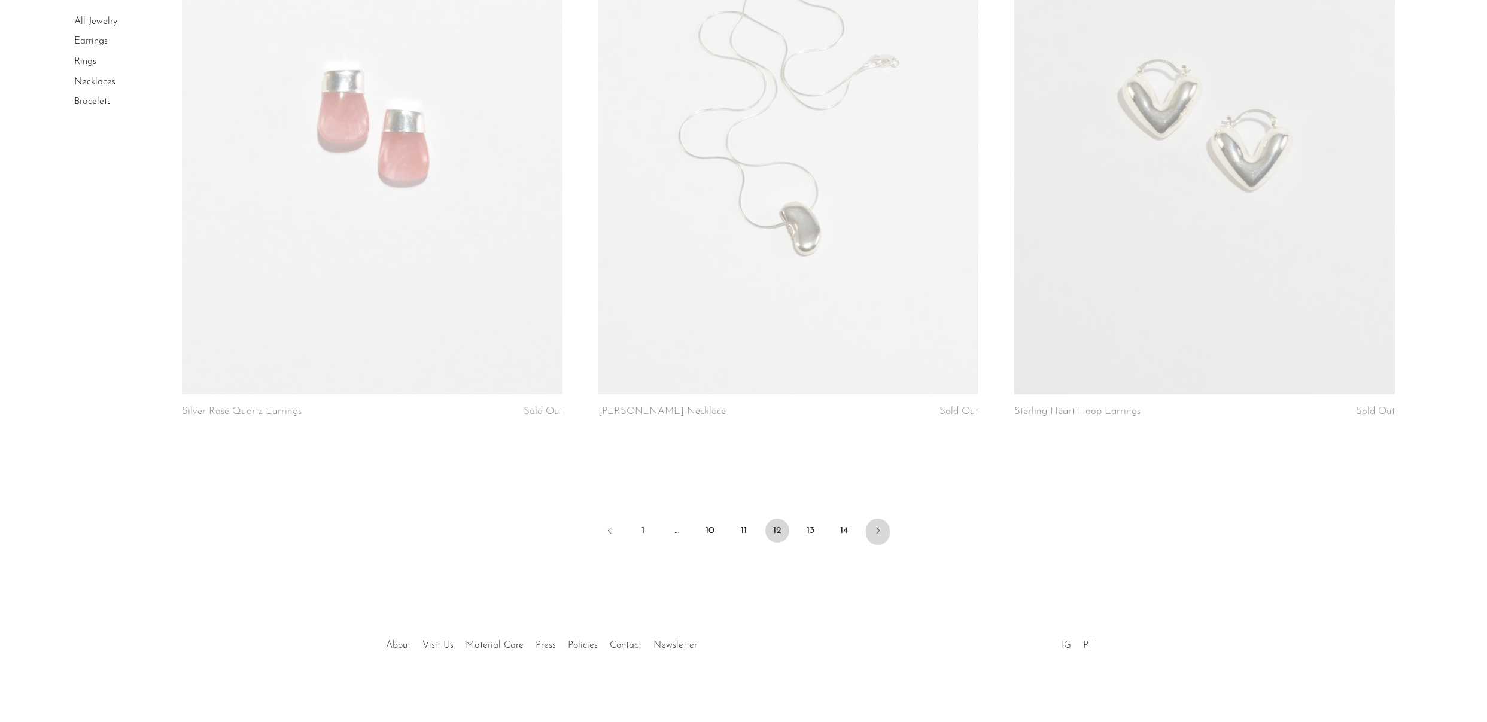
click at [876, 531] on icon "Next" at bounding box center [878, 531] width 10 height 10
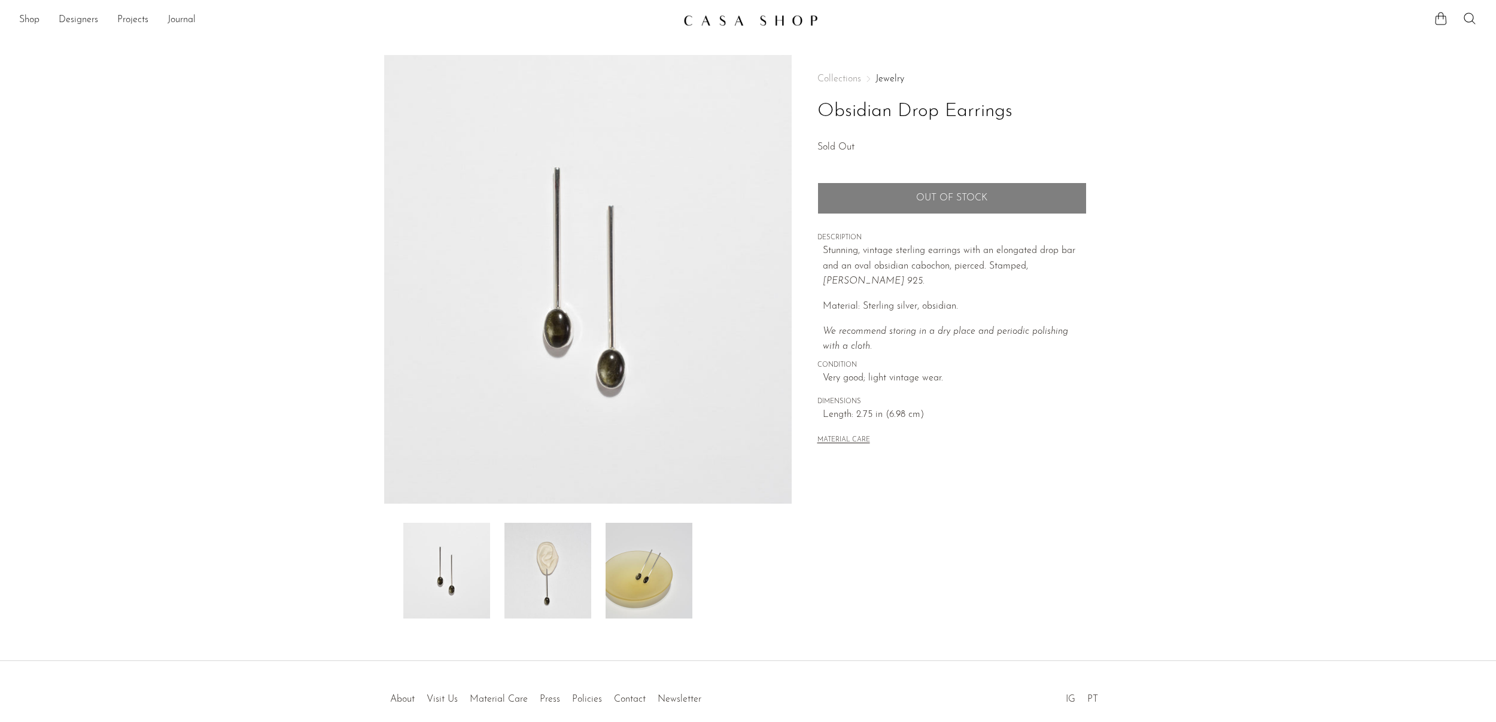
click at [565, 602] on img at bounding box center [548, 571] width 87 height 96
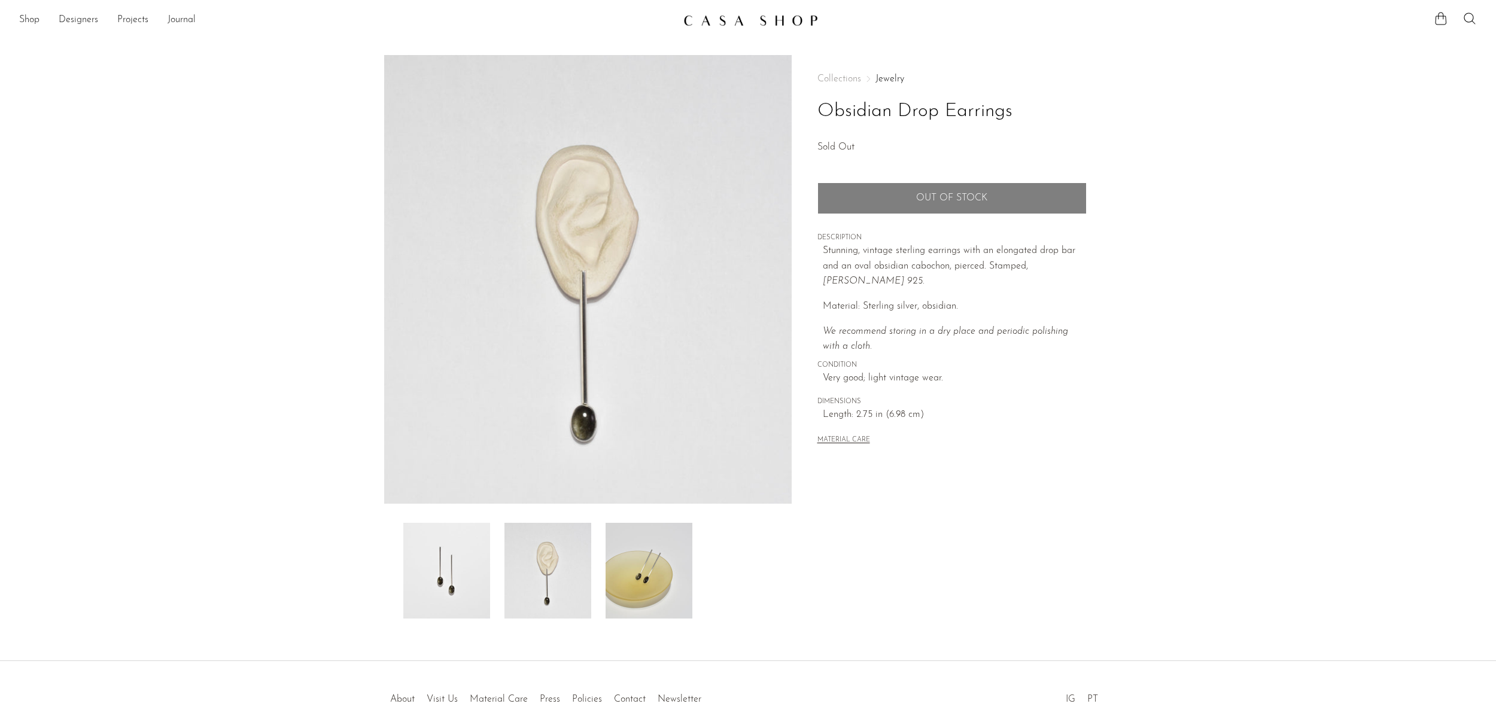
click at [453, 581] on img at bounding box center [446, 571] width 87 height 96
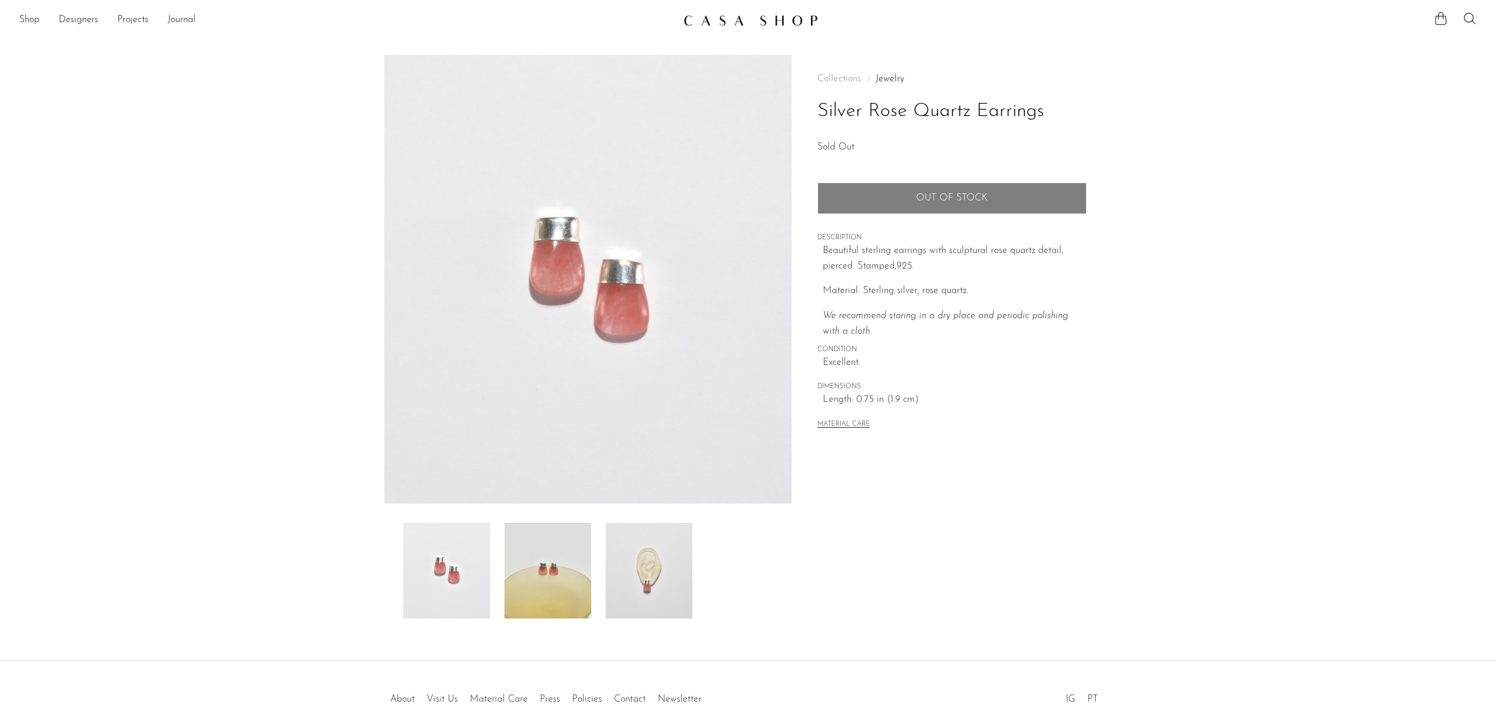
click at [660, 573] on img at bounding box center [649, 571] width 87 height 96
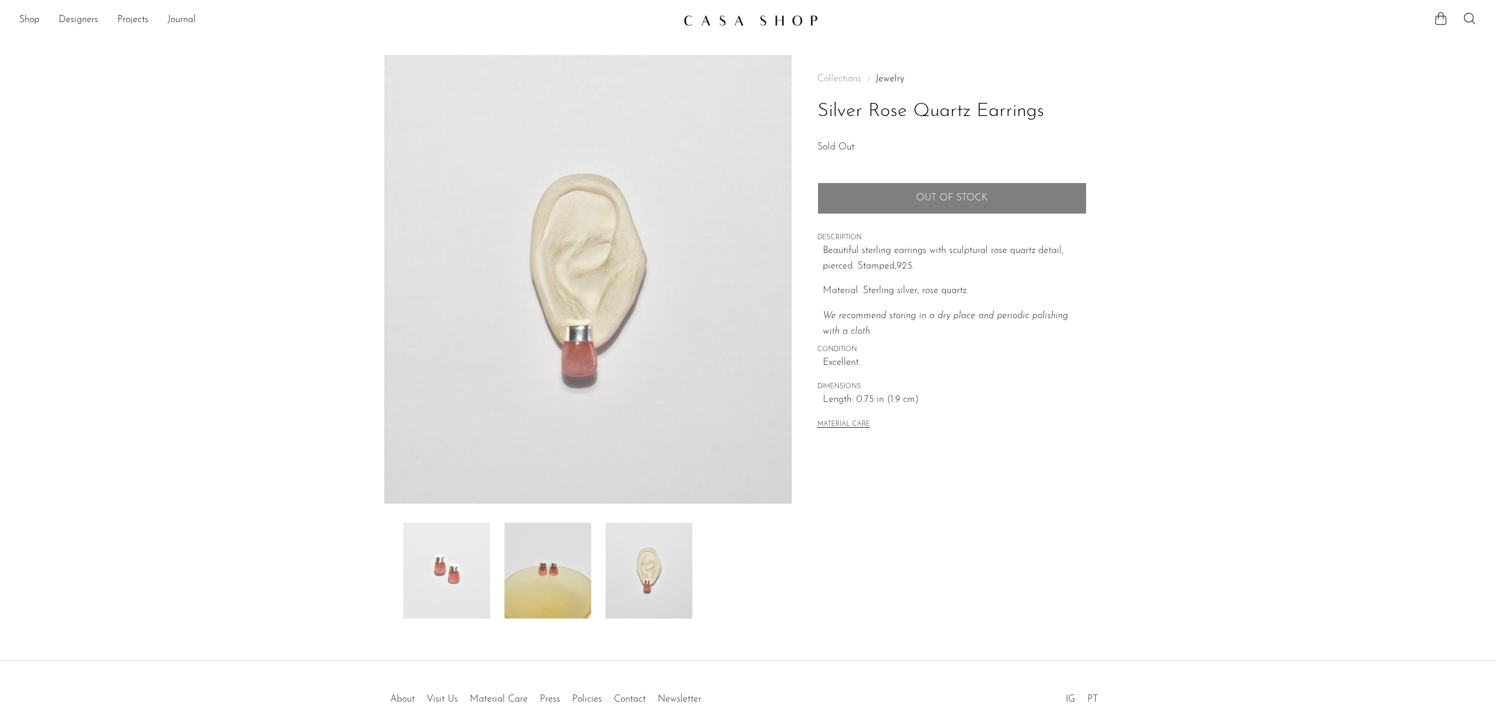
click at [456, 573] on img at bounding box center [446, 571] width 87 height 96
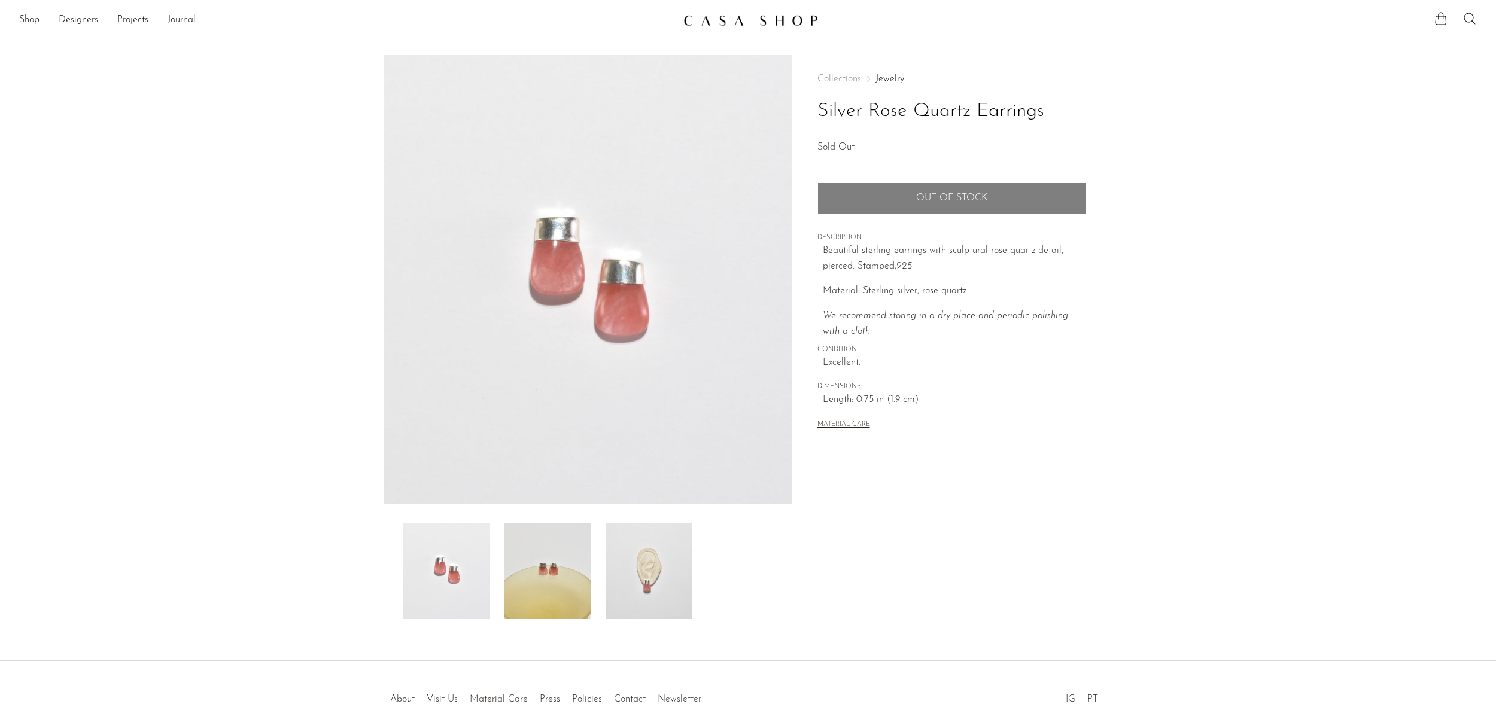
click at [651, 590] on img at bounding box center [649, 571] width 87 height 96
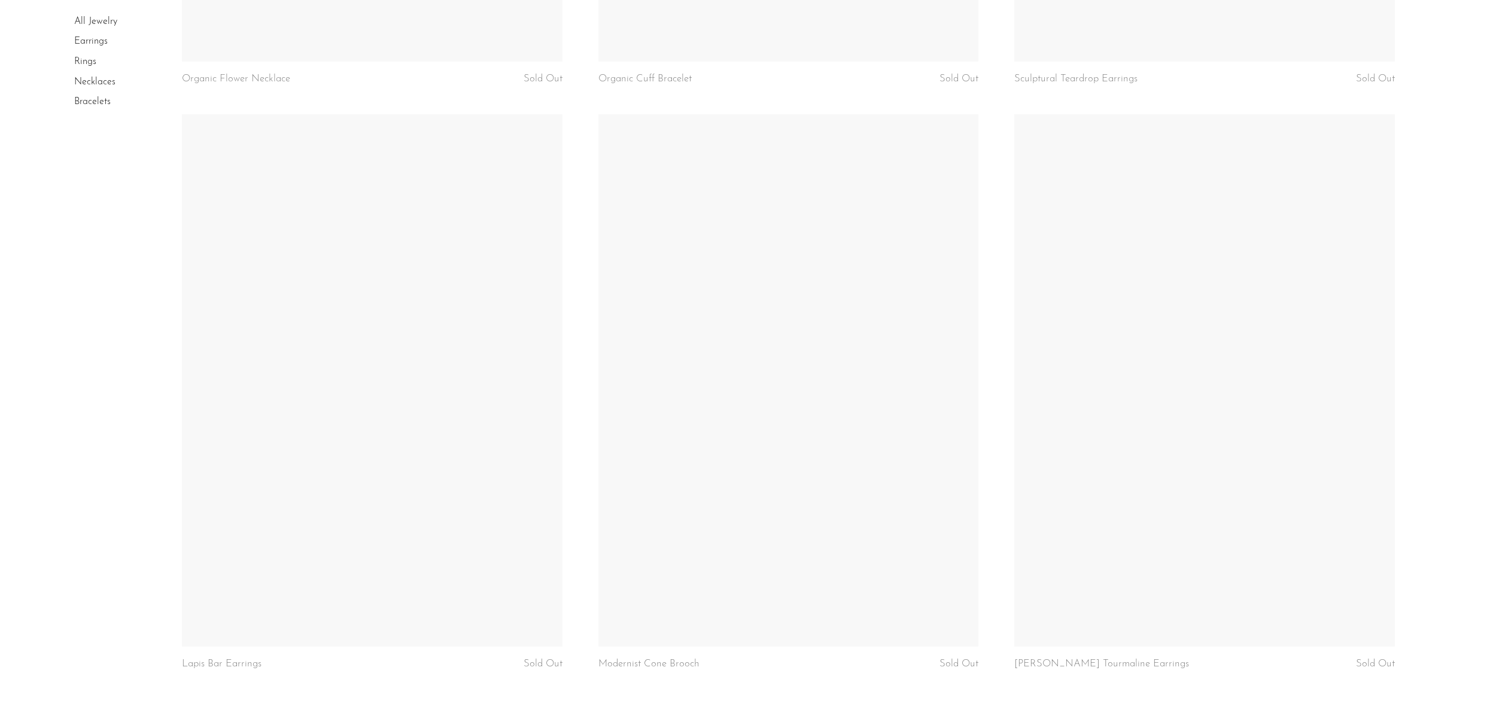
scroll to position [6687, 0]
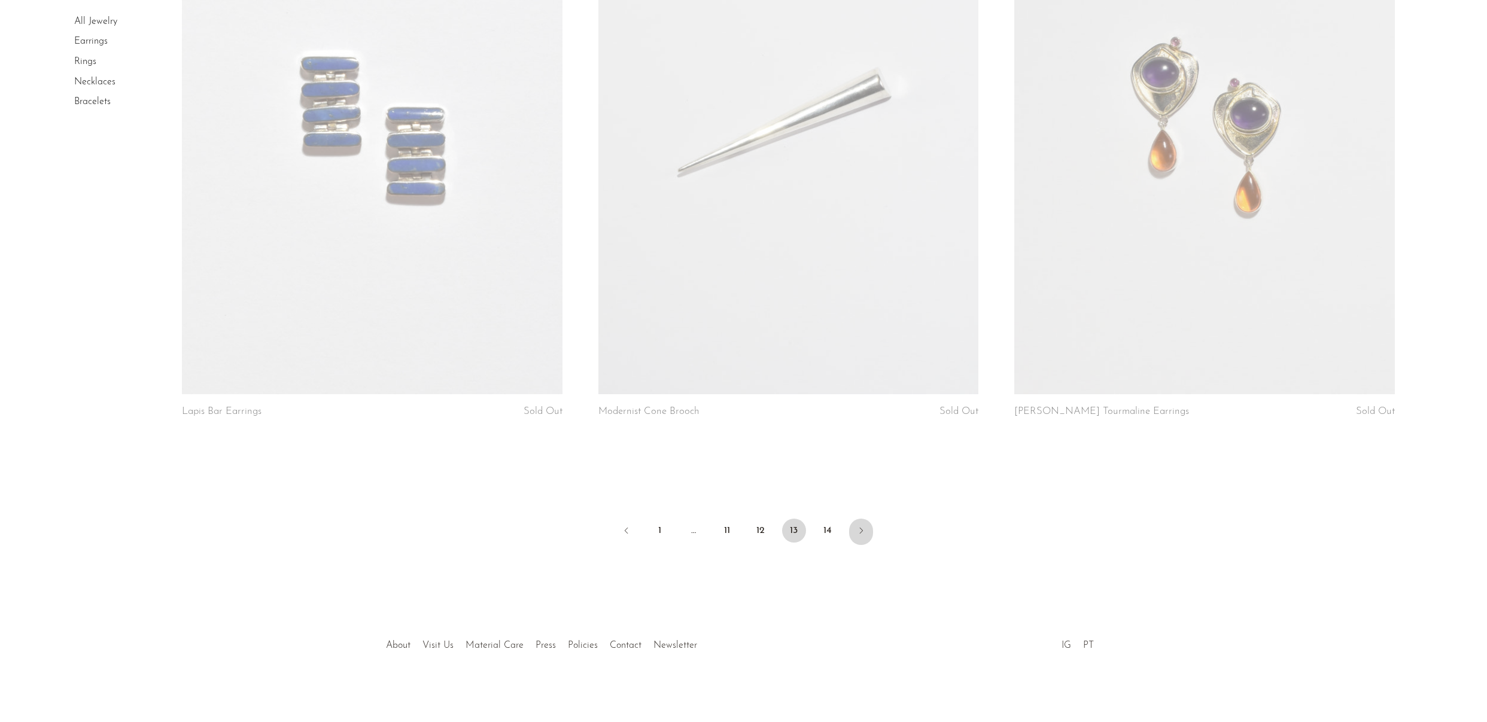
click at [866, 525] on link "Next" at bounding box center [861, 532] width 24 height 26
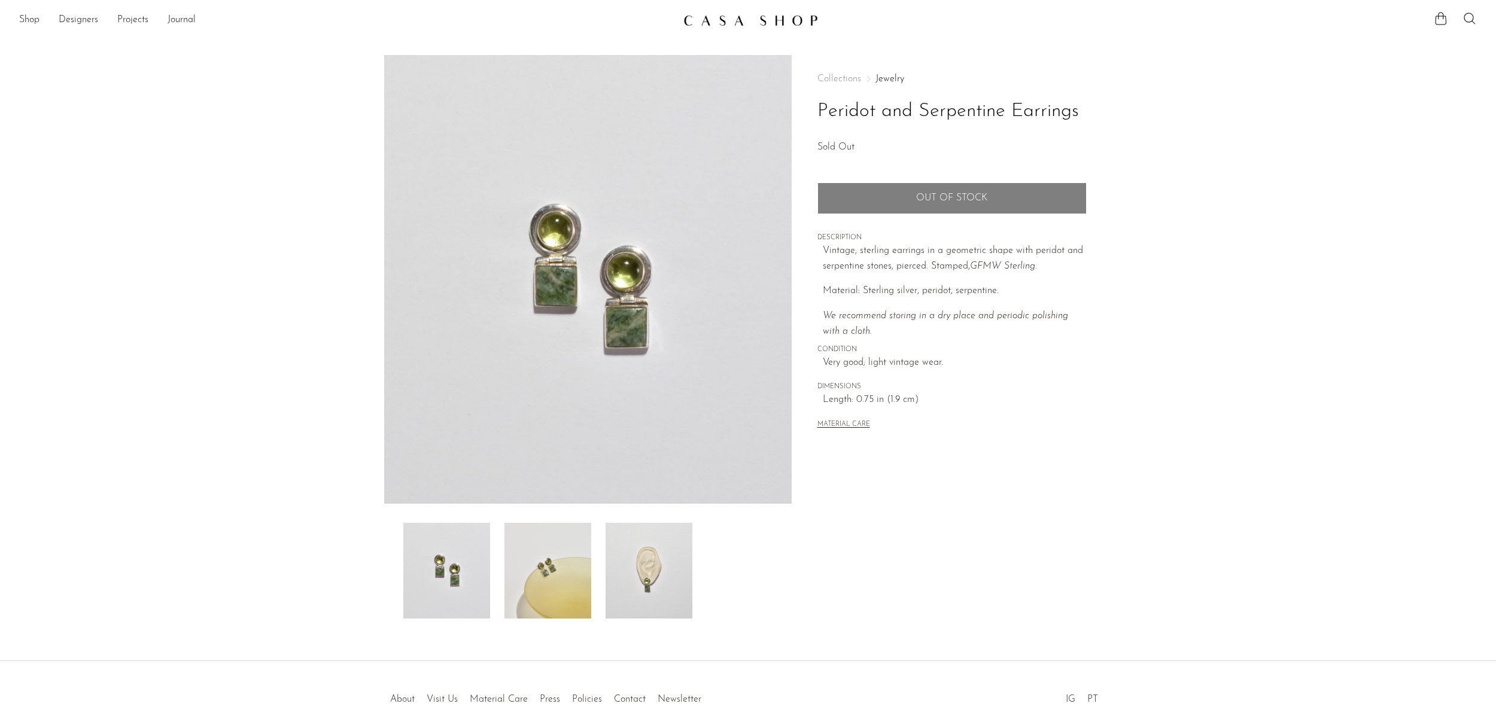
click at [642, 593] on img at bounding box center [649, 571] width 87 height 96
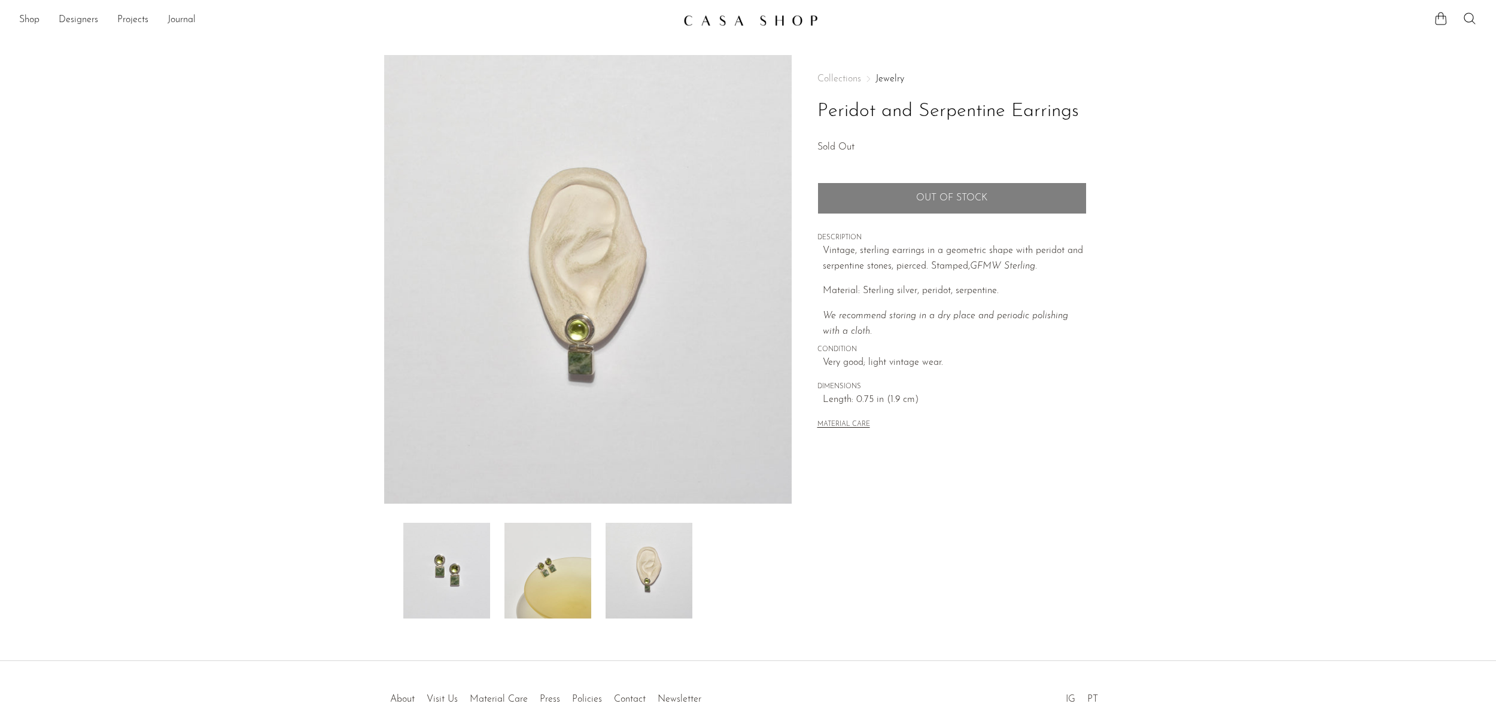
click at [439, 561] on img at bounding box center [446, 571] width 87 height 96
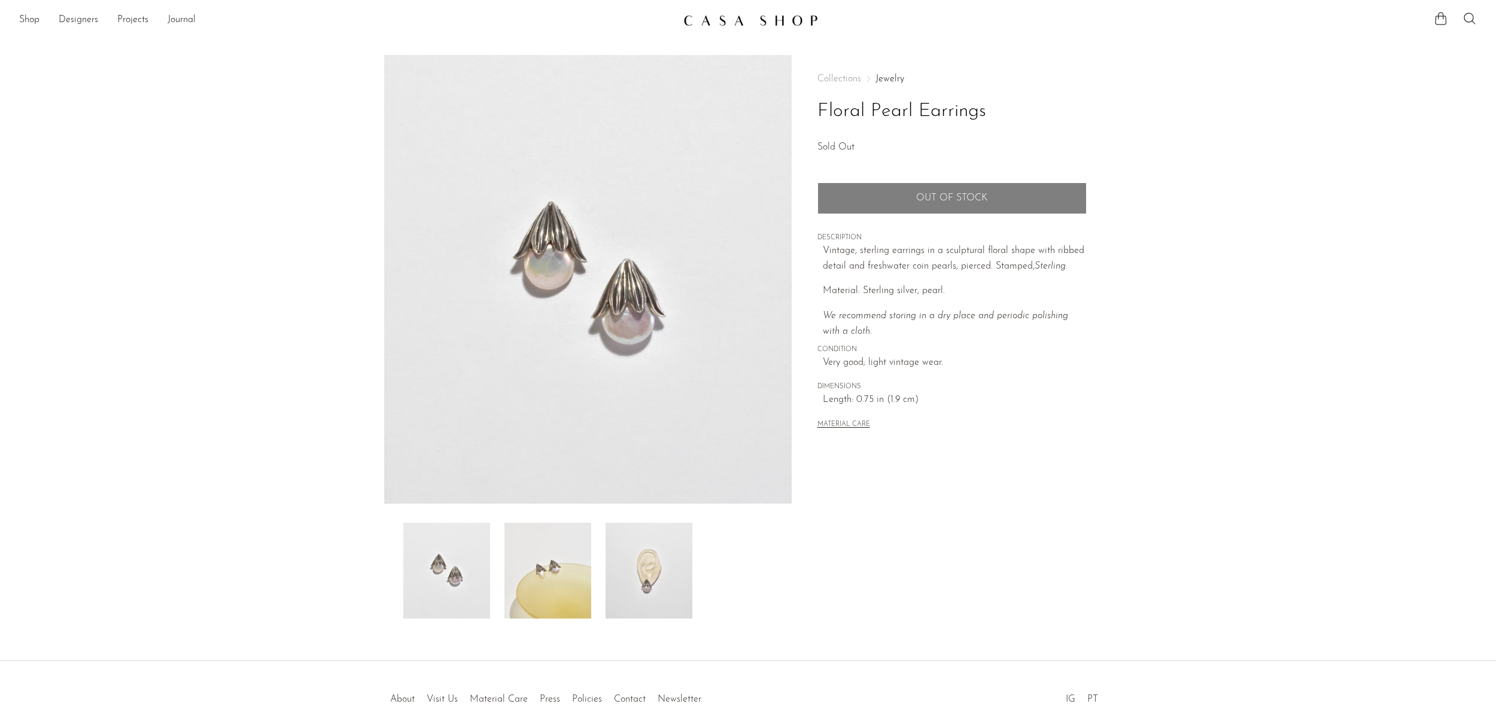
click at [658, 567] on img at bounding box center [649, 571] width 87 height 96
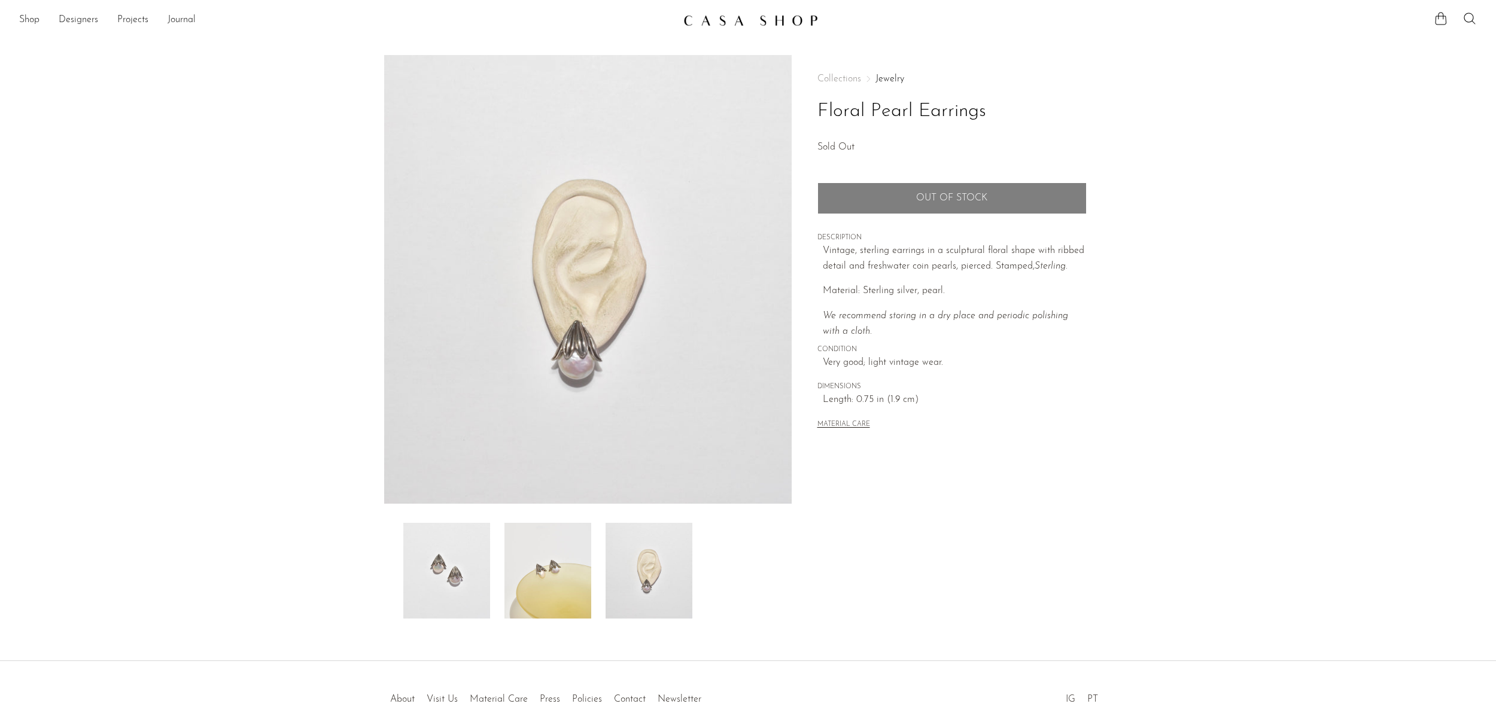
click at [449, 593] on img at bounding box center [446, 571] width 87 height 96
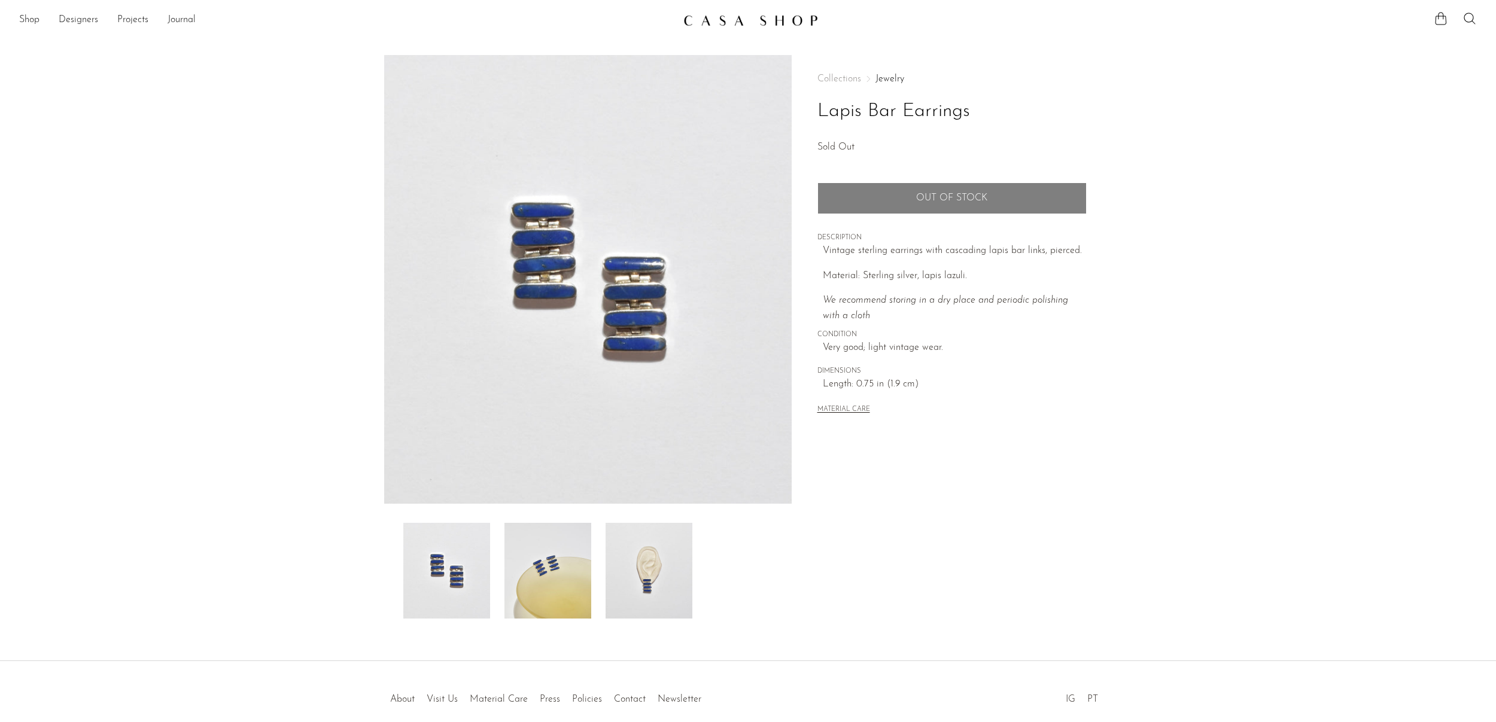
click at [666, 558] on img at bounding box center [649, 571] width 87 height 96
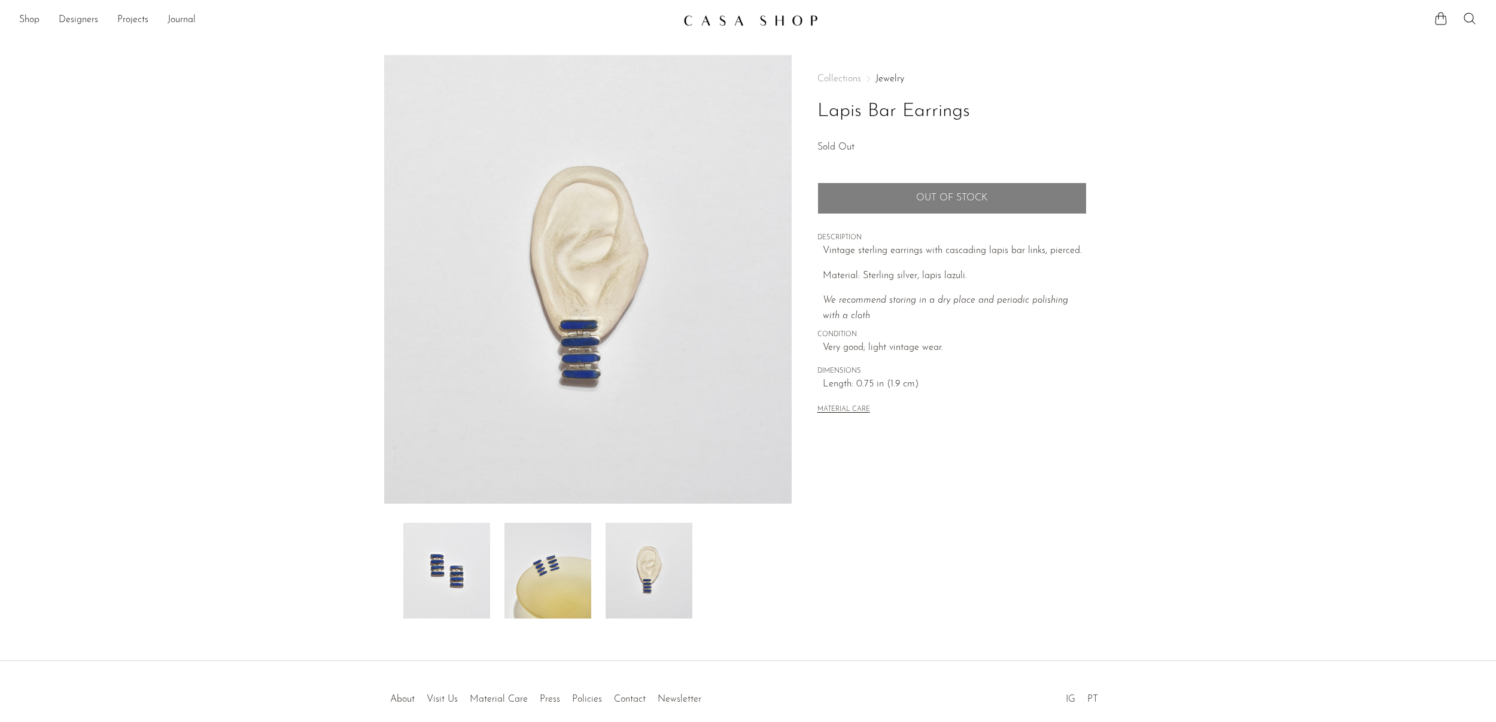
click at [472, 573] on img at bounding box center [446, 571] width 87 height 96
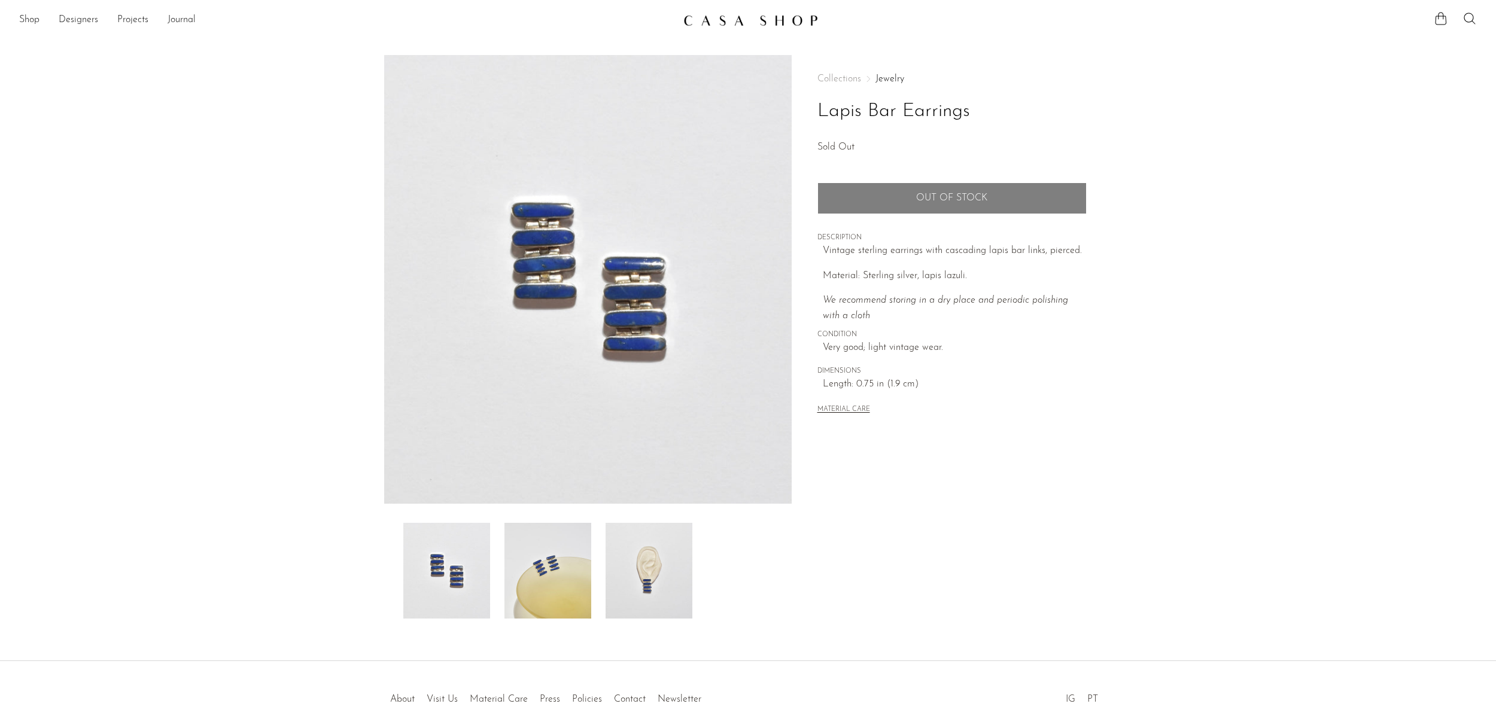
click at [644, 588] on img at bounding box center [649, 571] width 87 height 96
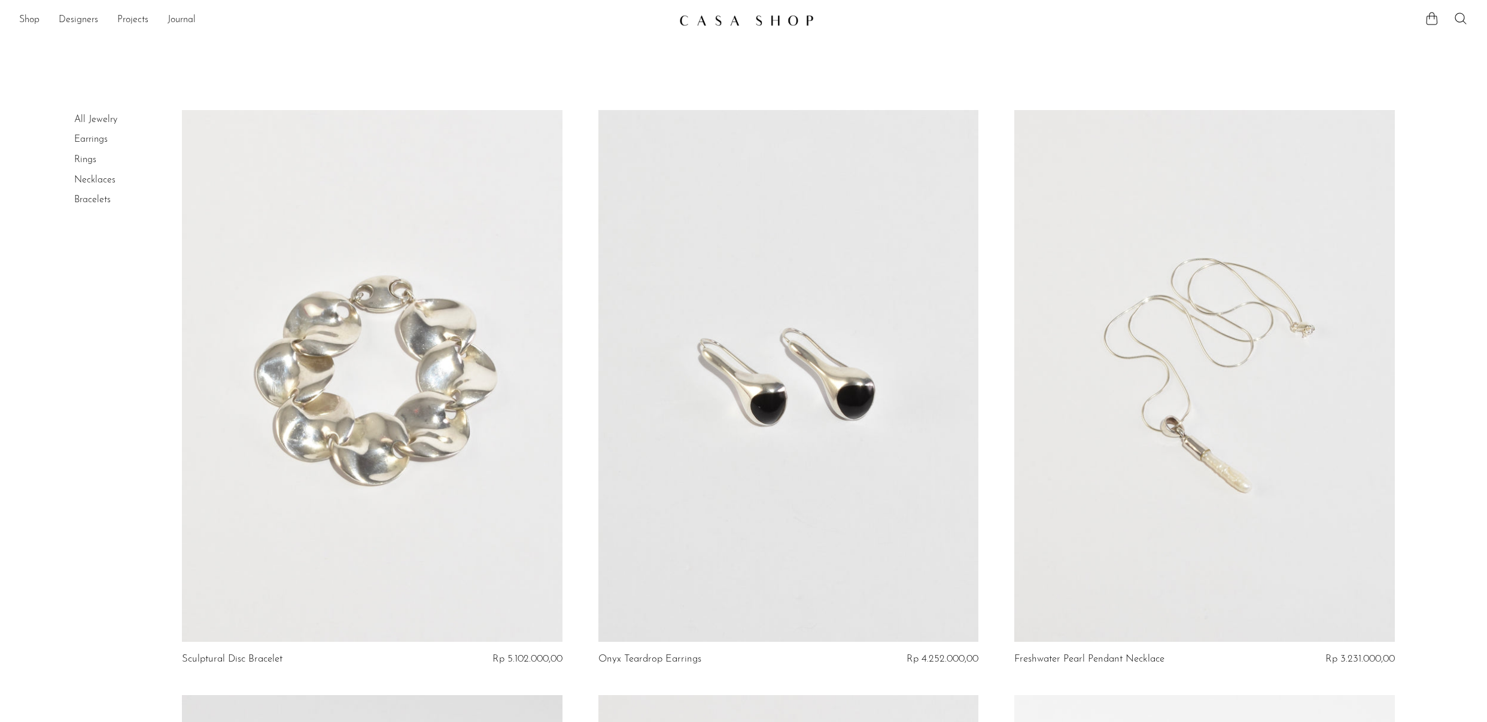
click at [96, 181] on link "Necklaces" at bounding box center [94, 180] width 41 height 10
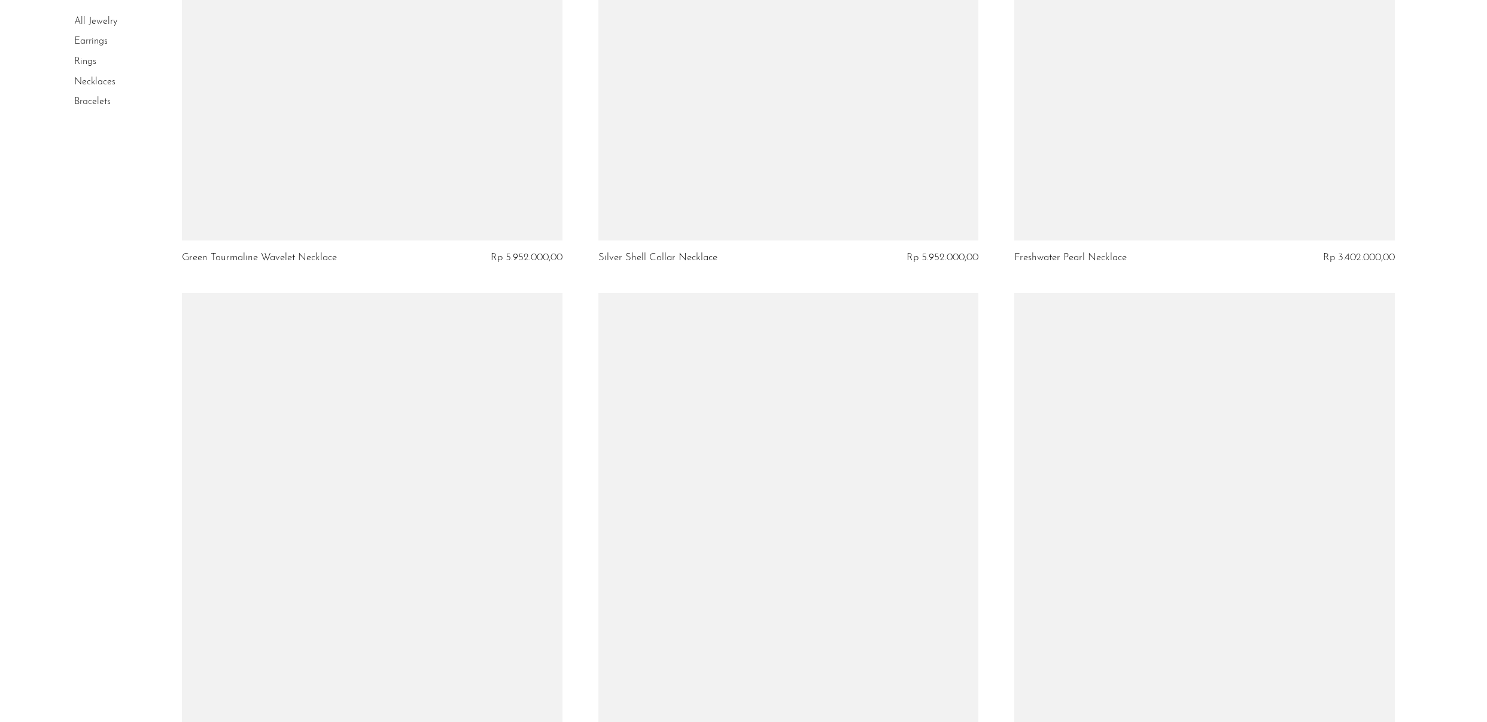
scroll to position [6687, 0]
